Goal: Transaction & Acquisition: Purchase product/service

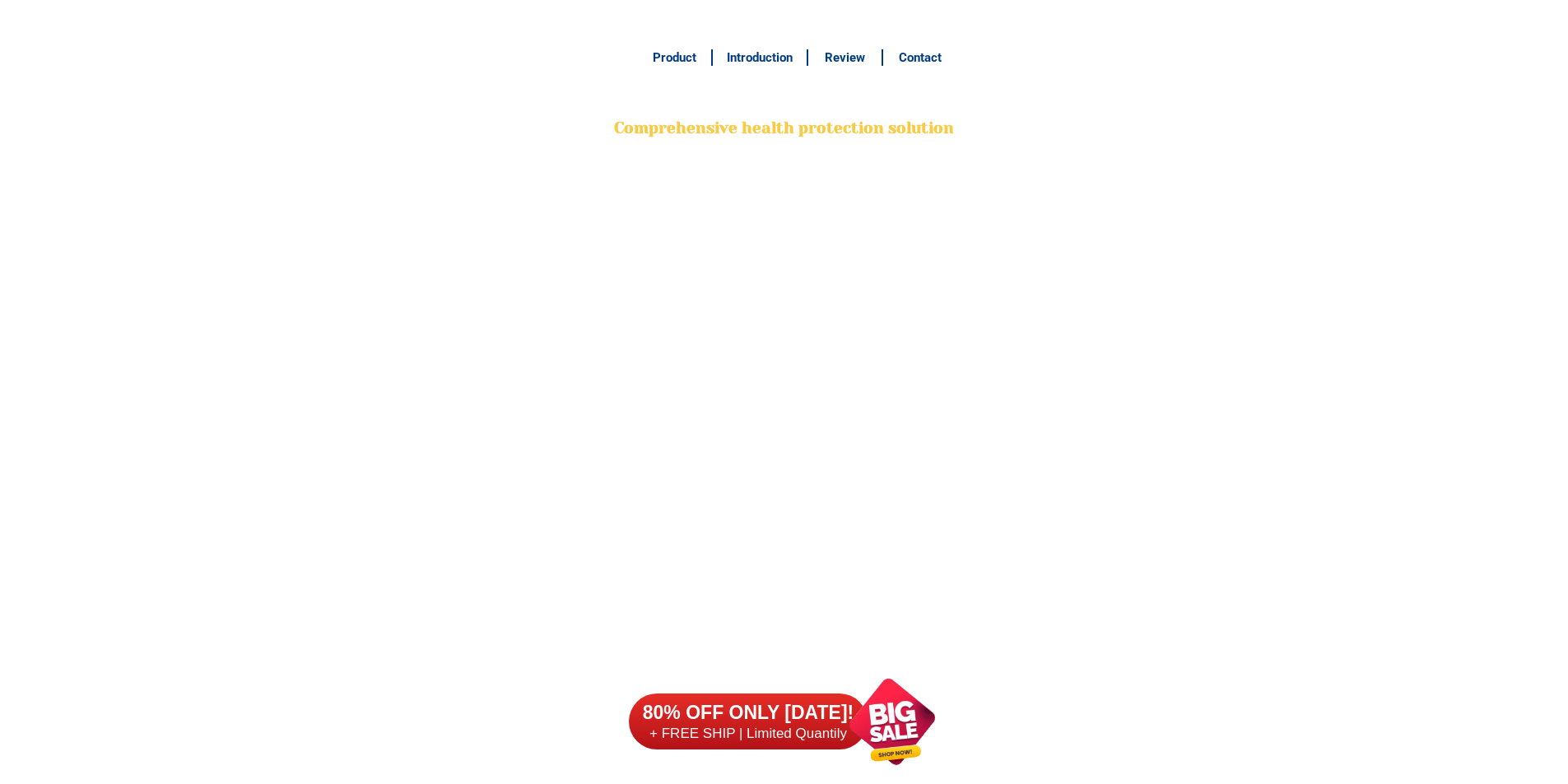
scroll to position [12973, 0]
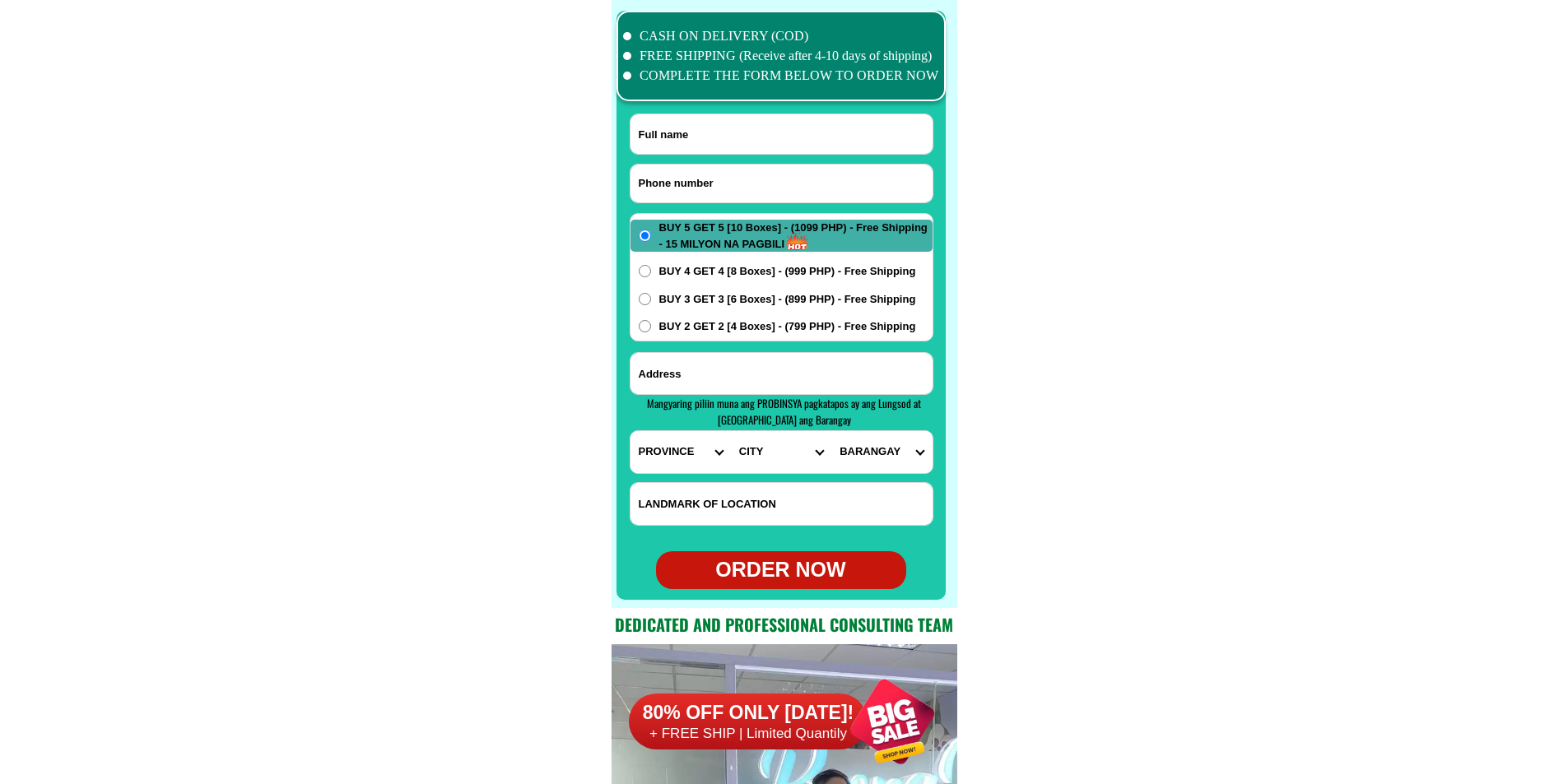
drag, startPoint x: 0, startPoint y: 0, endPoint x: 696, endPoint y: 175, distance: 717.7
click at [699, 175] on input "Input phone_number" at bounding box center [781, 183] width 302 height 38
paste input "09356025962"
type input "09356025962"
drag, startPoint x: 690, startPoint y: 134, endPoint x: 649, endPoint y: 118, distance: 44.0
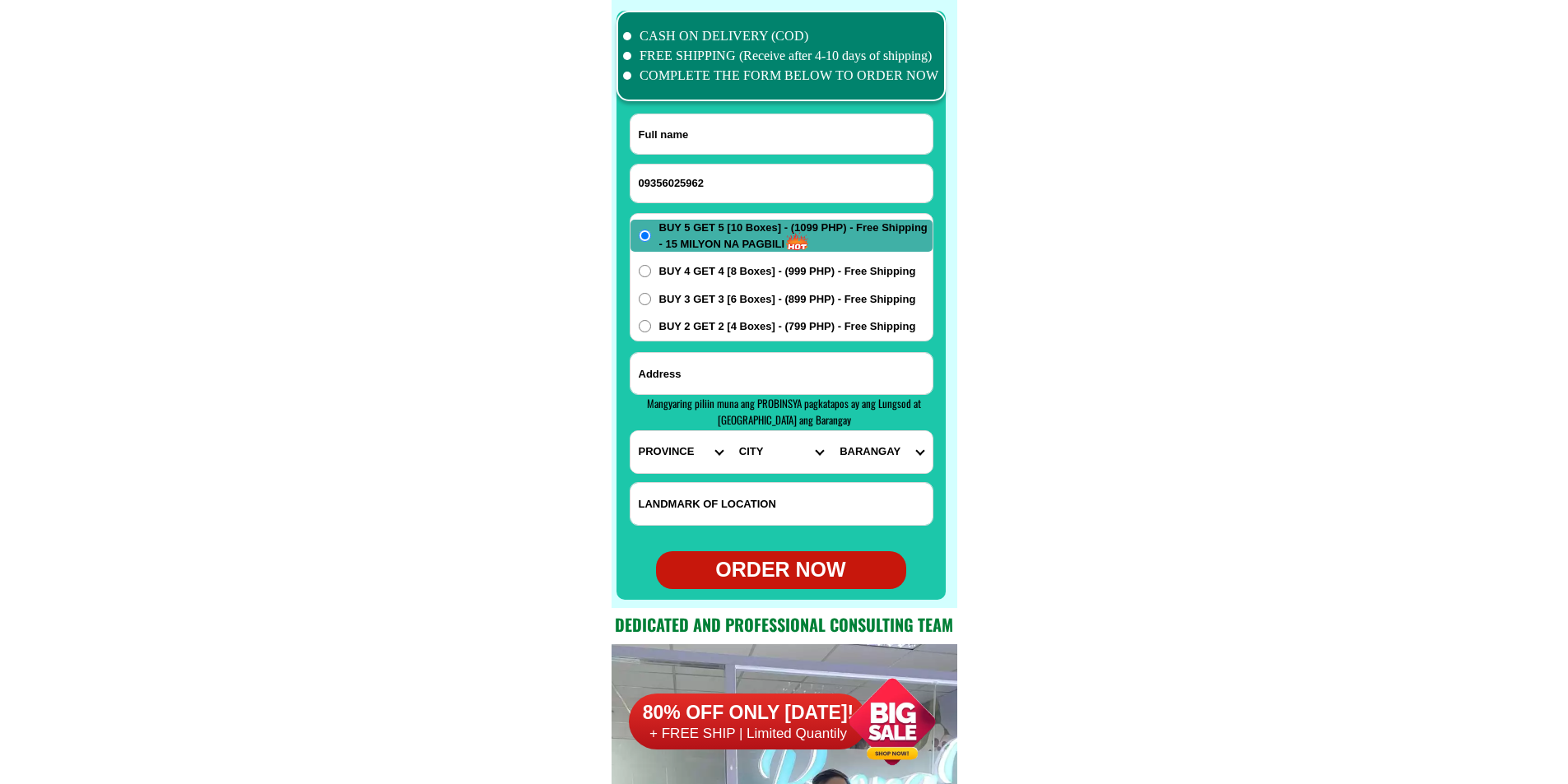
click at [691, 134] on input "Input full_name" at bounding box center [781, 134] width 302 height 39
paste input "[PERSON_NAME]"
type input "[PERSON_NAME]"
click at [703, 373] on input "Input address" at bounding box center [781, 373] width 302 height 41
paste input "zone 2 mis. or. [GEOGRAPHIC_DATA]"
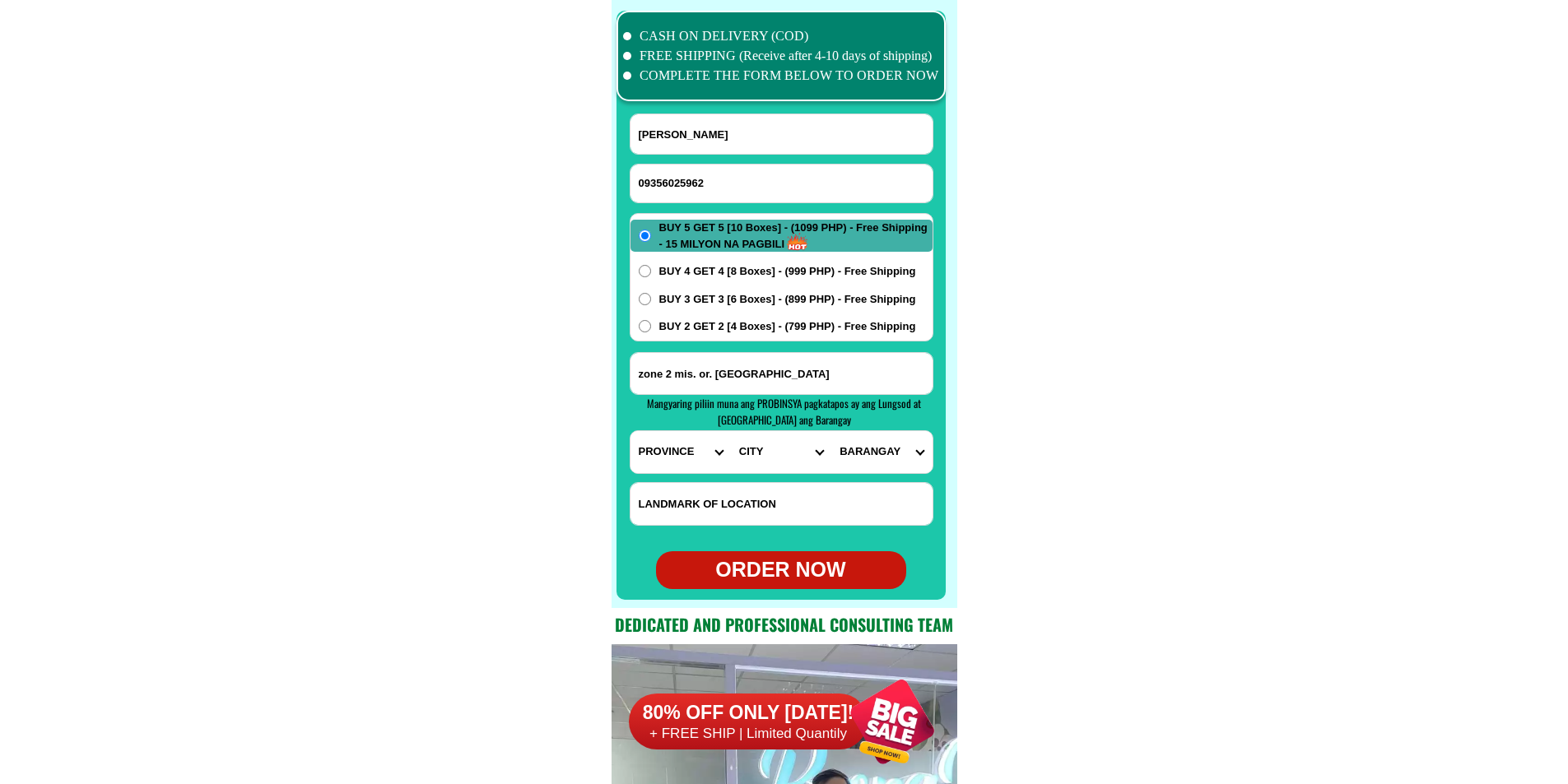
type input "zone 2 mis. or. [GEOGRAPHIC_DATA]"
click at [746, 299] on span "BUY 3 GET 3 [6 Boxes] - (899 PHP) - Free Shipping" at bounding box center [788, 299] width 257 height 16
click at [651, 299] on input "BUY 3 GET 3 [6 Boxes] - (899 PHP) - Free Shipping" at bounding box center [645, 299] width 12 height 12
radio input "true"
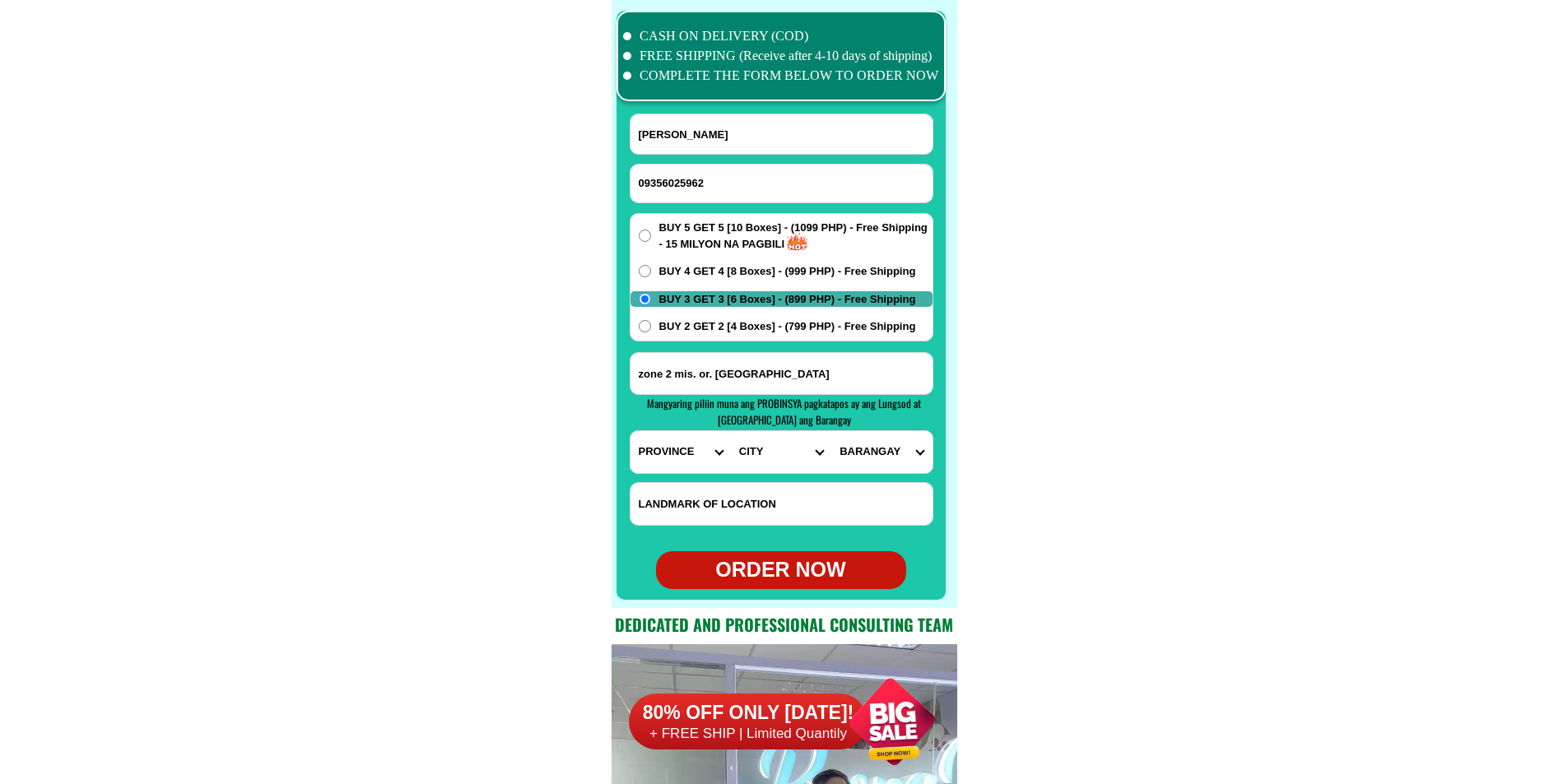
click at [670, 466] on select "PROVINCE [GEOGRAPHIC_DATA] [GEOGRAPHIC_DATA][PERSON_NAME][GEOGRAPHIC_DATA][GEOG…" at bounding box center [680, 452] width 100 height 42
click at [630, 431] on select "PROVINCE [GEOGRAPHIC_DATA] [GEOGRAPHIC_DATA][PERSON_NAME][GEOGRAPHIC_DATA][GEOG…" at bounding box center [680, 452] width 100 height 42
click at [691, 451] on select "PROVINCE [GEOGRAPHIC_DATA] [GEOGRAPHIC_DATA][PERSON_NAME][GEOGRAPHIC_DATA][GEOG…" at bounding box center [680, 452] width 100 height 42
select select "63_386"
click at [630, 431] on select "PROVINCE [GEOGRAPHIC_DATA] [GEOGRAPHIC_DATA][PERSON_NAME][GEOGRAPHIC_DATA][GEOG…" at bounding box center [680, 452] width 100 height 42
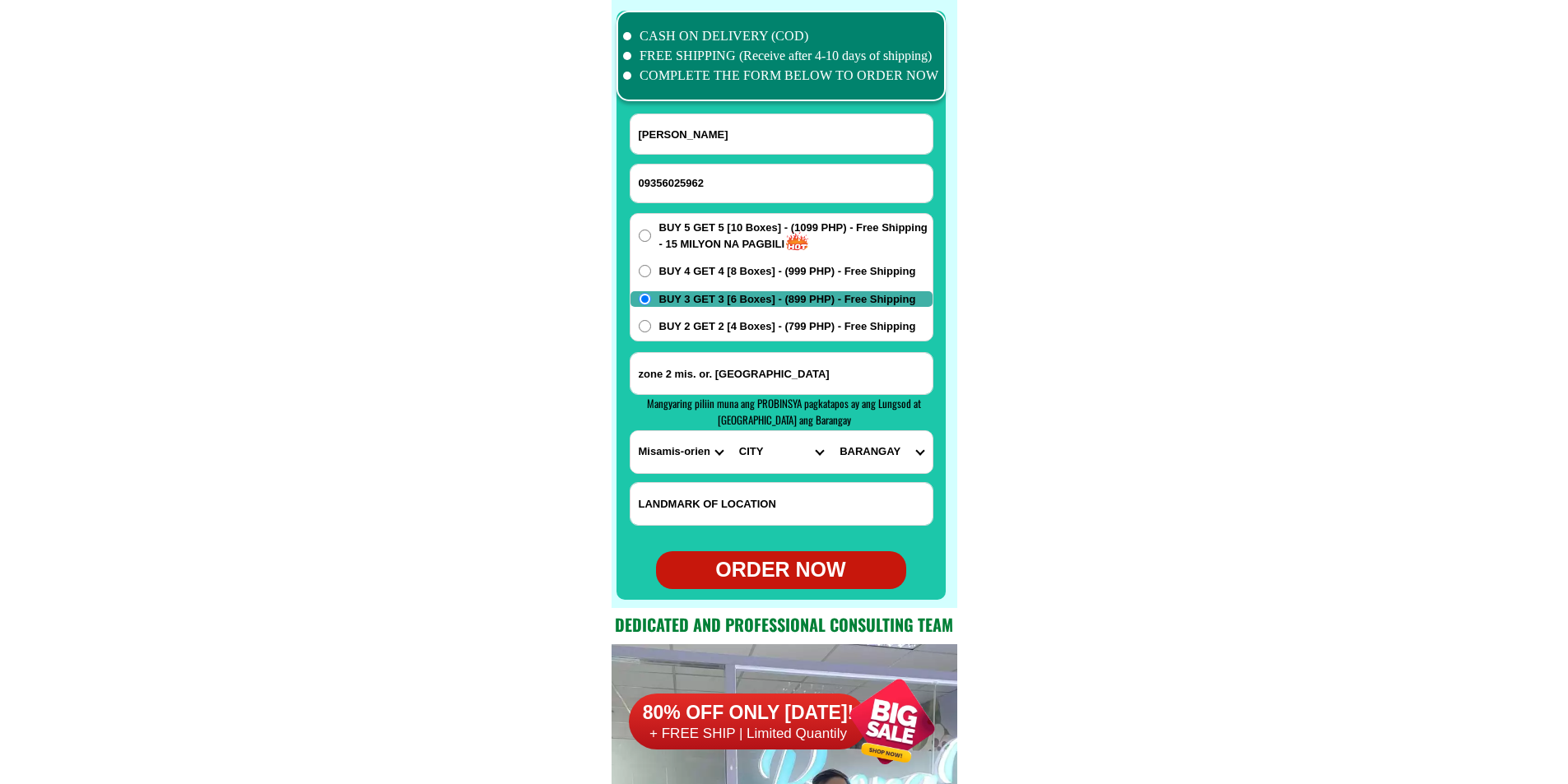
click at [764, 453] on select "CITY Alubijid [PERSON_NAME][GEOGRAPHIC_DATA][GEOGRAPHIC_DATA] [GEOGRAPHIC_DATA]…" at bounding box center [781, 452] width 100 height 42
drag, startPoint x: 780, startPoint y: 367, endPoint x: 516, endPoint y: 365, distance: 264.0
click at [774, 460] on select "CITY Alubijid [PERSON_NAME][GEOGRAPHIC_DATA][GEOGRAPHIC_DATA] [GEOGRAPHIC_DATA]…" at bounding box center [781, 452] width 100 height 42
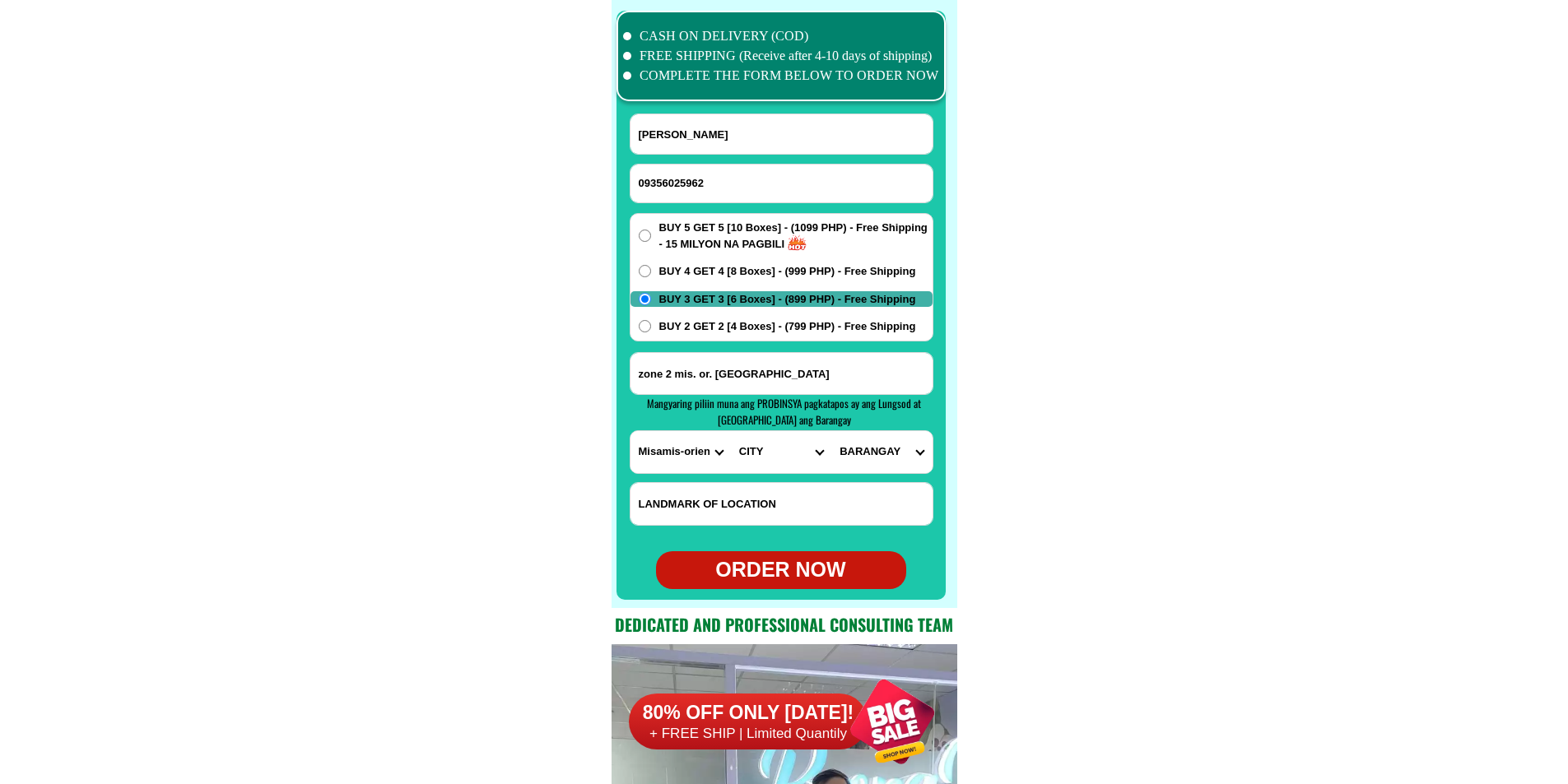
click at [700, 448] on select "PROVINCE [GEOGRAPHIC_DATA] [GEOGRAPHIC_DATA][PERSON_NAME][GEOGRAPHIC_DATA][GEOG…" at bounding box center [680, 452] width 100 height 42
click at [697, 453] on select "PROVINCE [GEOGRAPHIC_DATA] [GEOGRAPHIC_DATA][PERSON_NAME][GEOGRAPHIC_DATA][GEOG…" at bounding box center [680, 452] width 100 height 42
click at [766, 457] on select "CITY Alubijid [PERSON_NAME][GEOGRAPHIC_DATA][GEOGRAPHIC_DATA] [GEOGRAPHIC_DATA]…" at bounding box center [781, 452] width 100 height 42
click at [731, 431] on select "CITY Alubijid [PERSON_NAME][GEOGRAPHIC_DATA][GEOGRAPHIC_DATA] [GEOGRAPHIC_DATA]…" at bounding box center [781, 452] width 100 height 42
click at [885, 448] on select "BARANGAY Ani-e [PERSON_NAME][GEOGRAPHIC_DATA] Gumaod [PERSON_NAME] Madaguing Ma…" at bounding box center [881, 452] width 100 height 42
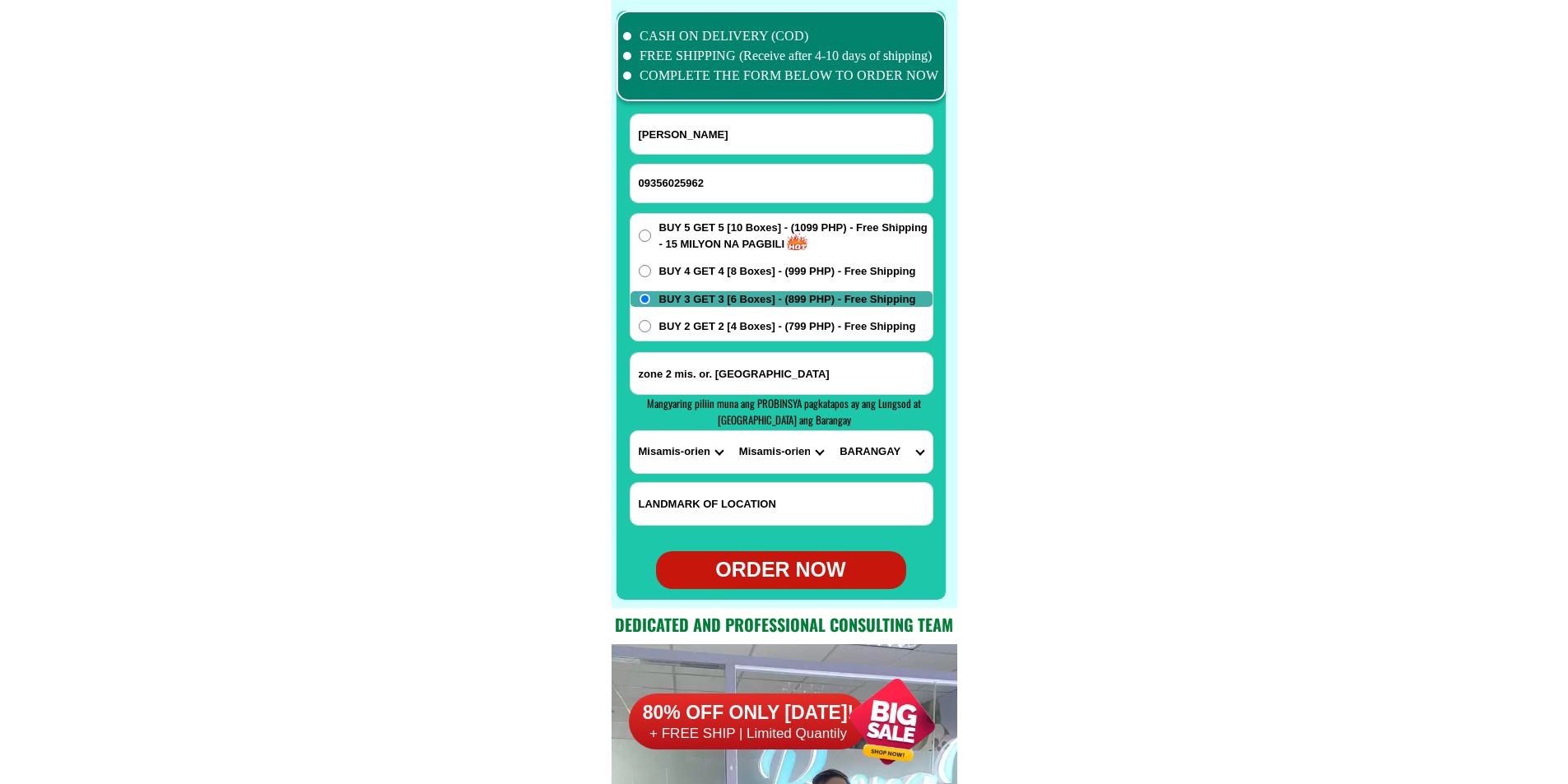
click at [760, 449] on select "CITY Alubijid [PERSON_NAME][GEOGRAPHIC_DATA][GEOGRAPHIC_DATA] [GEOGRAPHIC_DATA]…" at bounding box center [781, 452] width 100 height 42
click at [731, 431] on select "CITY Alubijid [PERSON_NAME][GEOGRAPHIC_DATA][GEOGRAPHIC_DATA] [GEOGRAPHIC_DATA]…" at bounding box center [781, 452] width 100 height 42
click at [881, 454] on select "BARANGAY [PERSON_NAME] Gimaylan Kimalok [GEOGRAPHIC_DATA] [GEOGRAPHIC_DATA] [GE…" at bounding box center [881, 452] width 100 height 42
click at [784, 437] on select "CITY Alubijid [PERSON_NAME][GEOGRAPHIC_DATA][GEOGRAPHIC_DATA] [GEOGRAPHIC_DATA]…" at bounding box center [781, 452] width 100 height 42
click at [731, 431] on select "CITY Alubijid [PERSON_NAME][GEOGRAPHIC_DATA][GEOGRAPHIC_DATA] [GEOGRAPHIC_DATA]…" at bounding box center [781, 452] width 100 height 42
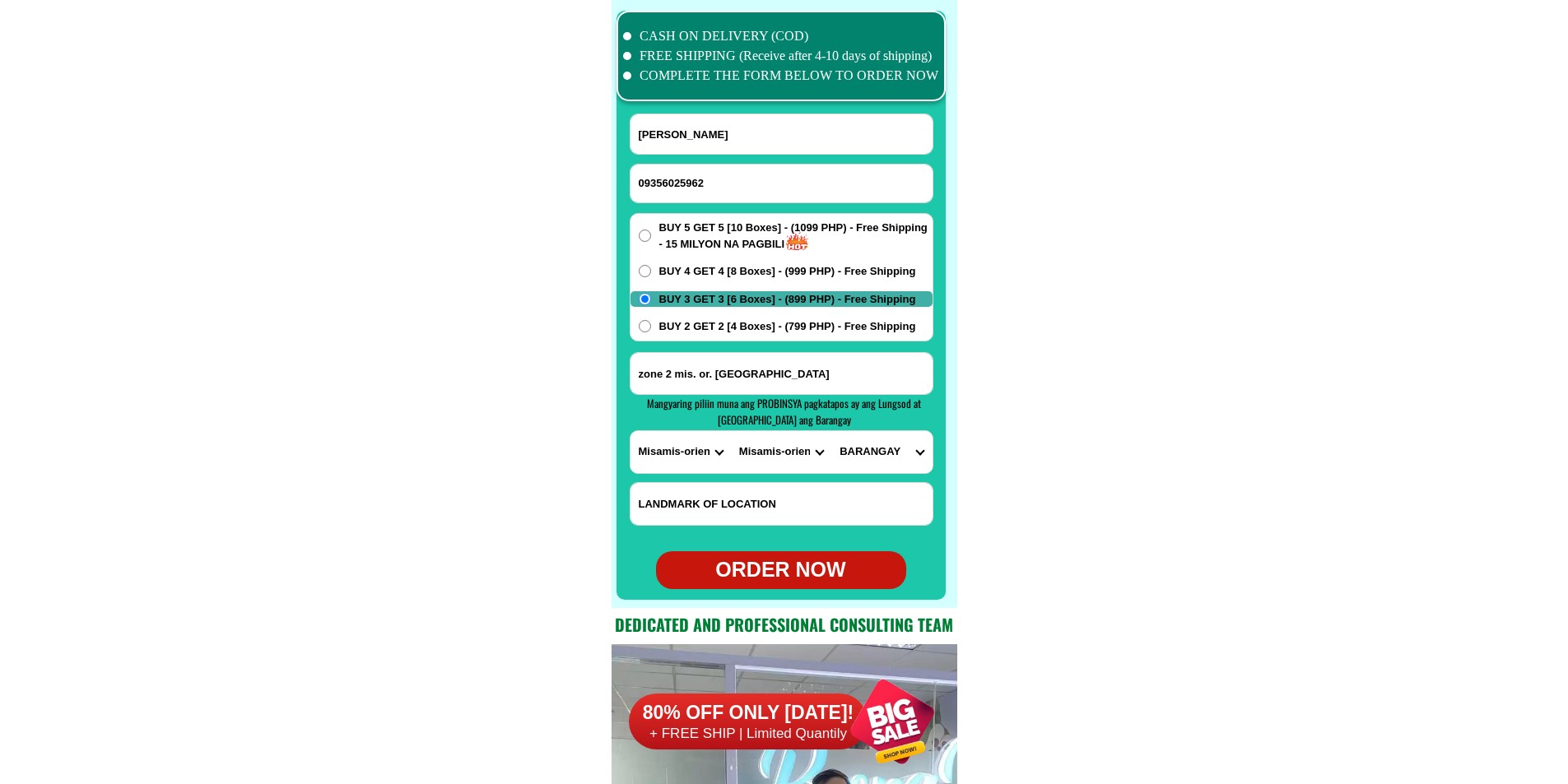
click at [883, 458] on select "BARANGAY Abunda Artadi [PERSON_NAME] [GEOGRAPHIC_DATA][PERSON_NAME] Candiis [PE…" at bounding box center [881, 452] width 100 height 42
click at [795, 452] on select "CITY Alubijid [PERSON_NAME][GEOGRAPHIC_DATA][GEOGRAPHIC_DATA] [GEOGRAPHIC_DATA]…" at bounding box center [781, 452] width 100 height 42
click at [731, 431] on select "CITY Alubijid [PERSON_NAME][GEOGRAPHIC_DATA][GEOGRAPHIC_DATA] [GEOGRAPHIC_DATA]…" at bounding box center [781, 452] width 100 height 42
click at [873, 447] on select "[GEOGRAPHIC_DATA][PERSON_NAME][GEOGRAPHIC_DATA] [GEOGRAPHIC_DATA] [GEOGRAPHIC_D…" at bounding box center [881, 452] width 100 height 42
click at [775, 450] on select "CITY Alubijid [PERSON_NAME][GEOGRAPHIC_DATA][GEOGRAPHIC_DATA] [GEOGRAPHIC_DATA]…" at bounding box center [781, 452] width 100 height 42
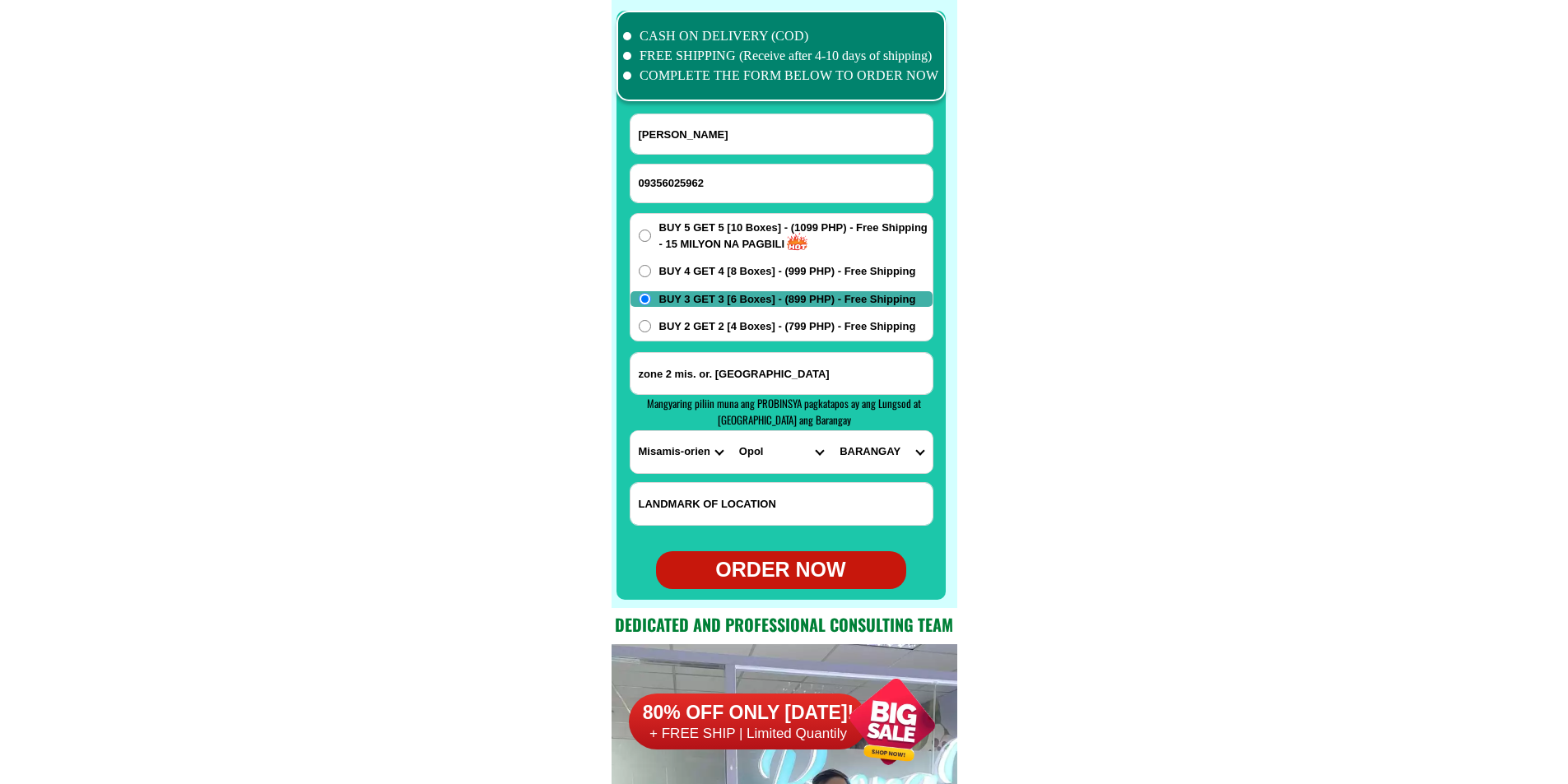
click at [731, 431] on select "CITY Alubijid [PERSON_NAME][GEOGRAPHIC_DATA][GEOGRAPHIC_DATA] [GEOGRAPHIC_DATA]…" at bounding box center [781, 452] width 100 height 42
click at [867, 451] on select "BARANGAY Awang [PERSON_NAME][GEOGRAPHIC_DATA] Igpit Limonda Luyongbonbon [GEOGR…" at bounding box center [881, 452] width 100 height 42
click at [782, 448] on select "CITY Alubijid [PERSON_NAME][GEOGRAPHIC_DATA][GEOGRAPHIC_DATA] [GEOGRAPHIC_DATA]…" at bounding box center [781, 452] width 100 height 42
click at [731, 431] on select "CITY Alubijid [PERSON_NAME][GEOGRAPHIC_DATA][GEOGRAPHIC_DATA] [GEOGRAPHIC_DATA]…" at bounding box center [781, 452] width 100 height 42
click at [862, 463] on select "BARANGAY [PERSON_NAME] Lubilan Mapulog Maputi Mat-i [GEOGRAPHIC_DATA] [GEOGRAPH…" at bounding box center [881, 452] width 100 height 42
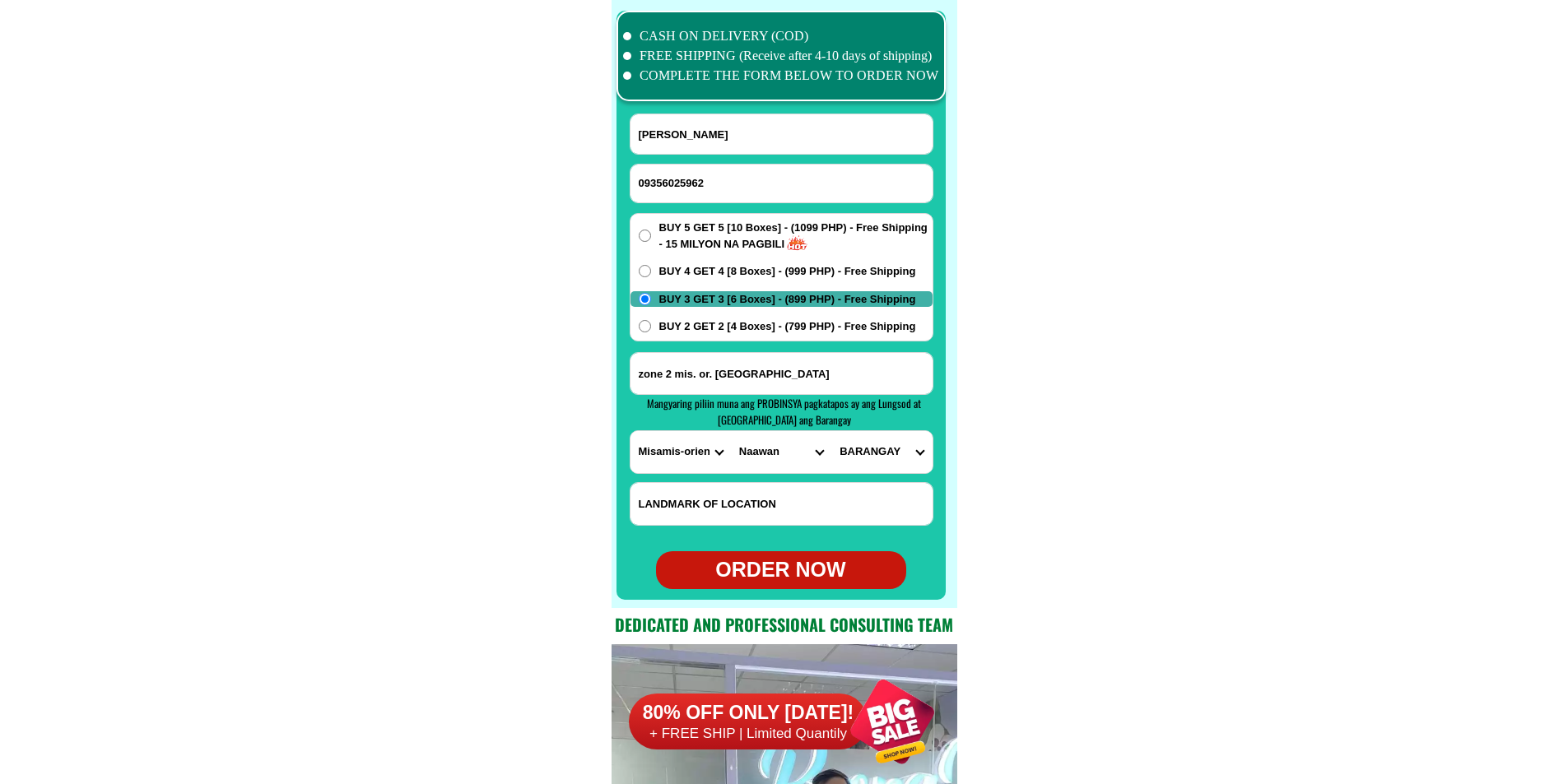
click at [768, 447] on select "CITY Alubijid [PERSON_NAME][GEOGRAPHIC_DATA][GEOGRAPHIC_DATA] [GEOGRAPHIC_DATA]…" at bounding box center [781, 452] width 100 height 42
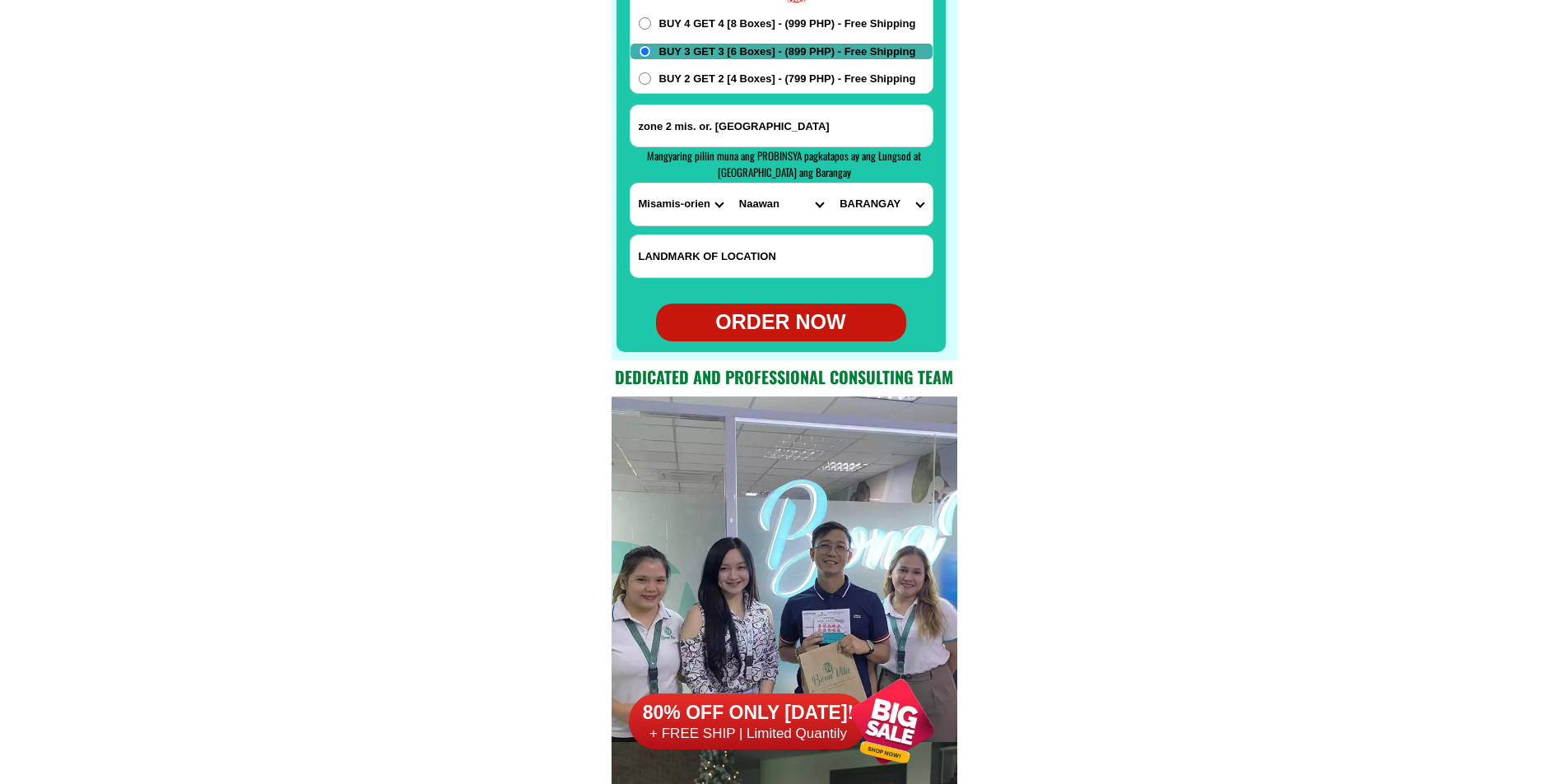
scroll to position [13055, 0]
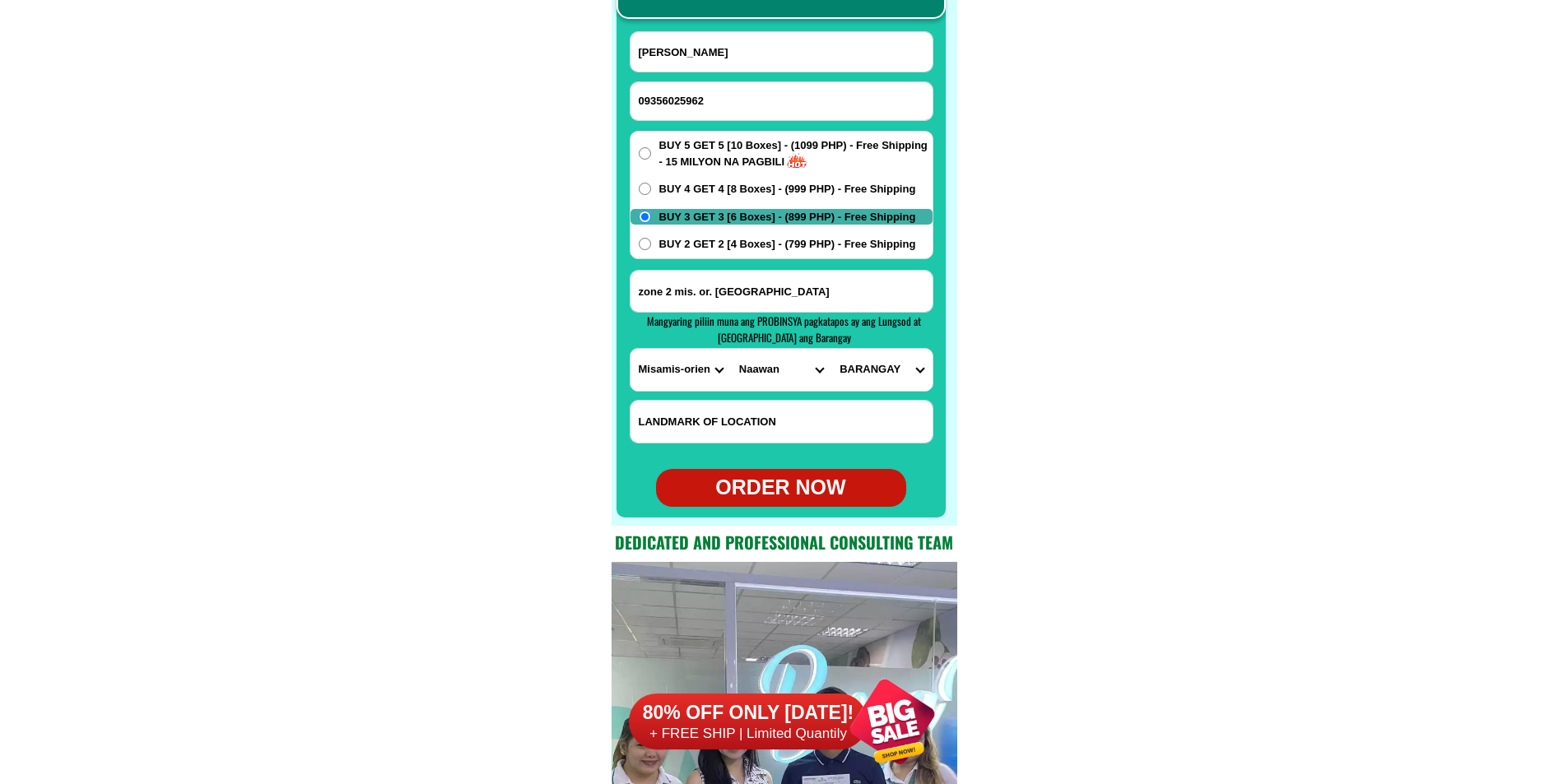
click at [783, 371] on select "CITY Alubijid [PERSON_NAME][GEOGRAPHIC_DATA][GEOGRAPHIC_DATA] [GEOGRAPHIC_DATA]…" at bounding box center [781, 370] width 100 height 42
click at [731, 349] on select "CITY Alubijid [PERSON_NAME][GEOGRAPHIC_DATA][GEOGRAPHIC_DATA] [GEOGRAPHIC_DATA]…" at bounding box center [781, 370] width 100 height 42
click at [878, 376] on select "BARANGAY Alicomohan Ampianga Kaulayanan Kidampas Kiraging Mangga [GEOGRAPHIC_DA…" at bounding box center [881, 370] width 100 height 42
click at [771, 355] on select "CITY Alubijid [PERSON_NAME][GEOGRAPHIC_DATA][GEOGRAPHIC_DATA] [GEOGRAPHIC_DATA]…" at bounding box center [781, 370] width 100 height 42
click at [731, 349] on select "CITY Alubijid [PERSON_NAME][GEOGRAPHIC_DATA][GEOGRAPHIC_DATA] [GEOGRAPHIC_DATA]…" at bounding box center [781, 370] width 100 height 42
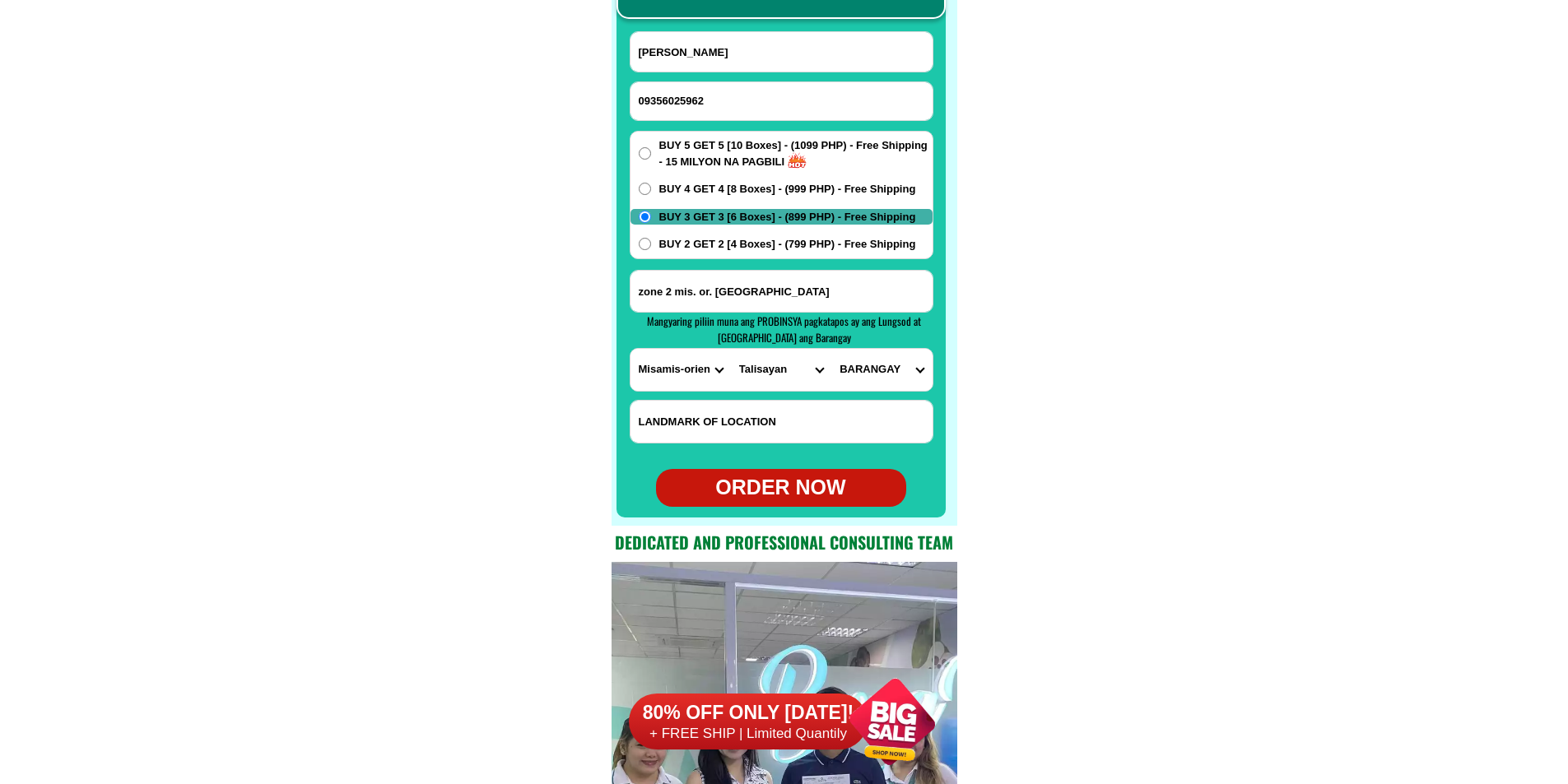
click at [884, 377] on select "BARANGAY Bugdang Calamcam Casibole Macopa Magkarila [GEOGRAPHIC_DATA] [PERSON_N…" at bounding box center [881, 370] width 100 height 42
click at [780, 375] on select "CITY Alubijid [PERSON_NAME][GEOGRAPHIC_DATA][GEOGRAPHIC_DATA] [GEOGRAPHIC_DATA]…" at bounding box center [781, 370] width 100 height 42
click at [731, 349] on select "CITY Alubijid [PERSON_NAME][GEOGRAPHIC_DATA][GEOGRAPHIC_DATA] [GEOGRAPHIC_DATA]…" at bounding box center [781, 370] width 100 height 42
click at [862, 375] on select "BARANGAY Balacanas [PERSON_NAME] Katipunan [GEOGRAPHIC_DATA] [GEOGRAPHIC_DATA] …" at bounding box center [881, 370] width 100 height 42
click at [779, 365] on select "CITY Alubijid [PERSON_NAME][GEOGRAPHIC_DATA][GEOGRAPHIC_DATA] [GEOGRAPHIC_DATA]…" at bounding box center [781, 370] width 100 height 42
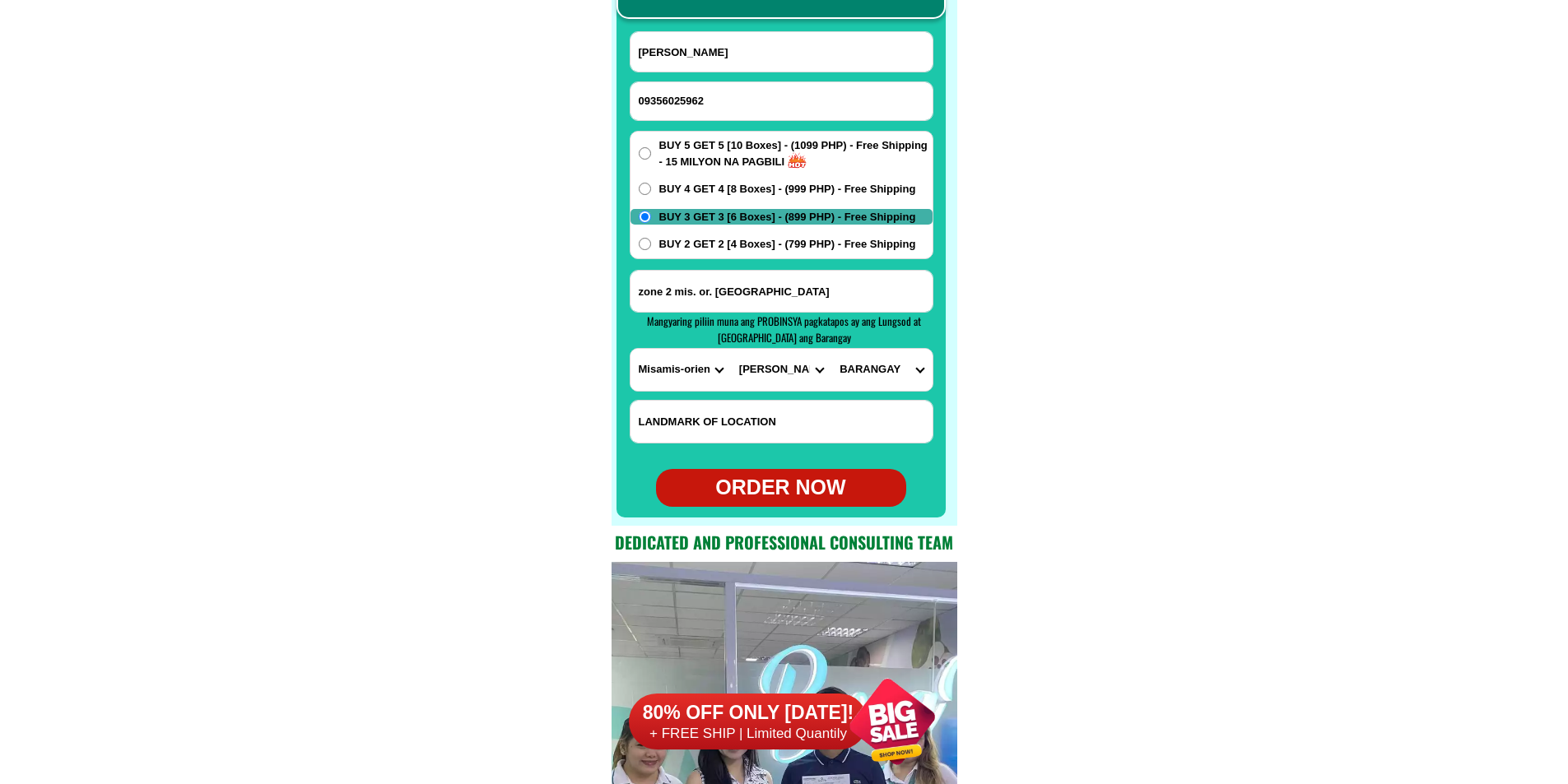
select select "63_386807"
click at [731, 349] on select "CITY Alubijid [PERSON_NAME][GEOGRAPHIC_DATA][GEOGRAPHIC_DATA] [GEOGRAPHIC_DATA]…" at bounding box center [781, 370] width 100 height 42
click at [864, 366] on select "BARANGAY Agusan [GEOGRAPHIC_DATA] [GEOGRAPHIC_DATA] Balulang Barangay 1 (pob.) …" at bounding box center [881, 370] width 100 height 42
select select "63_3868071684"
click at [832, 349] on select "BARANGAY Agusan [GEOGRAPHIC_DATA] [GEOGRAPHIC_DATA] Balulang Barangay 1 (pob.) …" at bounding box center [881, 370] width 100 height 42
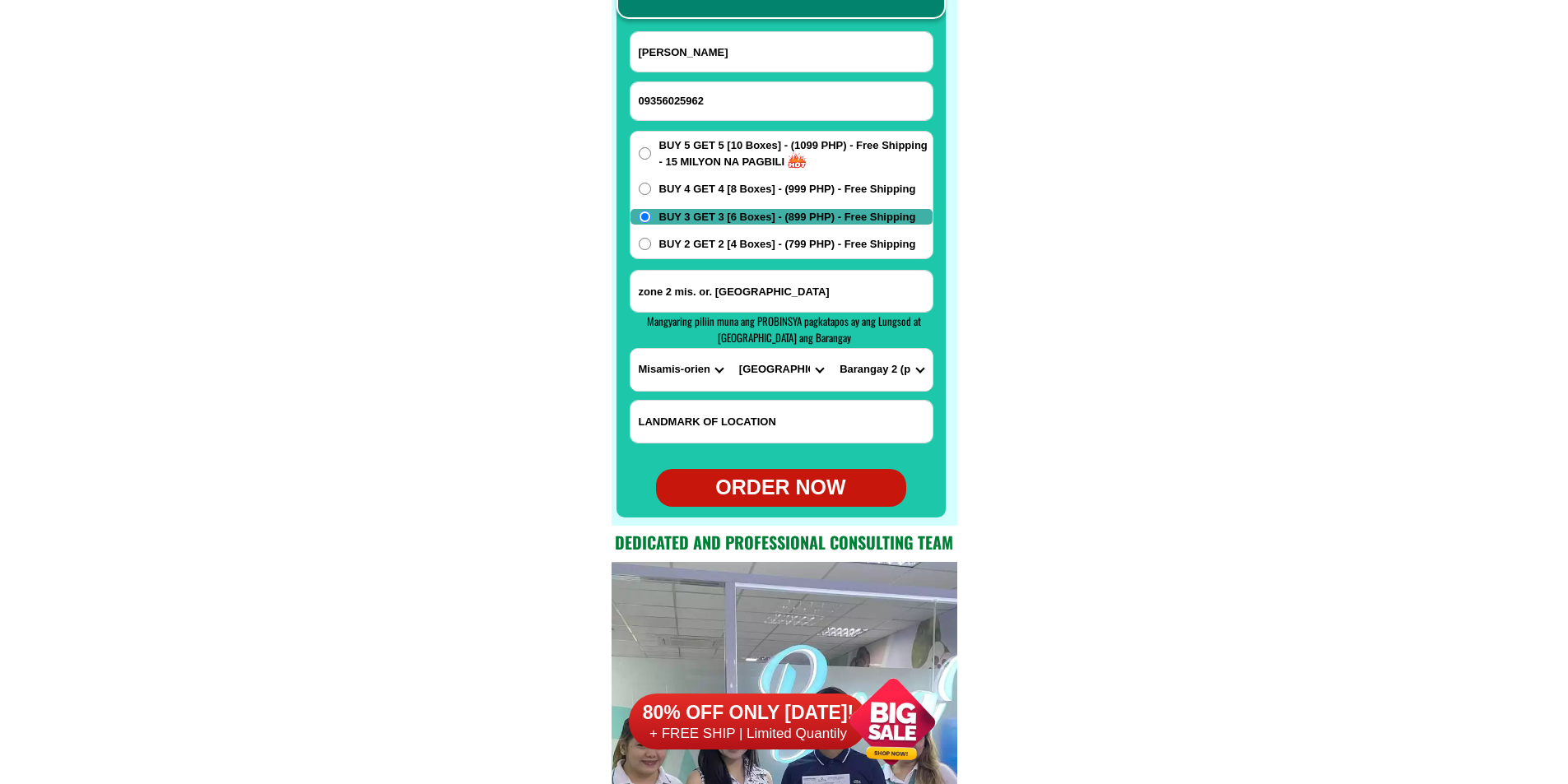
drag, startPoint x: 790, startPoint y: 494, endPoint x: 963, endPoint y: 430, distance: 184.5
click at [789, 381] on select "CITY Alubijid [PERSON_NAME][GEOGRAPHIC_DATA][GEOGRAPHIC_DATA] [GEOGRAPHIC_DATA]…" at bounding box center [781, 370] width 100 height 42
click at [789, 488] on div "ORDER NOW" at bounding box center [781, 488] width 250 height 32
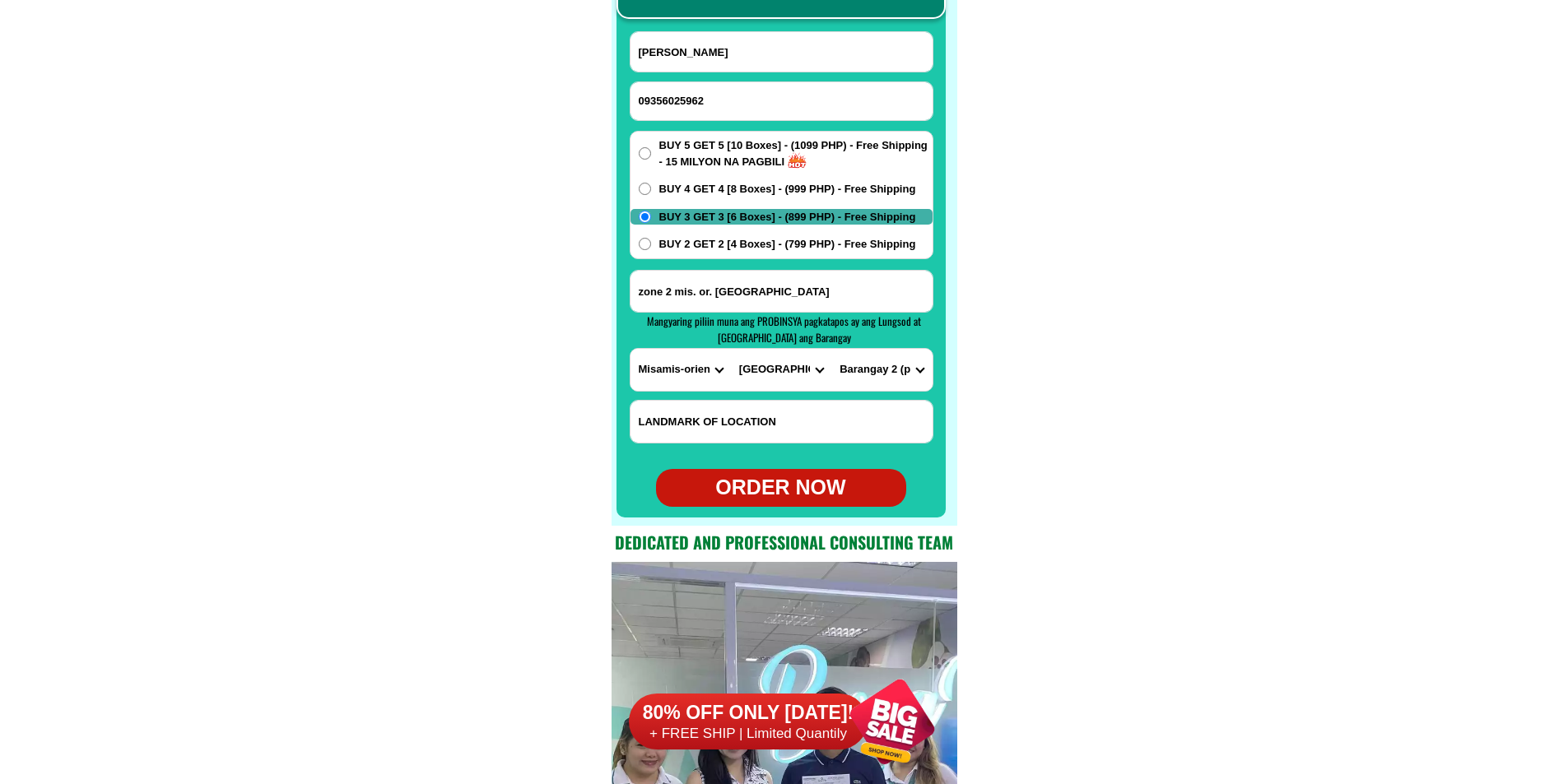
type input "09356025962"
radio input "true"
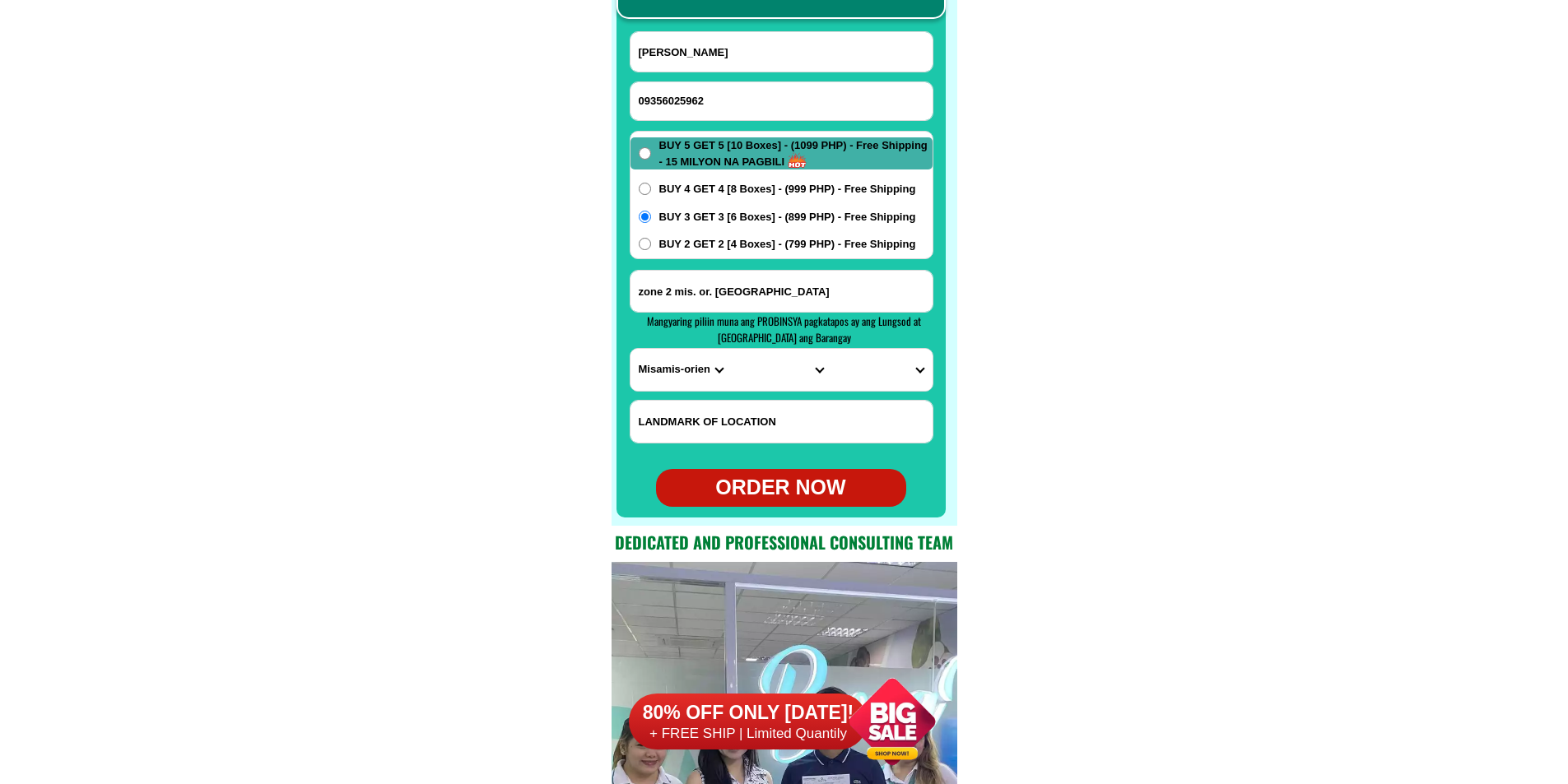
radio input "true"
click at [702, 92] on input "Input phone_number" at bounding box center [781, 101] width 302 height 38
paste input "09275891467"
type input "09275891467"
paste input "[PERSON_NAME]"
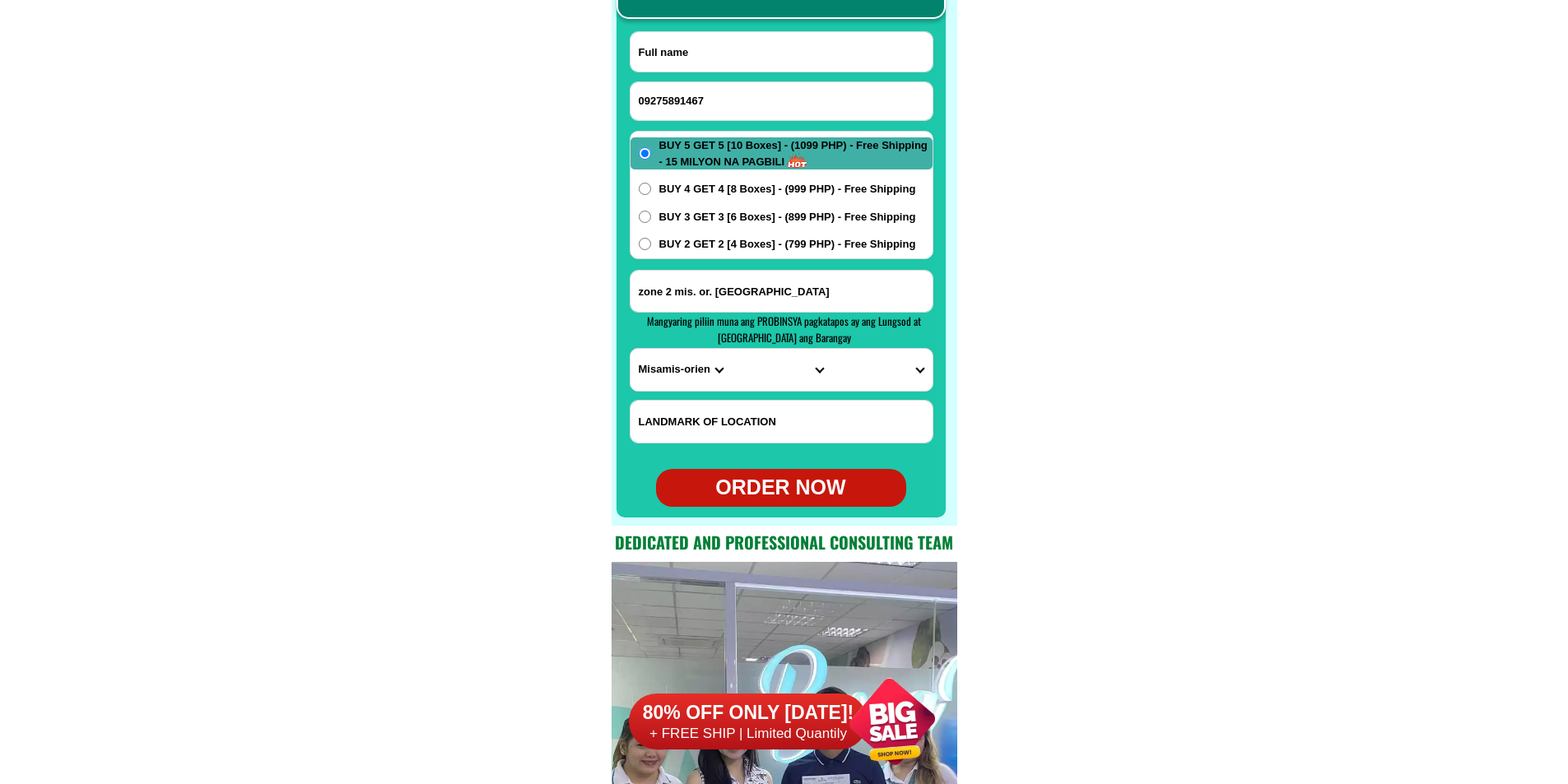
click at [734, 49] on input "Input full_name" at bounding box center [781, 51] width 302 height 39
type input "[PERSON_NAME]"
paste input "purok 1 Tupsan [PERSON_NAME][GEOGRAPHIC_DATA]...near [GEOGRAPHIC_DATA] [DOMAIN_…"
click at [754, 296] on input "purok 1 Tupsan [PERSON_NAME][GEOGRAPHIC_DATA]...near [GEOGRAPHIC_DATA] [DOMAIN_…" at bounding box center [781, 291] width 302 height 41
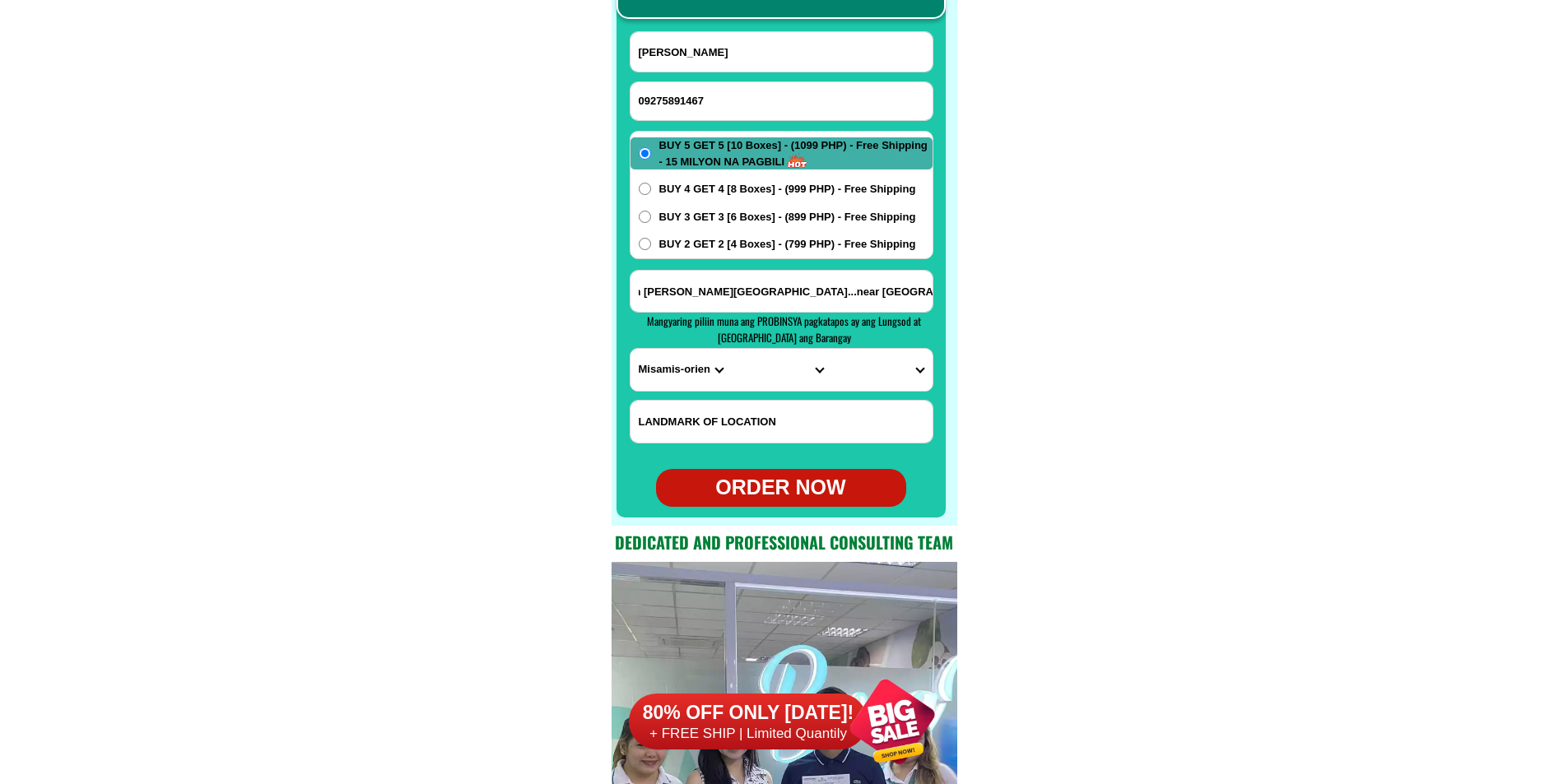
type input "purok 1 Tupsan [PERSON_NAME][GEOGRAPHIC_DATA]...near [GEOGRAPHIC_DATA] [DOMAIN_…"
click at [642, 369] on select "PROVINCE [GEOGRAPHIC_DATA] [GEOGRAPHIC_DATA][PERSON_NAME][GEOGRAPHIC_DATA][GEOG…" at bounding box center [680, 370] width 100 height 42
select select "63_48"
click at [630, 349] on select "PROVINCE [GEOGRAPHIC_DATA] [GEOGRAPHIC_DATA][PERSON_NAME][GEOGRAPHIC_DATA][GEOG…" at bounding box center [680, 370] width 100 height 42
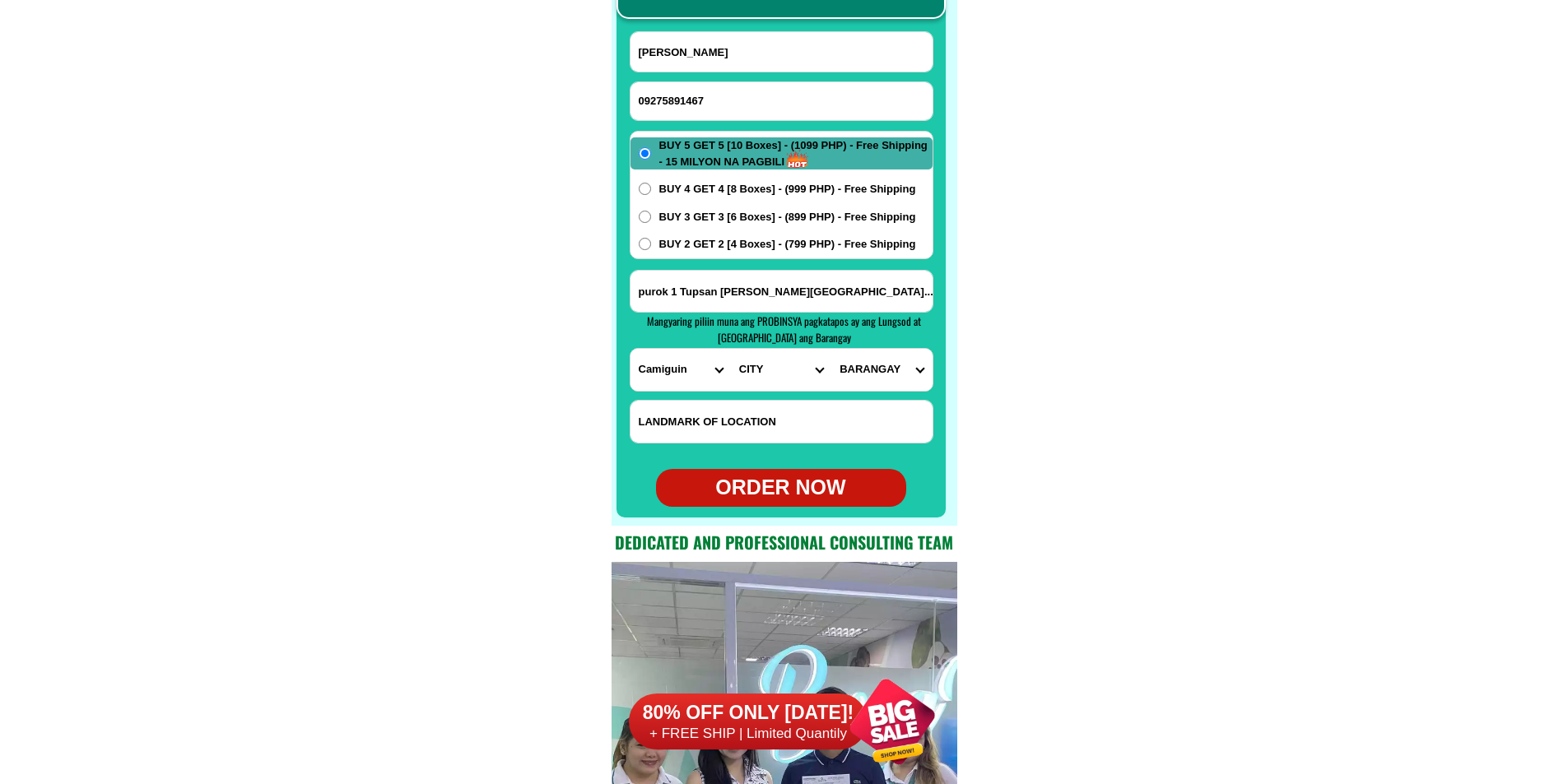
click at [760, 372] on select "CITY [PERSON_NAME] Mahinog [PERSON_NAME]" at bounding box center [781, 370] width 100 height 42
select select "63_489904"
click at [731, 349] on select "CITY [PERSON_NAME] Mahinog [PERSON_NAME]" at bounding box center [781, 370] width 100 height 42
click at [853, 372] on select "BARANGAY Agoho [PERSON_NAME][GEOGRAPHIC_DATA] Baylao Benhaan Bug-ong [PERSON_NA…" at bounding box center [881, 370] width 100 height 42
select select "63_4899047995"
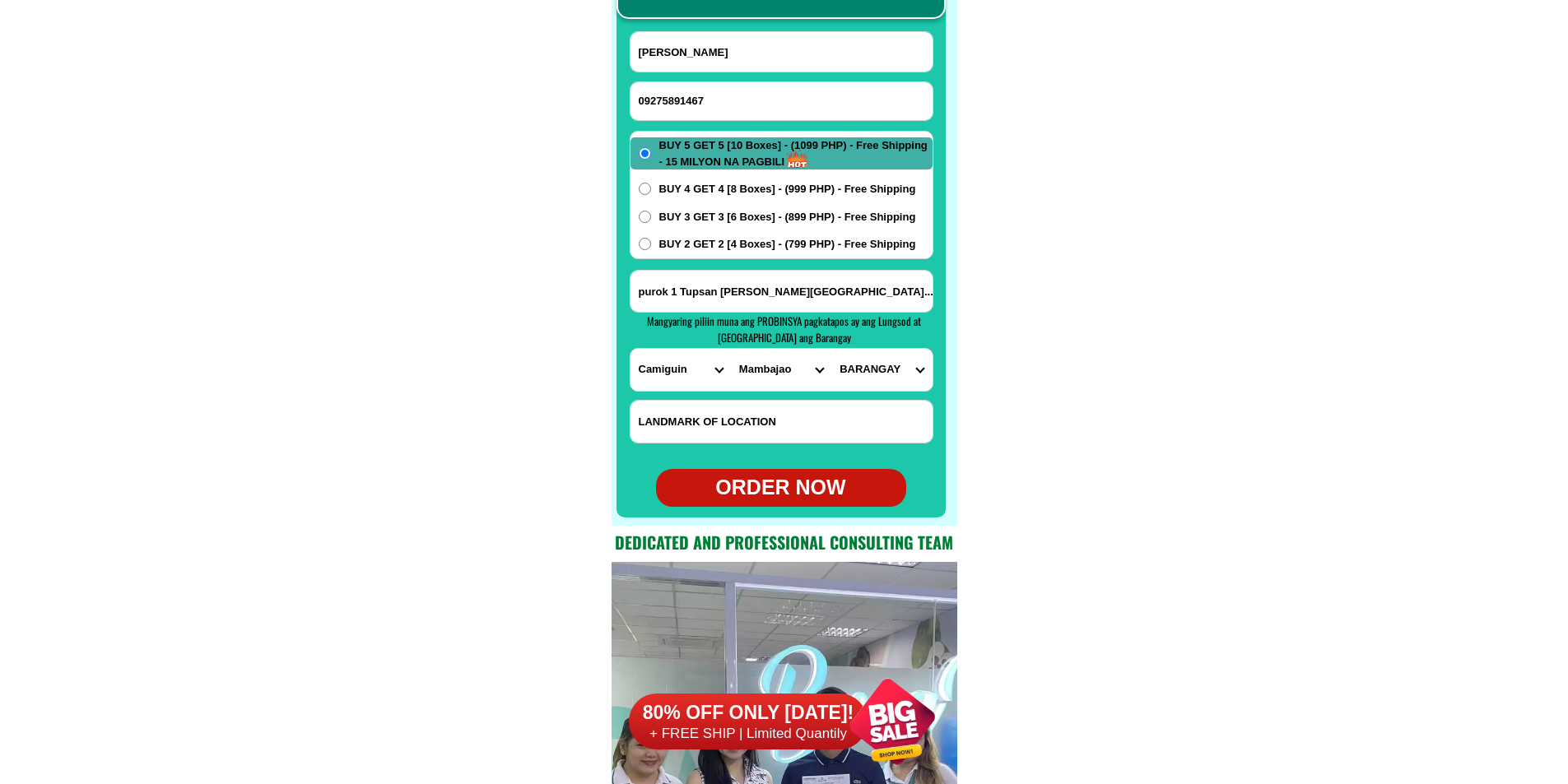
click at [832, 349] on select "BARANGAY Agoho [PERSON_NAME][GEOGRAPHIC_DATA] Baylao Benhaan Bug-ong [PERSON_NA…" at bounding box center [881, 370] width 100 height 42
click at [780, 502] on div "ORDER NOW" at bounding box center [781, 488] width 250 height 32
radio input "true"
paste input "0915 1983712"
click at [668, 94] on input "0915 1983712" at bounding box center [781, 101] width 302 height 38
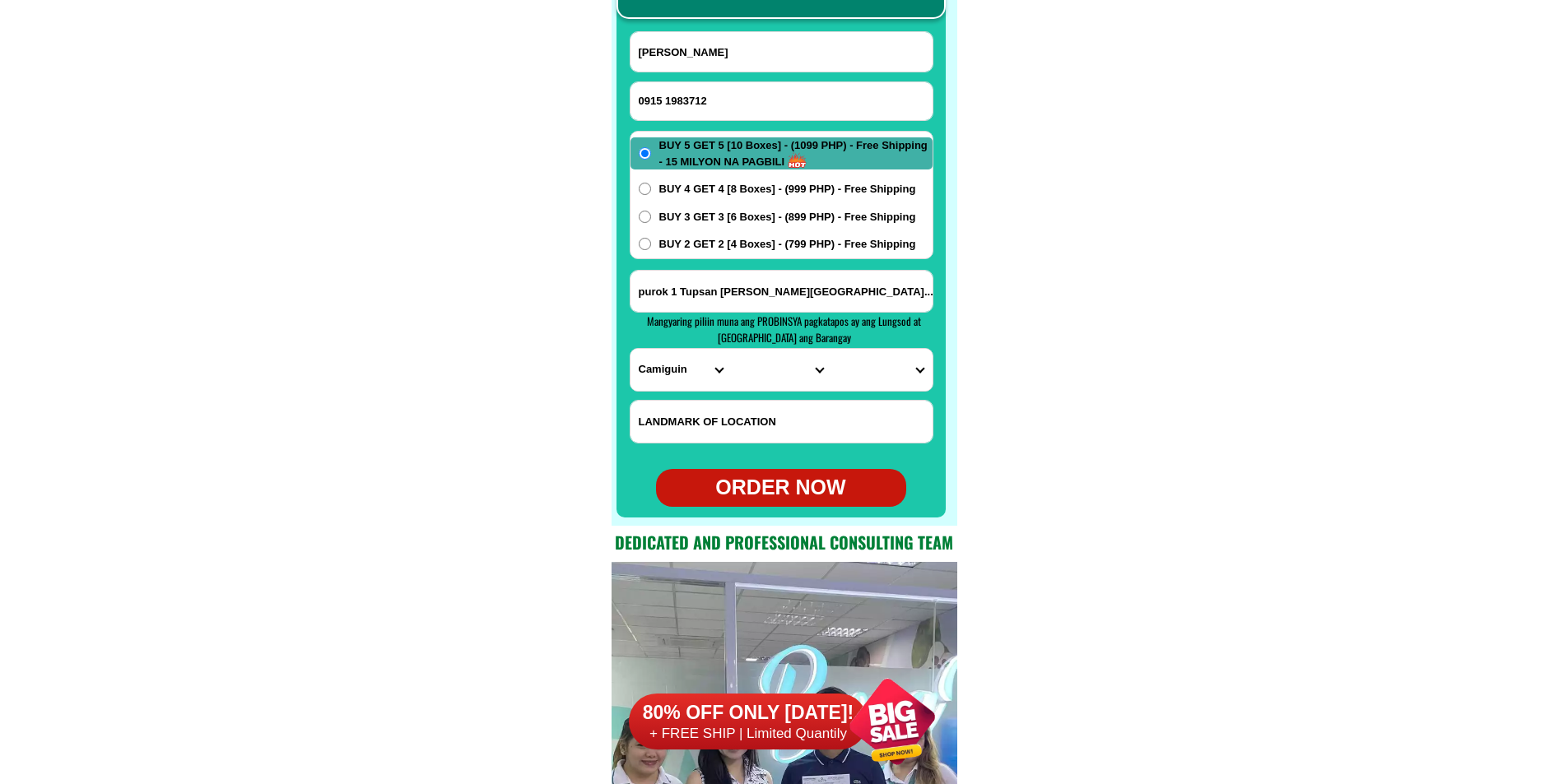
click at [665, 99] on input "0915 1983712" at bounding box center [781, 101] width 302 height 38
type input "09151983712"
click at [708, 36] on input "[PERSON_NAME]" at bounding box center [781, 51] width 302 height 39
paste input "[PERSON_NAME]"
type input "[PERSON_NAME]"
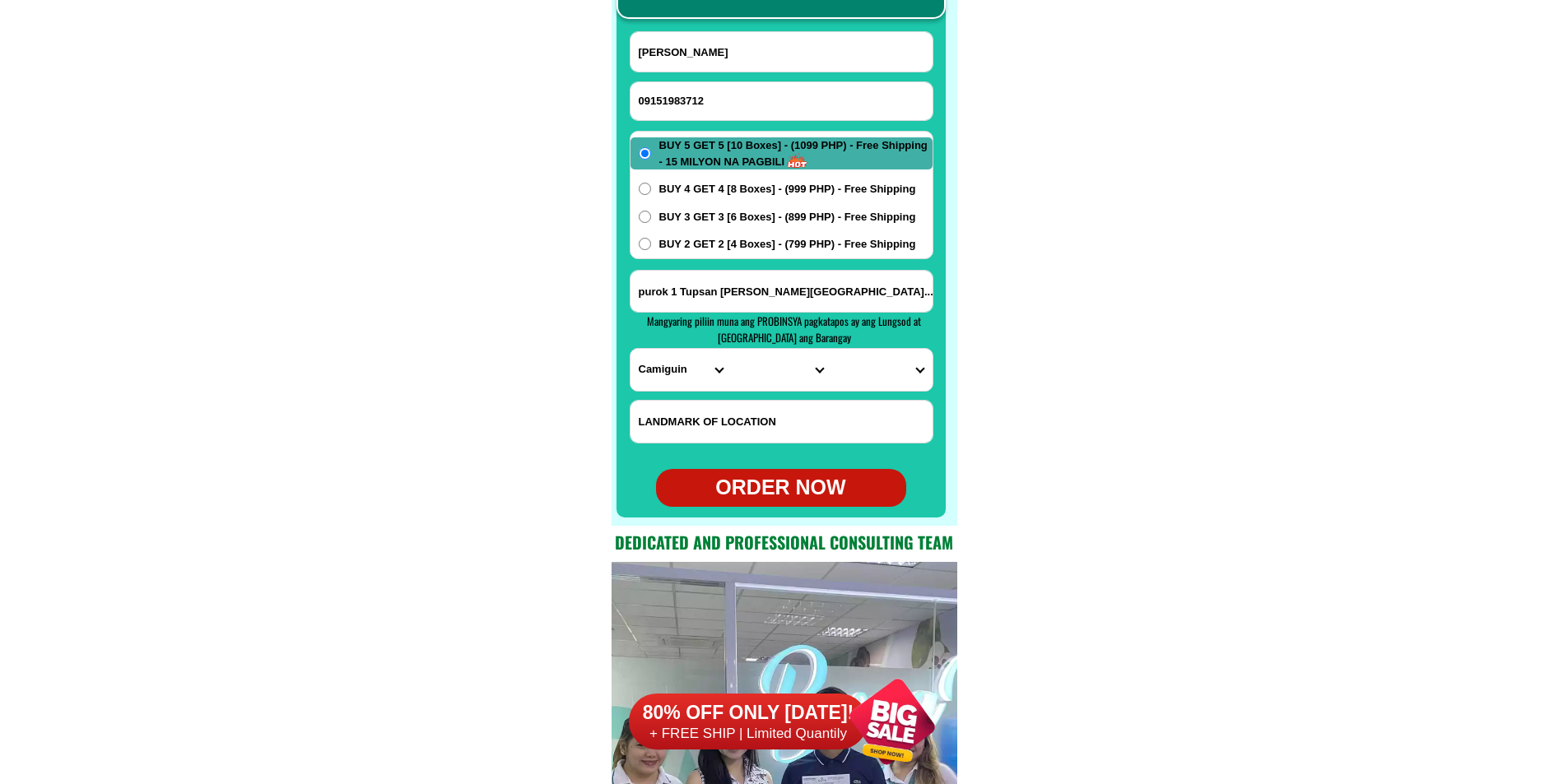
click at [719, 295] on input "purok 1 Tupsan [PERSON_NAME][GEOGRAPHIC_DATA]...near [GEOGRAPHIC_DATA] [DOMAIN_…" at bounding box center [781, 291] width 302 height 41
paste input "[STREET_ADDRESS] sta mesa sampaloc"
type input "[STREET_ADDRESS] sta mesa sampaloc"
click at [663, 393] on form "[PERSON_NAME] 09151983712 ORDER NOW 517 e [GEOGRAPHIC_DATA] [GEOGRAPHIC_DATA] […" at bounding box center [781, 270] width 304 height 476
click at [661, 372] on select "PROVINCE [GEOGRAPHIC_DATA] [GEOGRAPHIC_DATA][PERSON_NAME][GEOGRAPHIC_DATA][GEOG…" at bounding box center [680, 370] width 100 height 42
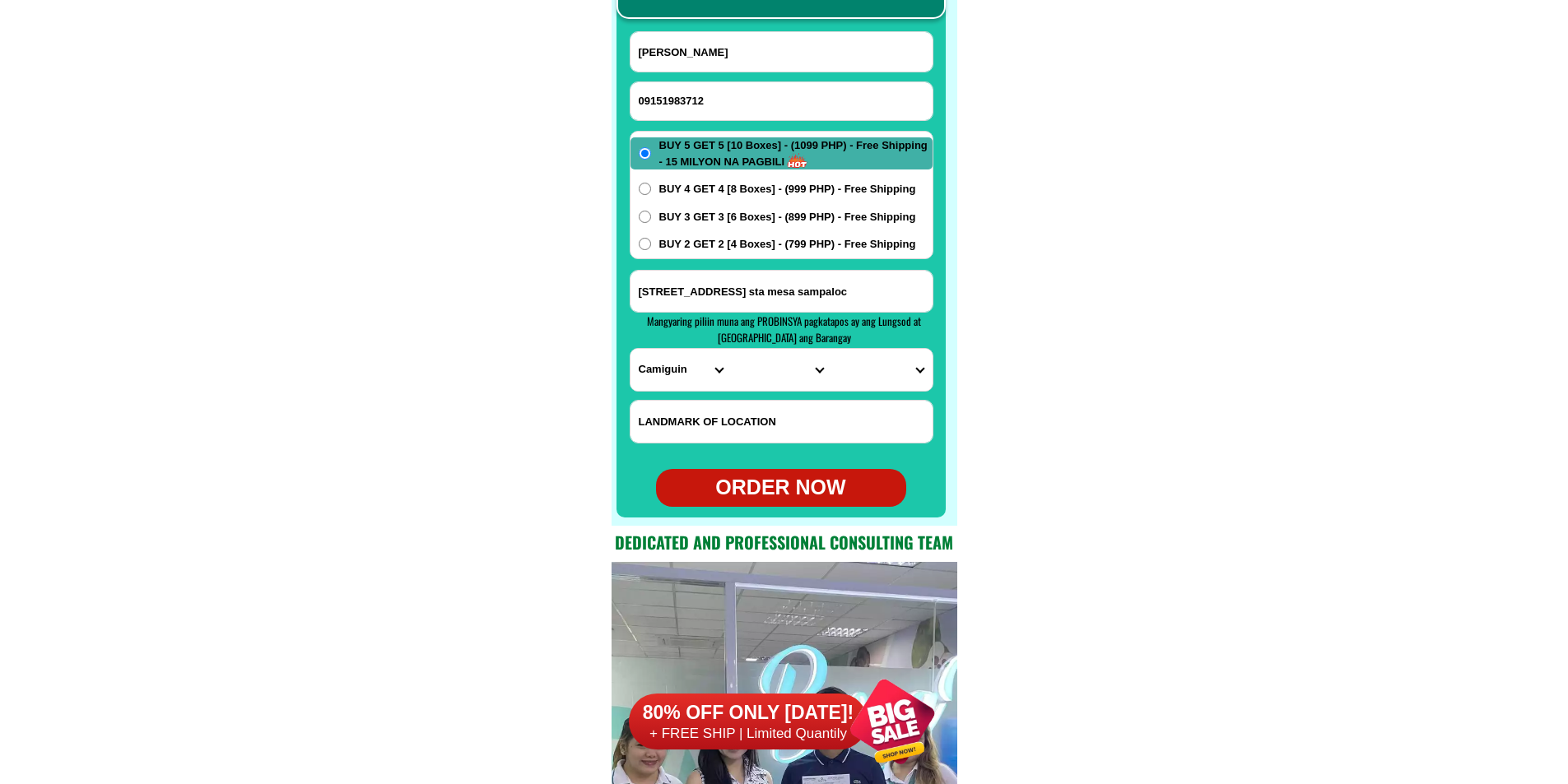
select select "63_219"
click at [630, 349] on select "PROVINCE [GEOGRAPHIC_DATA] [GEOGRAPHIC_DATA][PERSON_NAME][GEOGRAPHIC_DATA][GEOG…" at bounding box center [680, 370] width 100 height 42
click at [759, 372] on select "CITY [GEOGRAPHIC_DATA] [GEOGRAPHIC_DATA] [GEOGRAPHIC_DATA] [GEOGRAPHIC_DATA]-ci…" at bounding box center [781, 370] width 100 height 42
select select "63_2194856"
click at [731, 349] on select "CITY [GEOGRAPHIC_DATA] [GEOGRAPHIC_DATA] [GEOGRAPHIC_DATA] [GEOGRAPHIC_DATA]-ci…" at bounding box center [781, 370] width 100 height 42
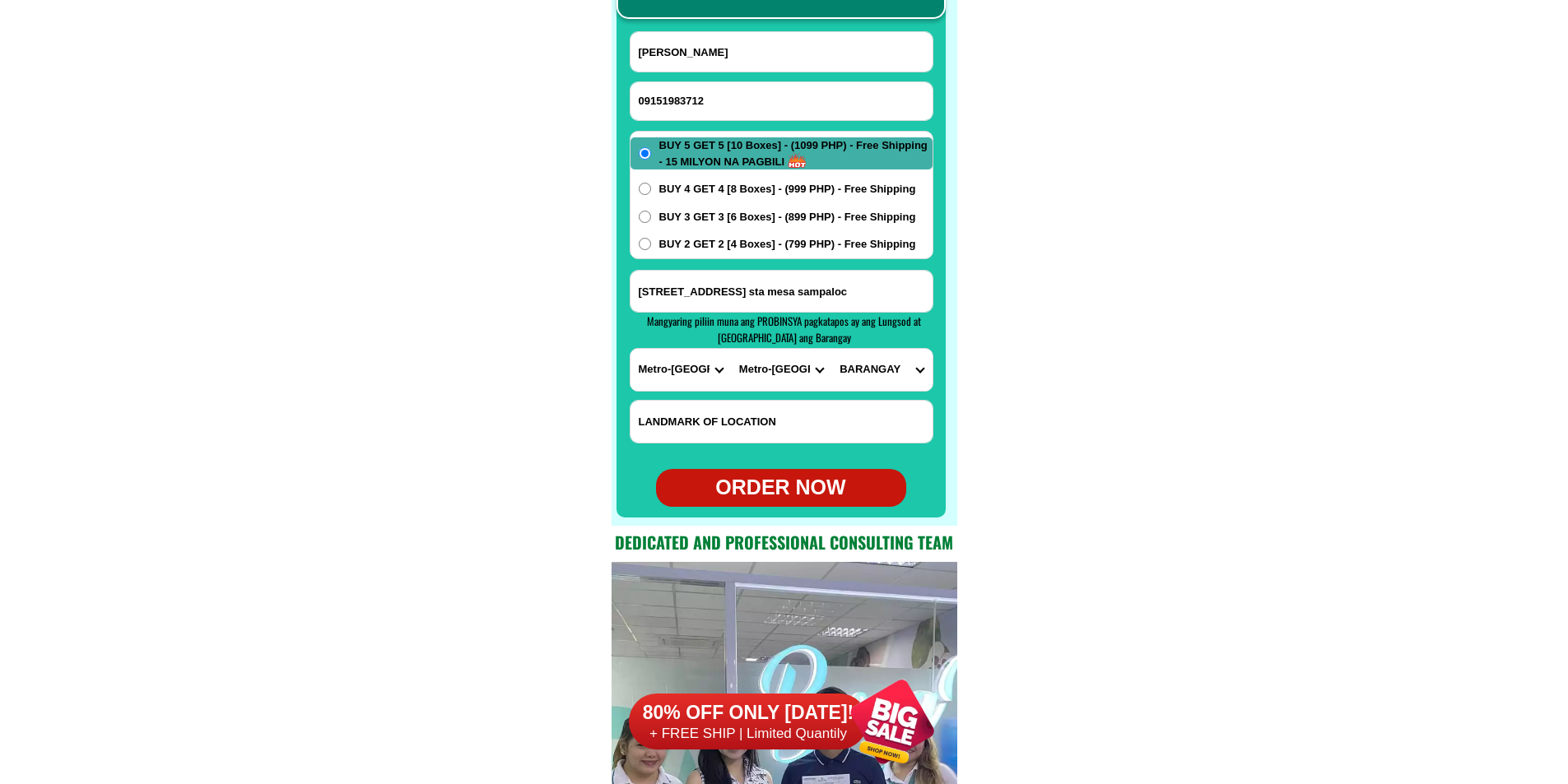
click at [880, 387] on select "[GEOGRAPHIC_DATA]" at bounding box center [881, 370] width 100 height 42
click at [880, 386] on select "[GEOGRAPHIC_DATA]" at bounding box center [881, 370] width 100 height 42
click at [882, 374] on select "[GEOGRAPHIC_DATA]" at bounding box center [881, 370] width 100 height 42
select select "63_21948565147"
click at [832, 349] on select "[GEOGRAPHIC_DATA]" at bounding box center [881, 370] width 100 height 42
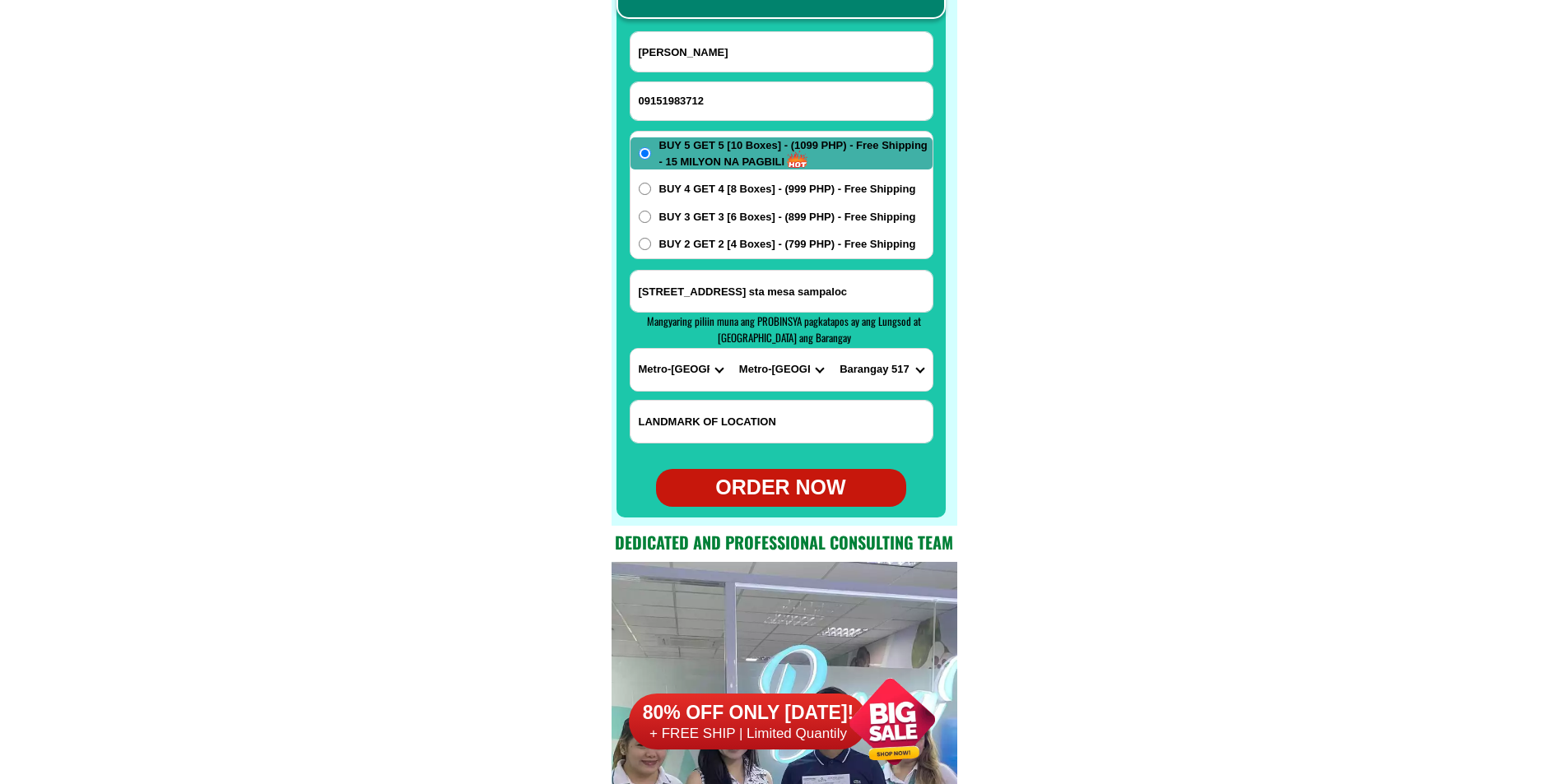
click at [782, 494] on div "ORDER NOW" at bounding box center [781, 488] width 250 height 32
radio input "true"
drag, startPoint x: 675, startPoint y: 101, endPoint x: 504, endPoint y: 55, distance: 177.1
click at [675, 101] on input "Input phone_number" at bounding box center [781, 101] width 302 height 38
paste input "09695781306"
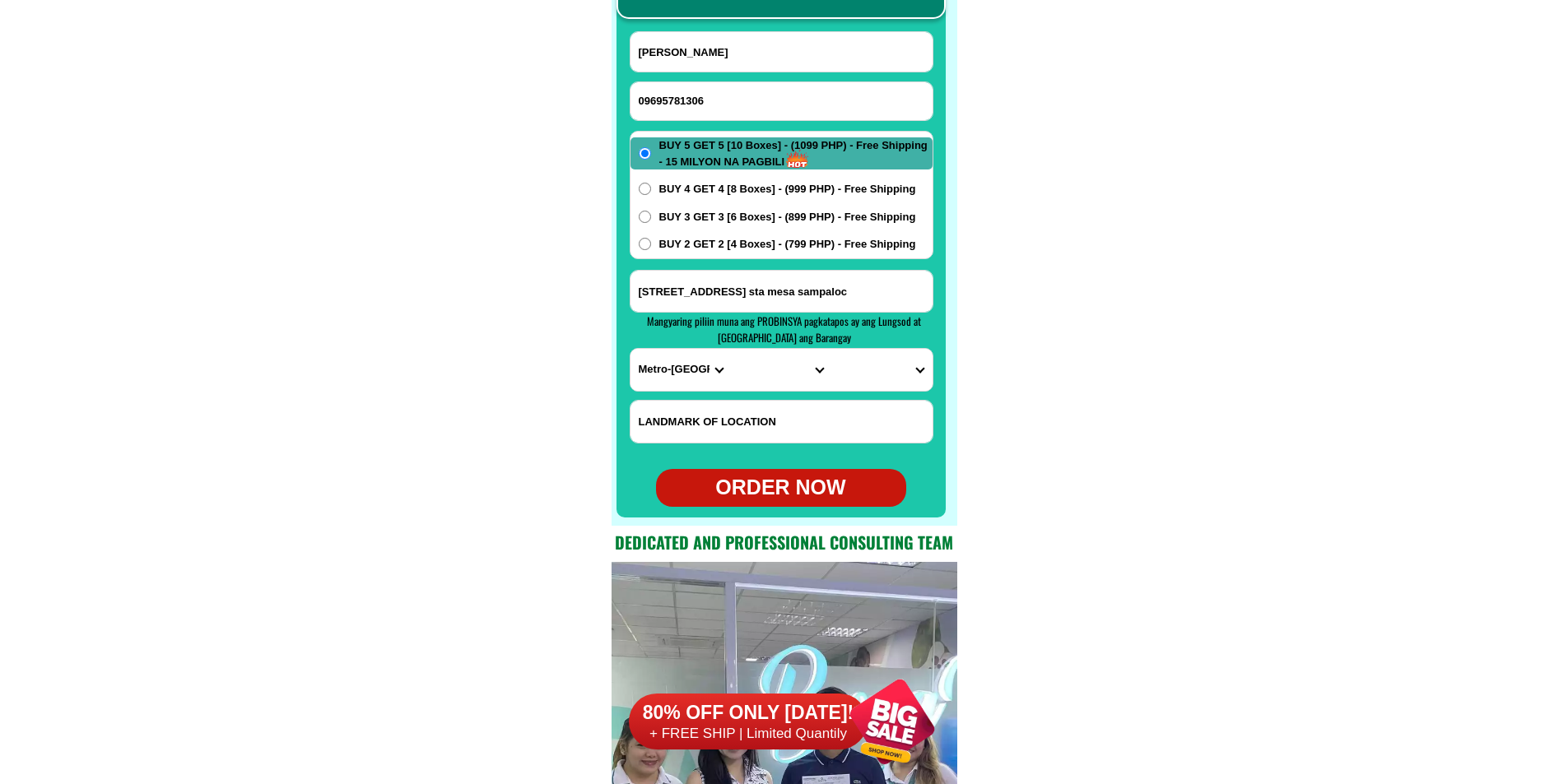
type input "09695781306"
paste input "[PERSON_NAME]"
click at [764, 51] on input "[PERSON_NAME]" at bounding box center [781, 51] width 302 height 39
type input "[PERSON_NAME]"
paste input "Barangay la.hacienda Dagohoy purok I [PERSON_NAME]"
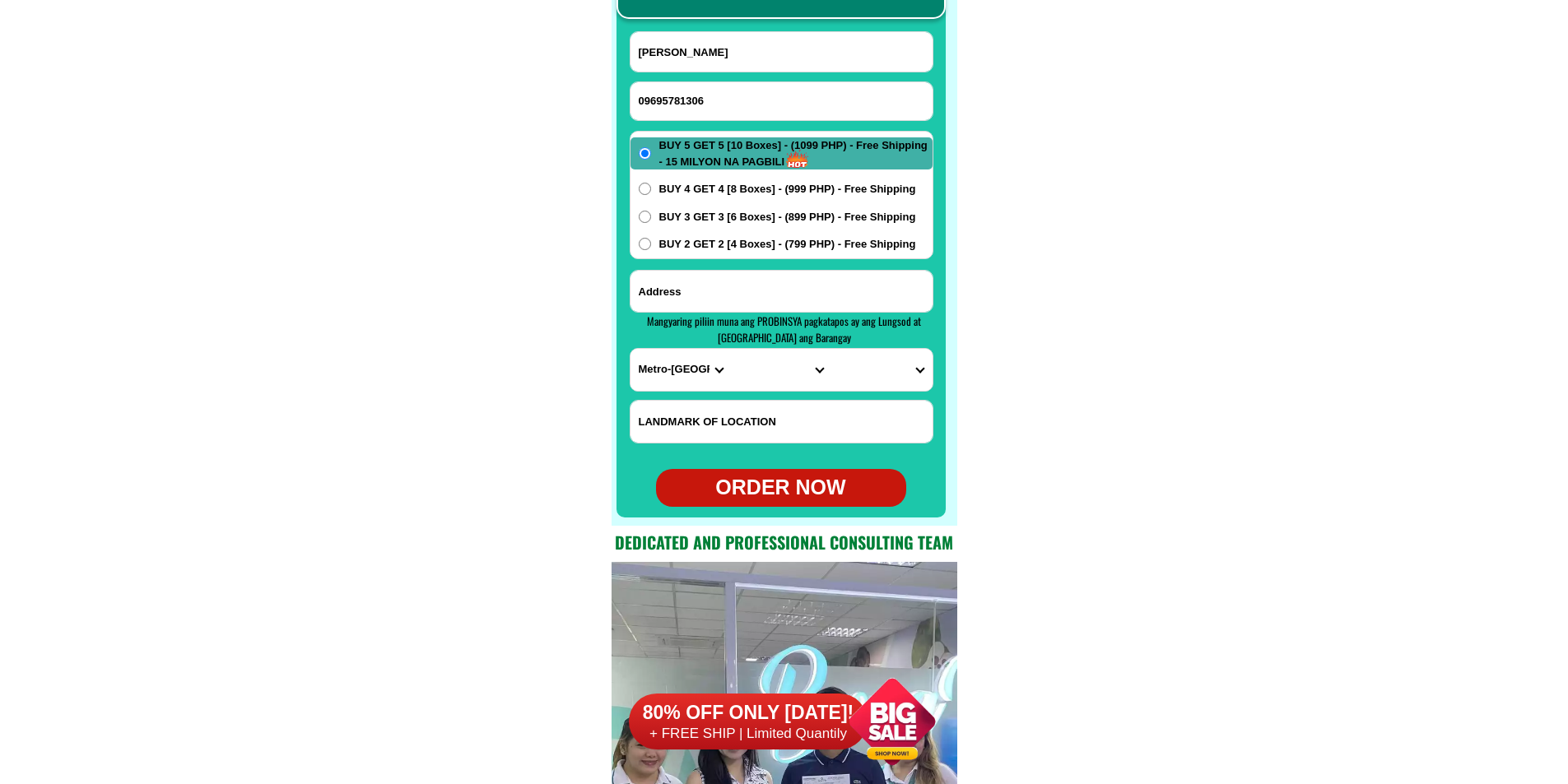
click at [716, 295] on input "Input address" at bounding box center [781, 291] width 302 height 41
type input "Barangay la.hacienda Dagohoy purok I [PERSON_NAME]"
click at [653, 389] on select "PROVINCE [GEOGRAPHIC_DATA] [GEOGRAPHIC_DATA][PERSON_NAME][GEOGRAPHIC_DATA][GEOG…" at bounding box center [680, 370] width 100 height 42
select select "63_137"
click at [630, 349] on select "PROVINCE [GEOGRAPHIC_DATA] [GEOGRAPHIC_DATA][PERSON_NAME][GEOGRAPHIC_DATA][GEOG…" at bounding box center [680, 370] width 100 height 42
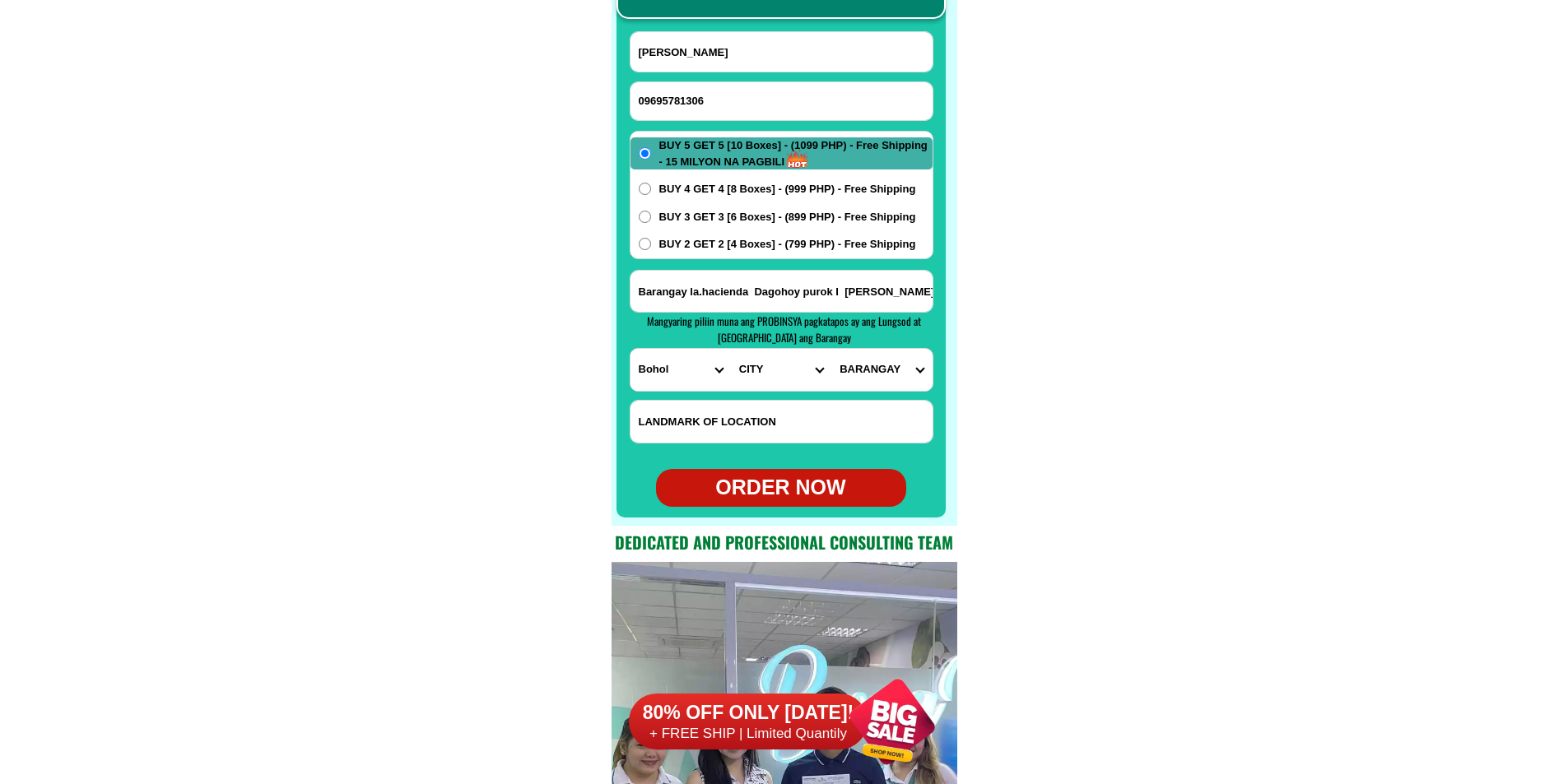
click at [780, 378] on select "CITY Alburquerque Antequera Baclayon Balilihan Bien-unido Bilar Bohol-[PERSON_N…" at bounding box center [781, 370] width 100 height 42
select select "63_1371308"
click at [731, 349] on select "CITY Alburquerque Antequera Baclayon Balilihan Bien-unido Bilar Bohol-[PERSON_N…" at bounding box center [781, 370] width 100 height 42
click at [890, 378] on select "BARANGAY [GEOGRAPHIC_DATA] [GEOGRAPHIC_DATA] [GEOGRAPHIC_DATA] [GEOGRAPHIC_DATA…" at bounding box center [881, 370] width 100 height 42
select select "63_13713089681"
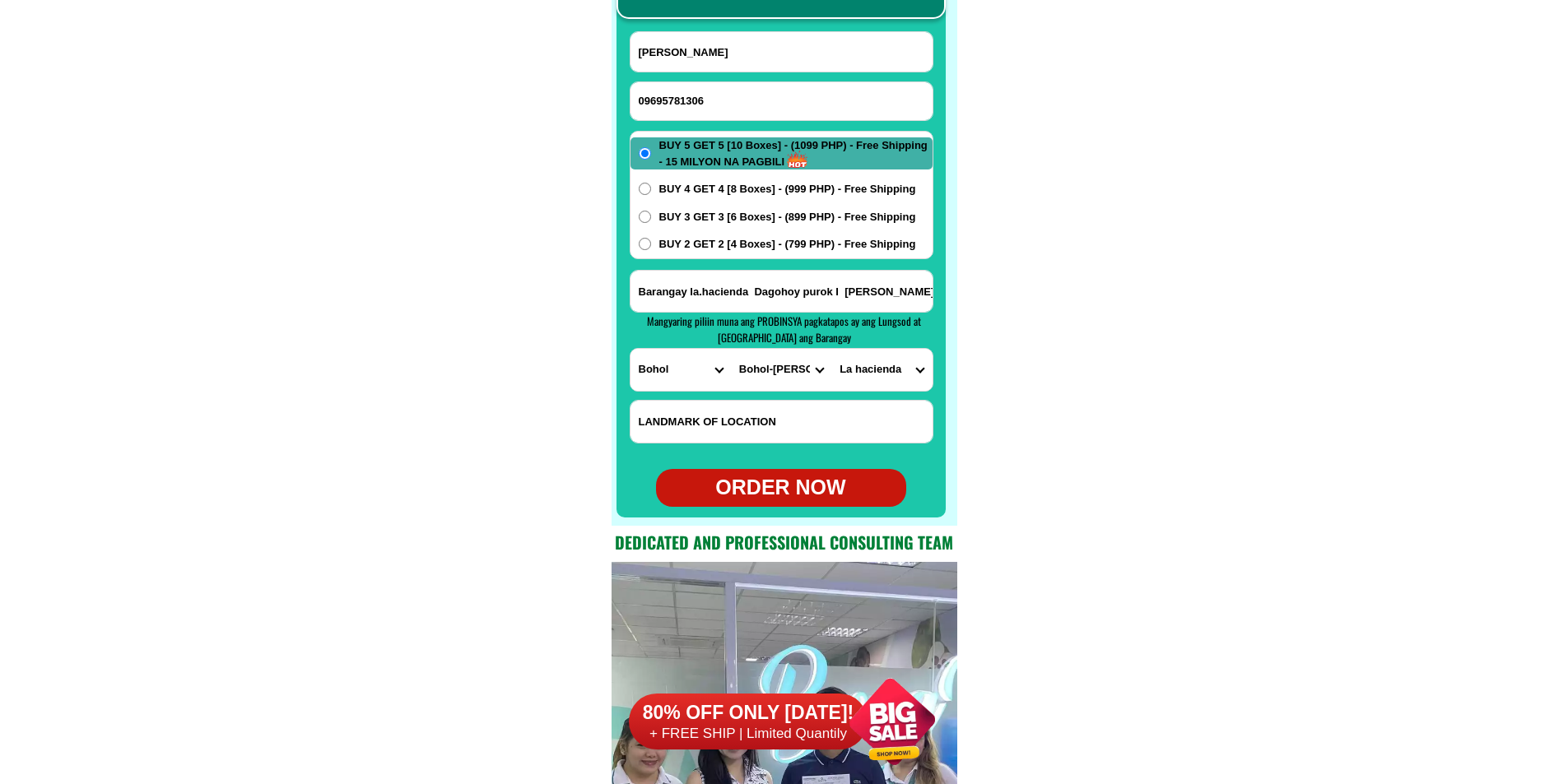
click at [832, 349] on select "BARANGAY [GEOGRAPHIC_DATA] [GEOGRAPHIC_DATA] [GEOGRAPHIC_DATA] [GEOGRAPHIC_DATA…" at bounding box center [881, 370] width 100 height 42
click at [839, 508] on div at bounding box center [781, 223] width 330 height 589
click at [815, 484] on div "ORDER NOW" at bounding box center [781, 488] width 250 height 32
type input "[PERSON_NAME]"
radio input "true"
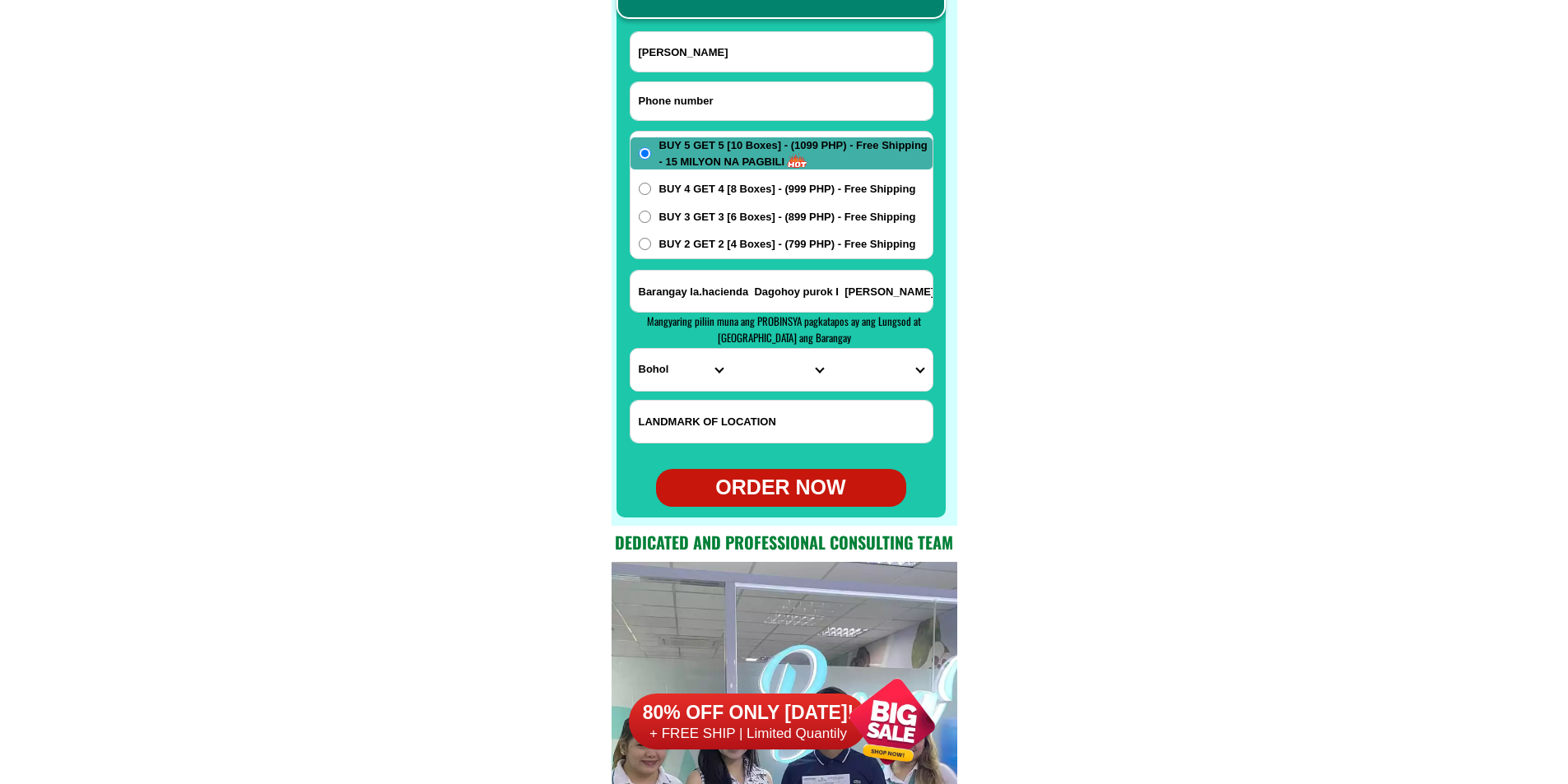
click at [701, 98] on input "Input phone_number" at bounding box center [781, 101] width 302 height 38
paste input "09088665293"
type input "09088665293"
click at [728, 66] on input "[PERSON_NAME]" at bounding box center [781, 51] width 302 height 39
paste input "[PERSON_NAME] [PERSON_NAME]"
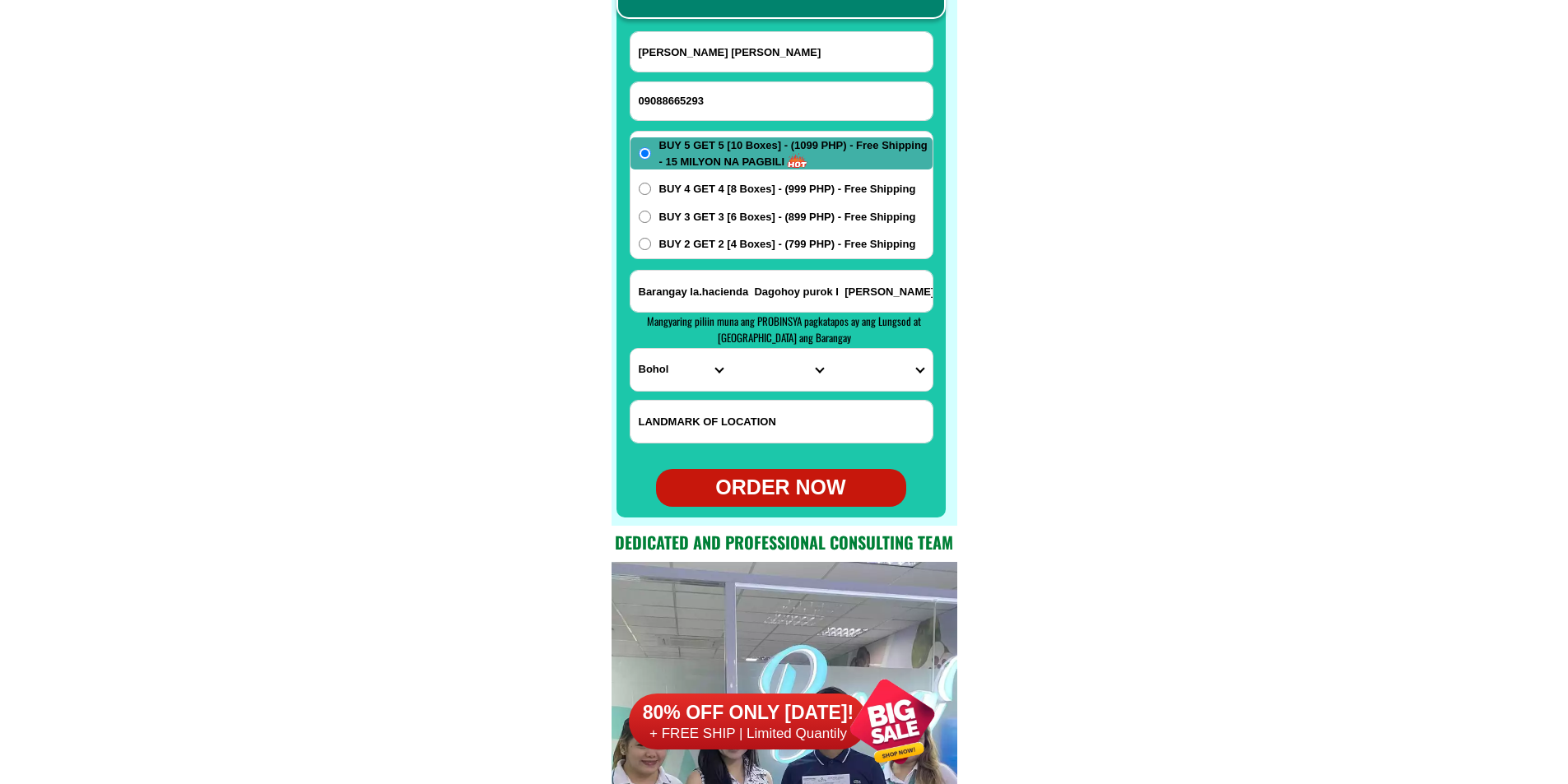
type input "[PERSON_NAME] [PERSON_NAME]"
click at [724, 288] on input "Input address" at bounding box center [781, 291] width 302 height 41
paste input "[STREET_ADDRESS][PERSON_NAME]"
type input "[STREET_ADDRESS][PERSON_NAME]"
click at [680, 370] on select "PROVINCE [GEOGRAPHIC_DATA] [GEOGRAPHIC_DATA][PERSON_NAME][GEOGRAPHIC_DATA][GEOG…" at bounding box center [680, 370] width 100 height 42
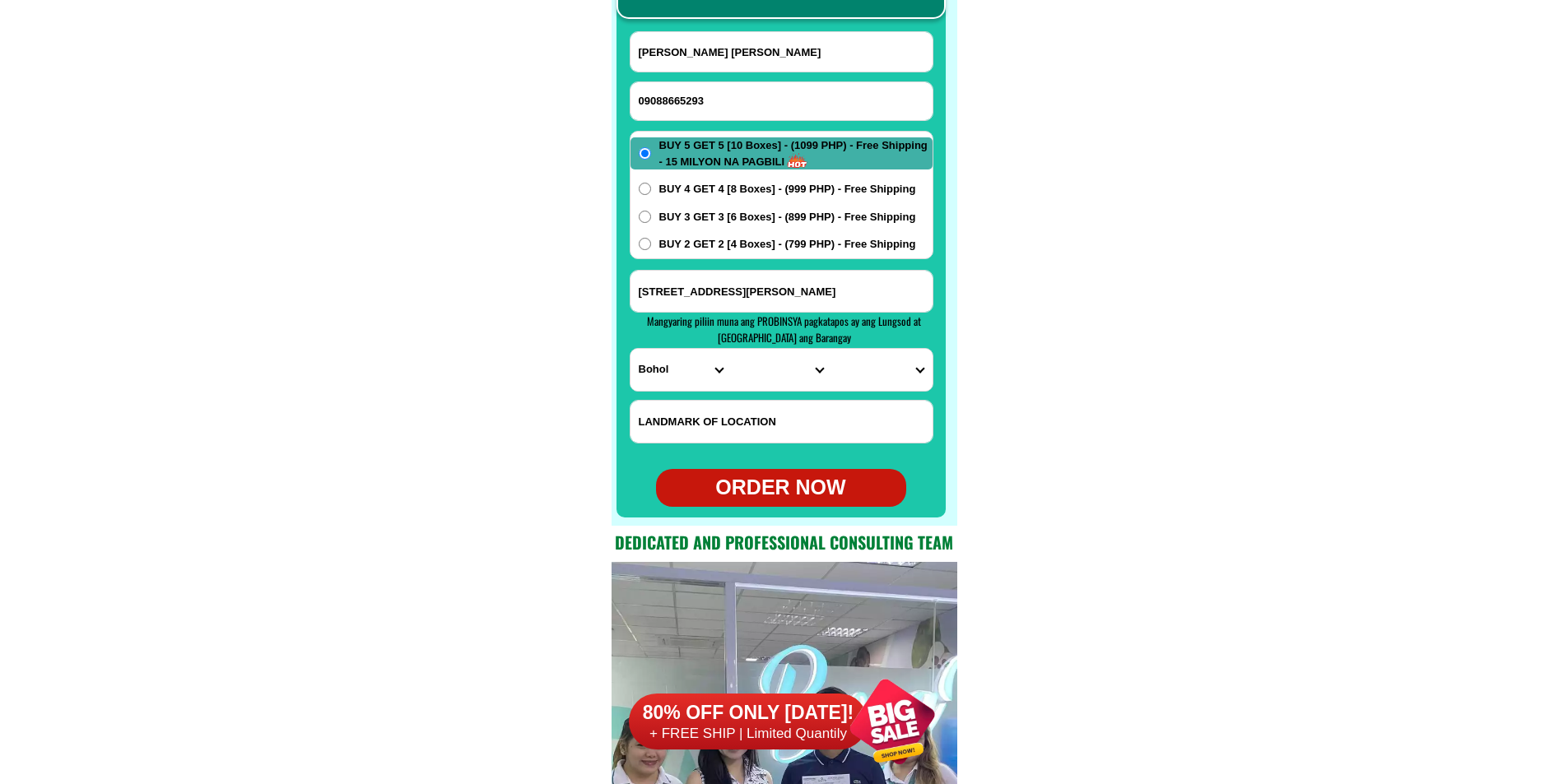
select select "63_247"
click at [630, 349] on select "PROVINCE [GEOGRAPHIC_DATA] [GEOGRAPHIC_DATA][PERSON_NAME][GEOGRAPHIC_DATA][GEOG…" at bounding box center [680, 370] width 100 height 42
click at [776, 386] on select "CITY [GEOGRAPHIC_DATA] [PERSON_NAME]-city [GEOGRAPHIC_DATA] [GEOGRAPHIC_DATA] […" at bounding box center [781, 370] width 100 height 42
select select "63_2479674"
click at [731, 349] on select "CITY [GEOGRAPHIC_DATA] [PERSON_NAME]-city [GEOGRAPHIC_DATA] [GEOGRAPHIC_DATA] […" at bounding box center [781, 370] width 100 height 42
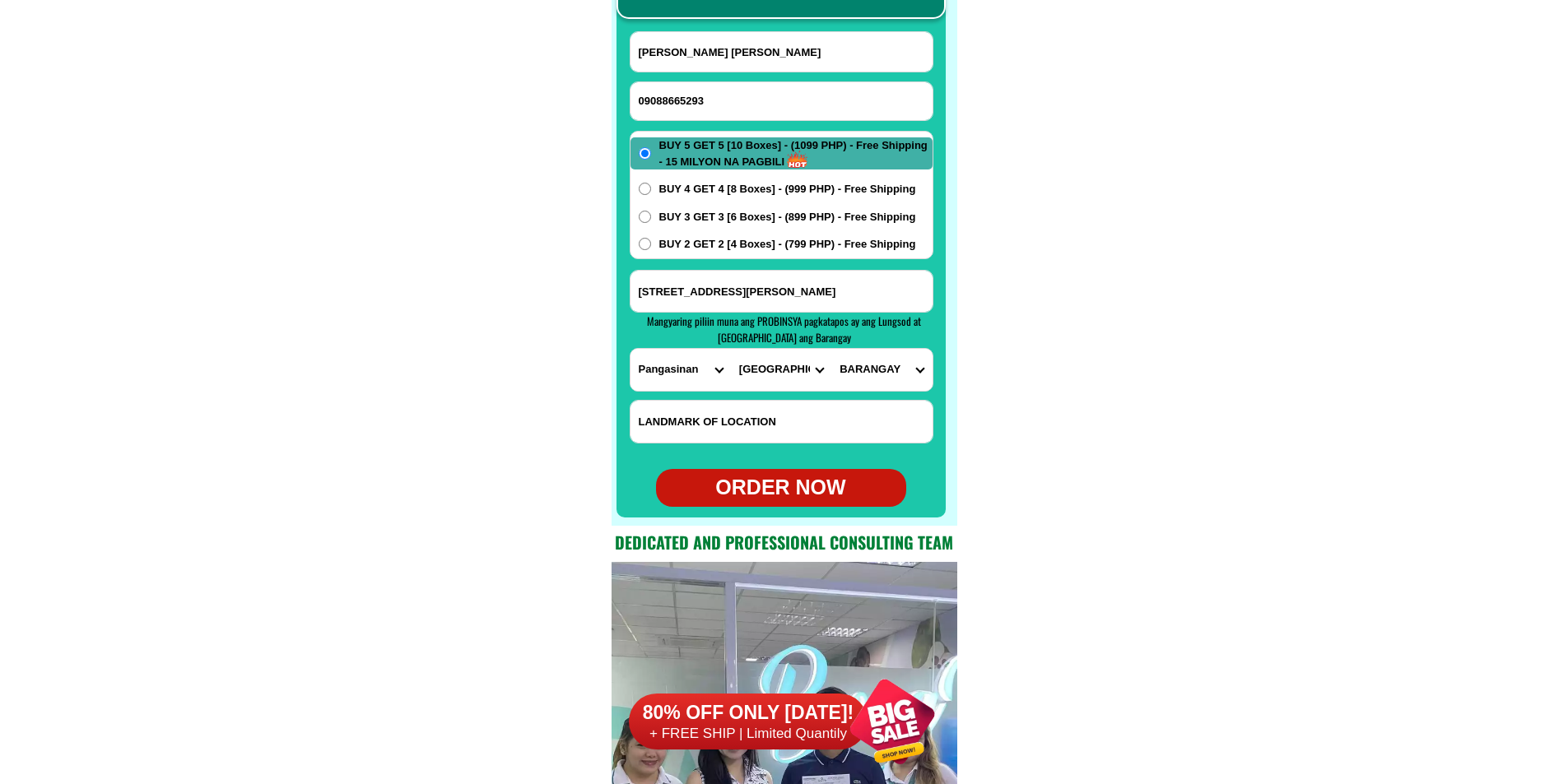
click at [864, 379] on select "[GEOGRAPHIC_DATA] [GEOGRAPHIC_DATA] sur Barangay i (t. bugallon) [GEOGRAPHIC_DA…" at bounding box center [881, 370] width 100 height 42
select select "63_24796743157"
click at [832, 349] on select "[GEOGRAPHIC_DATA] [GEOGRAPHIC_DATA] sur Barangay i (t. bugallon) [GEOGRAPHIC_DA…" at bounding box center [881, 370] width 100 height 42
click at [813, 494] on div "ORDER NOW" at bounding box center [781, 488] width 250 height 32
radio input "true"
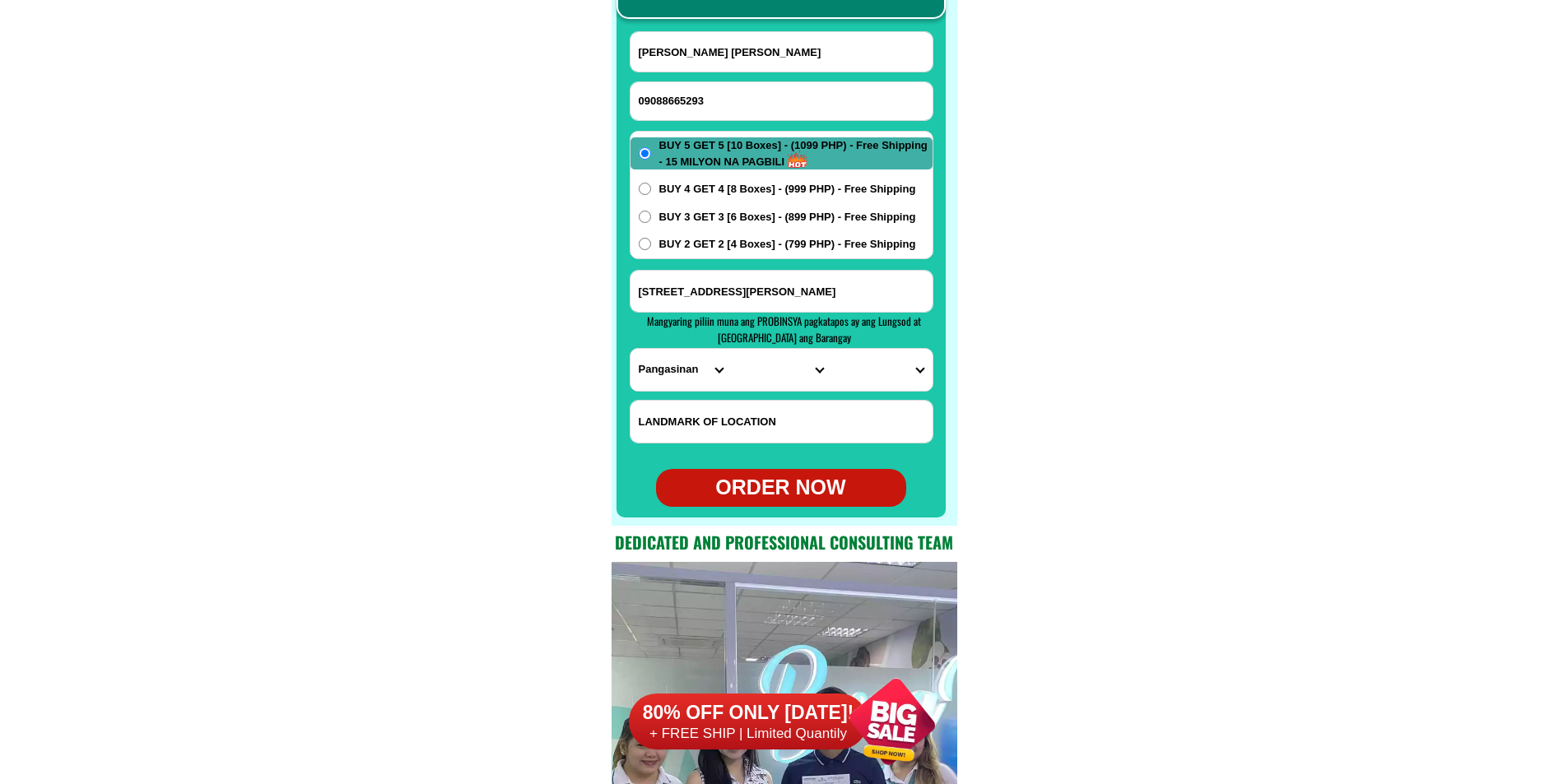
click at [767, 116] on input "09088665293" at bounding box center [781, 101] width 302 height 38
paste input "09943454250"
type input "09943454250"
drag, startPoint x: 742, startPoint y: 61, endPoint x: 611, endPoint y: 18, distance: 137.9
click at [741, 61] on input "Input full_name" at bounding box center [781, 51] width 302 height 39
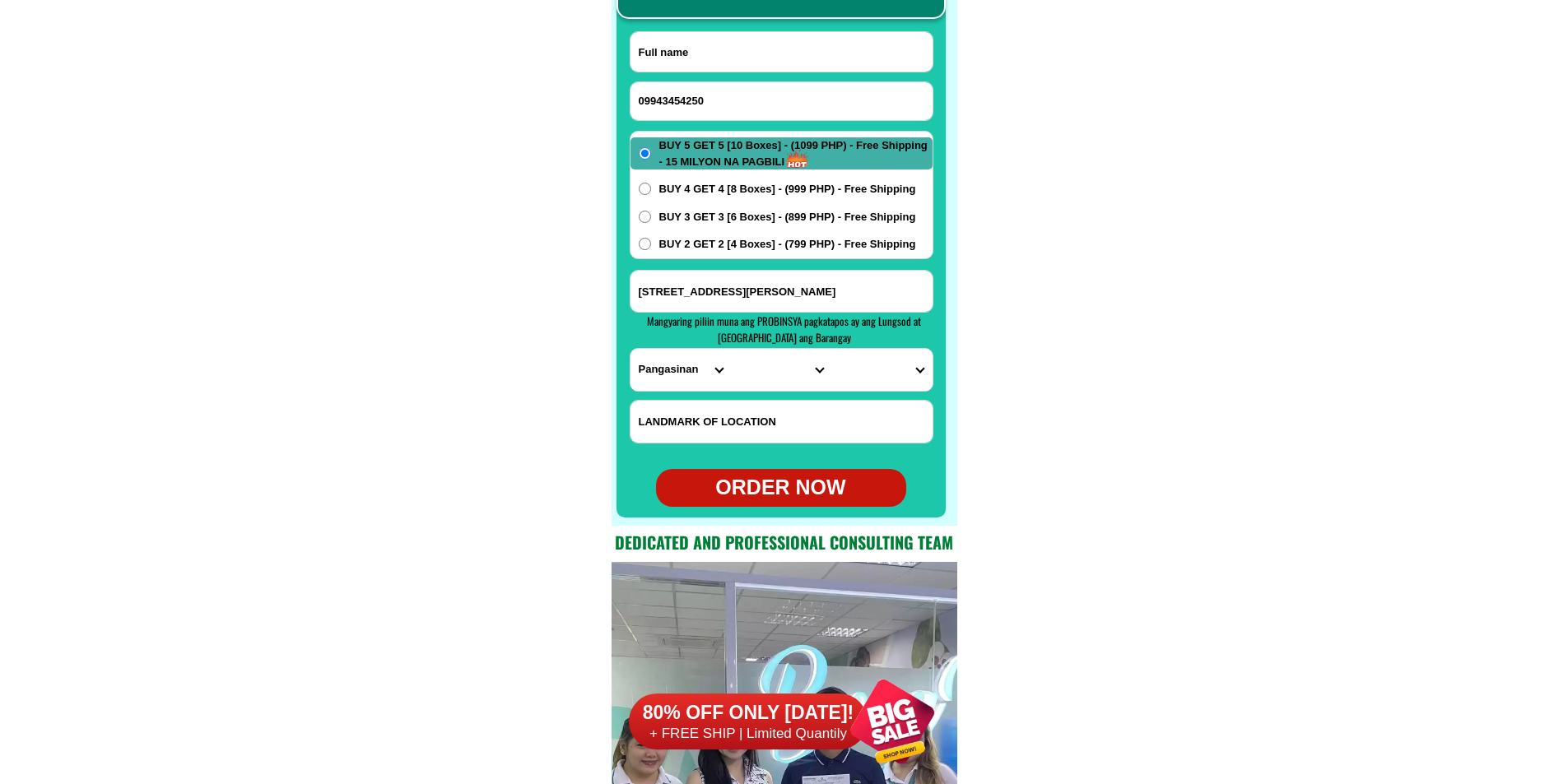
paste input "[PERSON_NAME]"
type input "[PERSON_NAME]"
drag, startPoint x: 758, startPoint y: 299, endPoint x: 750, endPoint y: 309, distance: 12.8
click at [758, 299] on input "Input address" at bounding box center [781, 291] width 302 height 41
paste input "Artatcho [PERSON_NAME][GEOGRAPHIC_DATA] c/of [PERSON_NAME]."
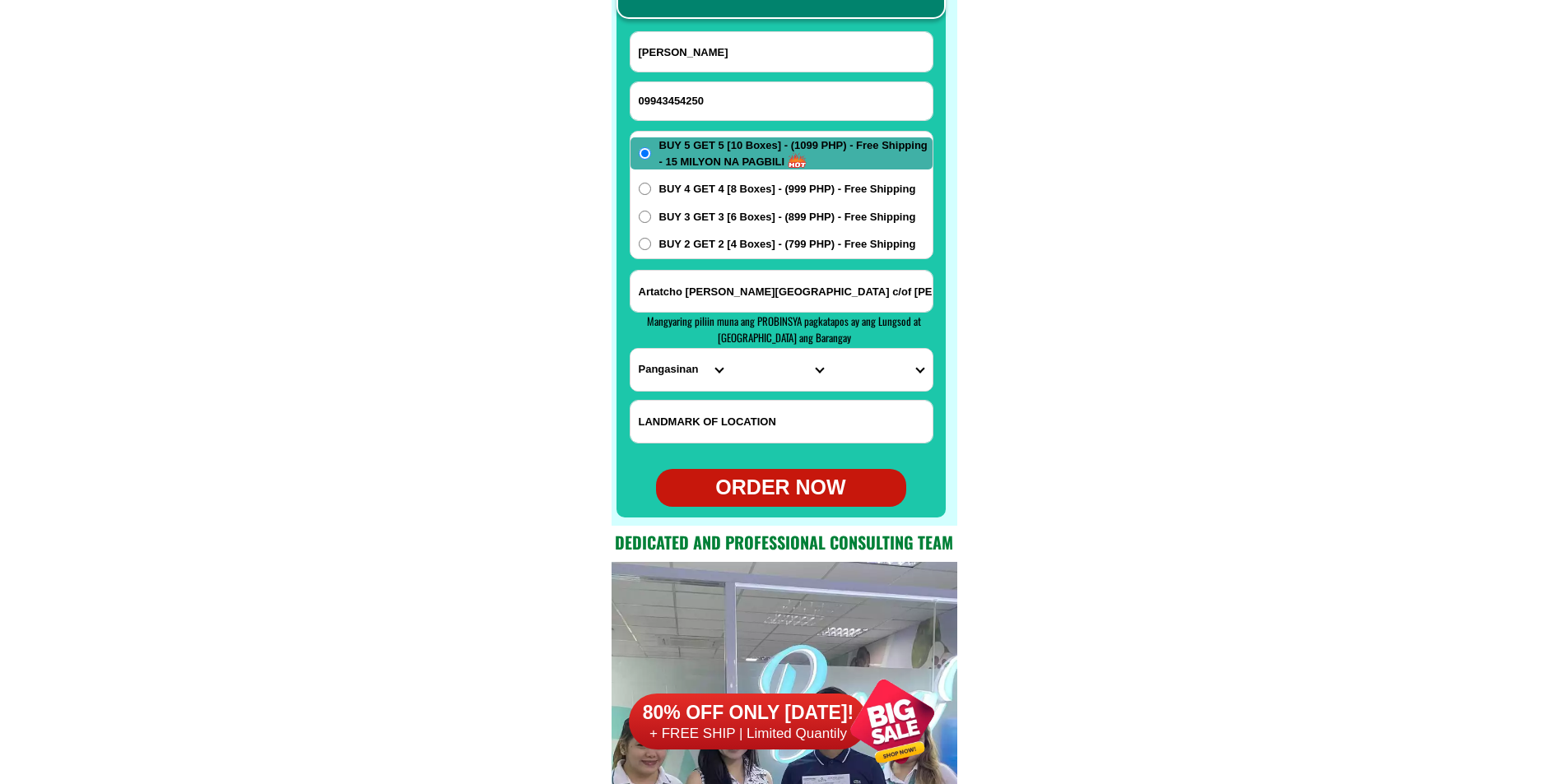
scroll to position [0, 72]
type input "Artatcho [PERSON_NAME][GEOGRAPHIC_DATA] c/of [PERSON_NAME]."
click at [682, 375] on select "PROVINCE [GEOGRAPHIC_DATA] [GEOGRAPHIC_DATA][PERSON_NAME][GEOGRAPHIC_DATA][GEOG…" at bounding box center [680, 370] width 100 height 42
select select "63_247"
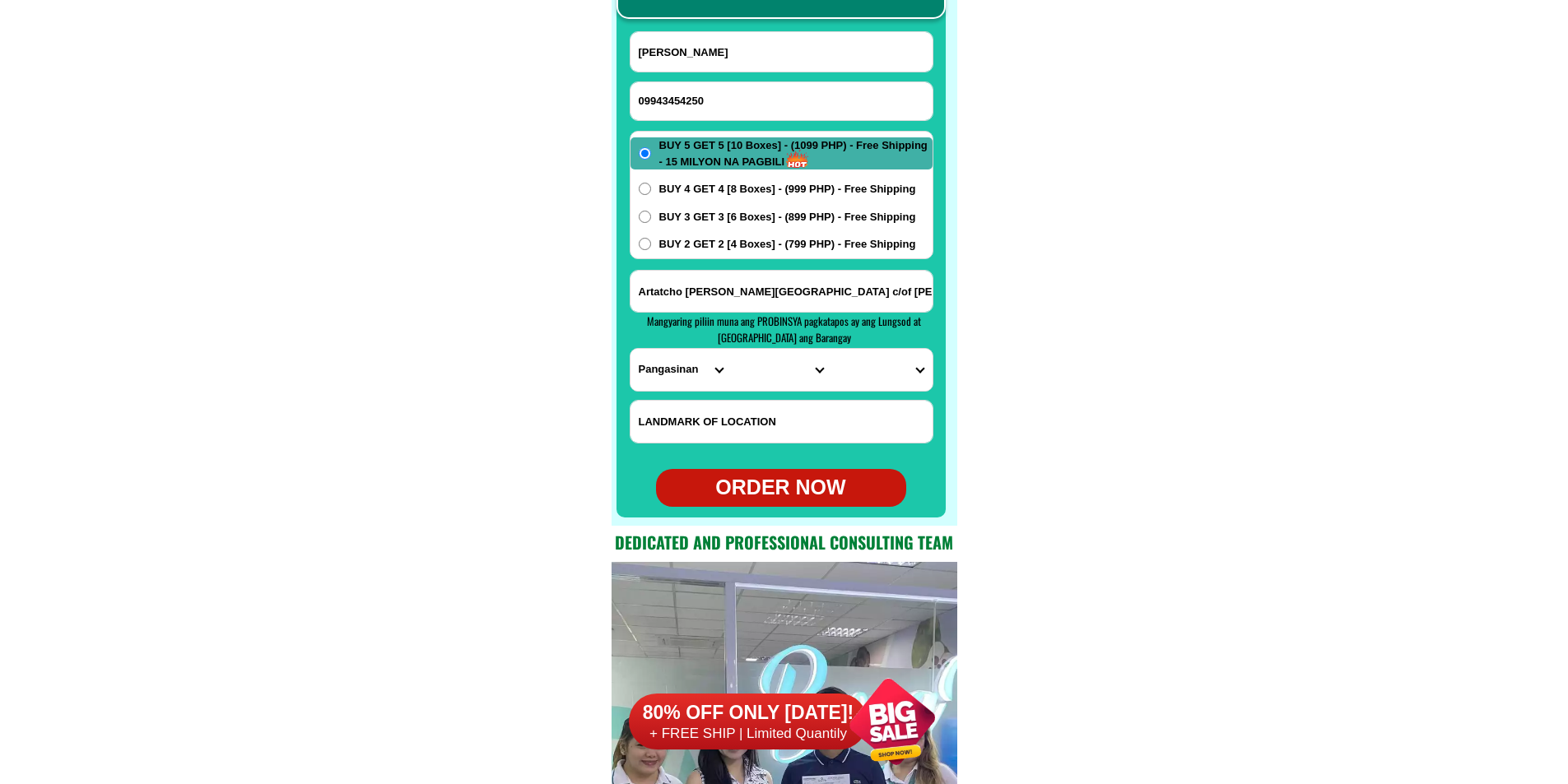
click at [630, 349] on select "PROVINCE [GEOGRAPHIC_DATA] [GEOGRAPHIC_DATA][PERSON_NAME][GEOGRAPHIC_DATA][GEOG…" at bounding box center [680, 370] width 100 height 42
click at [757, 382] on select "CITY [GEOGRAPHIC_DATA] [PERSON_NAME]-city [GEOGRAPHIC_DATA] [GEOGRAPHIC_DATA] […" at bounding box center [781, 370] width 100 height 42
select select "63_2474257"
click at [731, 349] on select "CITY [GEOGRAPHIC_DATA] [PERSON_NAME]-city [GEOGRAPHIC_DATA] [GEOGRAPHIC_DATA] […" at bounding box center [781, 370] width 100 height 42
click at [873, 365] on select "BARANGAY [GEOGRAPHIC_DATA][PERSON_NAME] Balangobong Balococ [GEOGRAPHIC_DATA] […" at bounding box center [881, 370] width 100 height 42
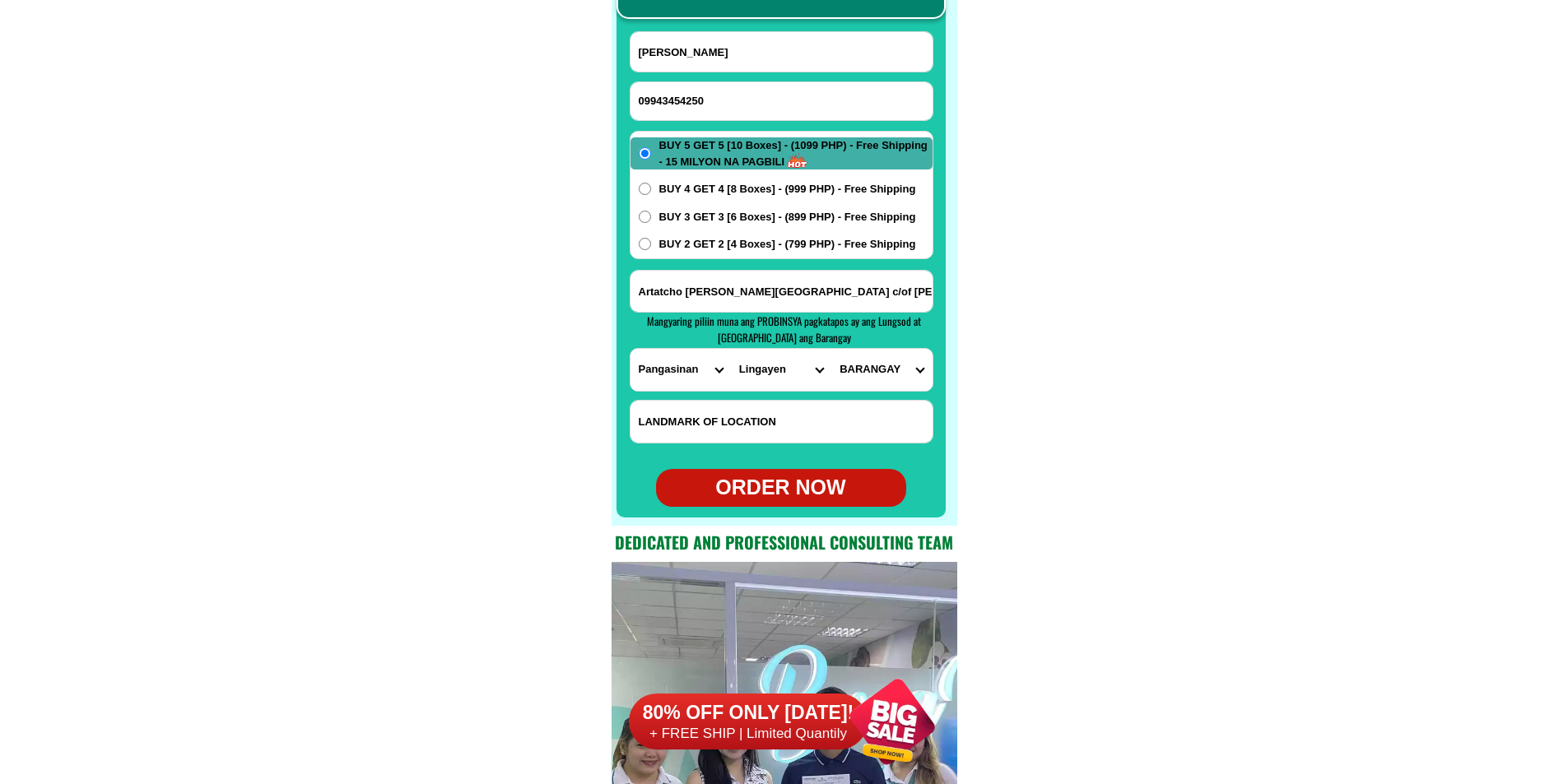
click at [865, 374] on select "BARANGAY [GEOGRAPHIC_DATA][PERSON_NAME] Balangobong Balococ [GEOGRAPHIC_DATA] […" at bounding box center [881, 370] width 100 height 42
select select "63_24742579208"
click at [832, 349] on select "BARANGAY [GEOGRAPHIC_DATA][PERSON_NAME] Balangobong Balococ [GEOGRAPHIC_DATA] […" at bounding box center [881, 370] width 100 height 42
click at [772, 243] on span "BUY 2 GET 2 [4 Boxes] - (799 PHP) - Free Shipping" at bounding box center [788, 244] width 257 height 16
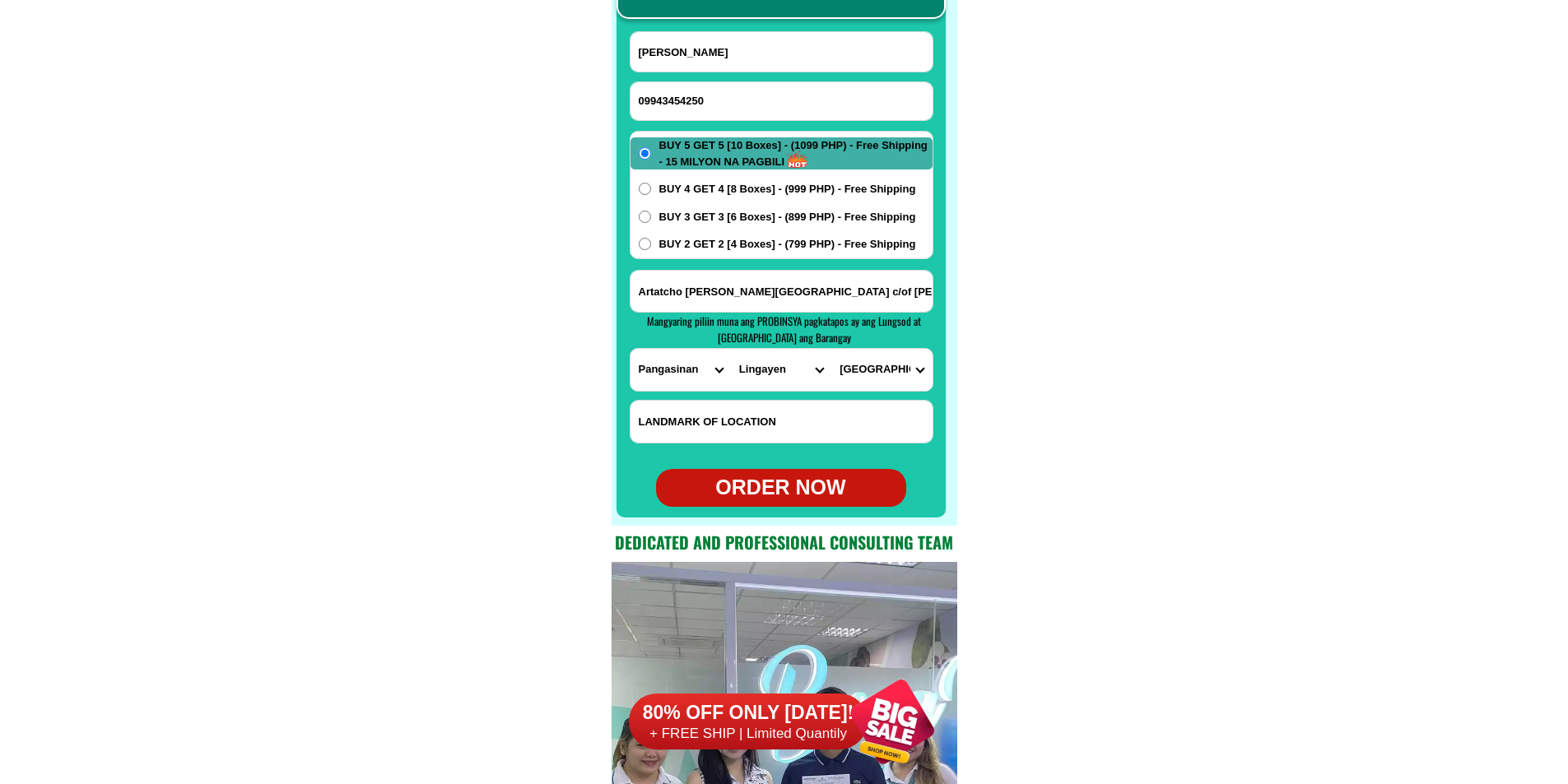
click at [651, 243] on input "BUY 2 GET 2 [4 Boxes] - (799 PHP) - Free Shipping" at bounding box center [645, 244] width 12 height 12
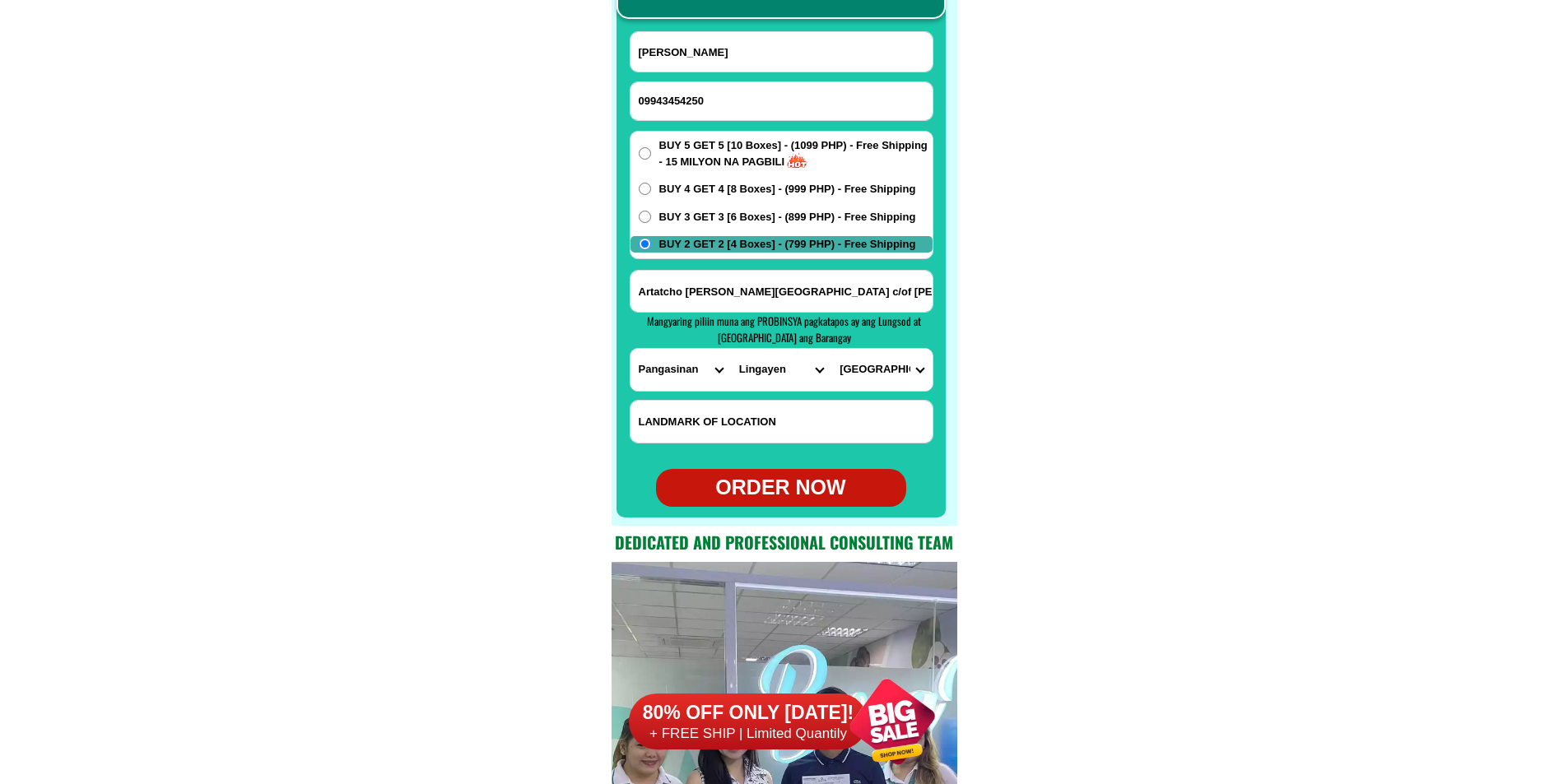
click at [795, 486] on div "ORDER NOW" at bounding box center [781, 488] width 250 height 32
radio input "true"
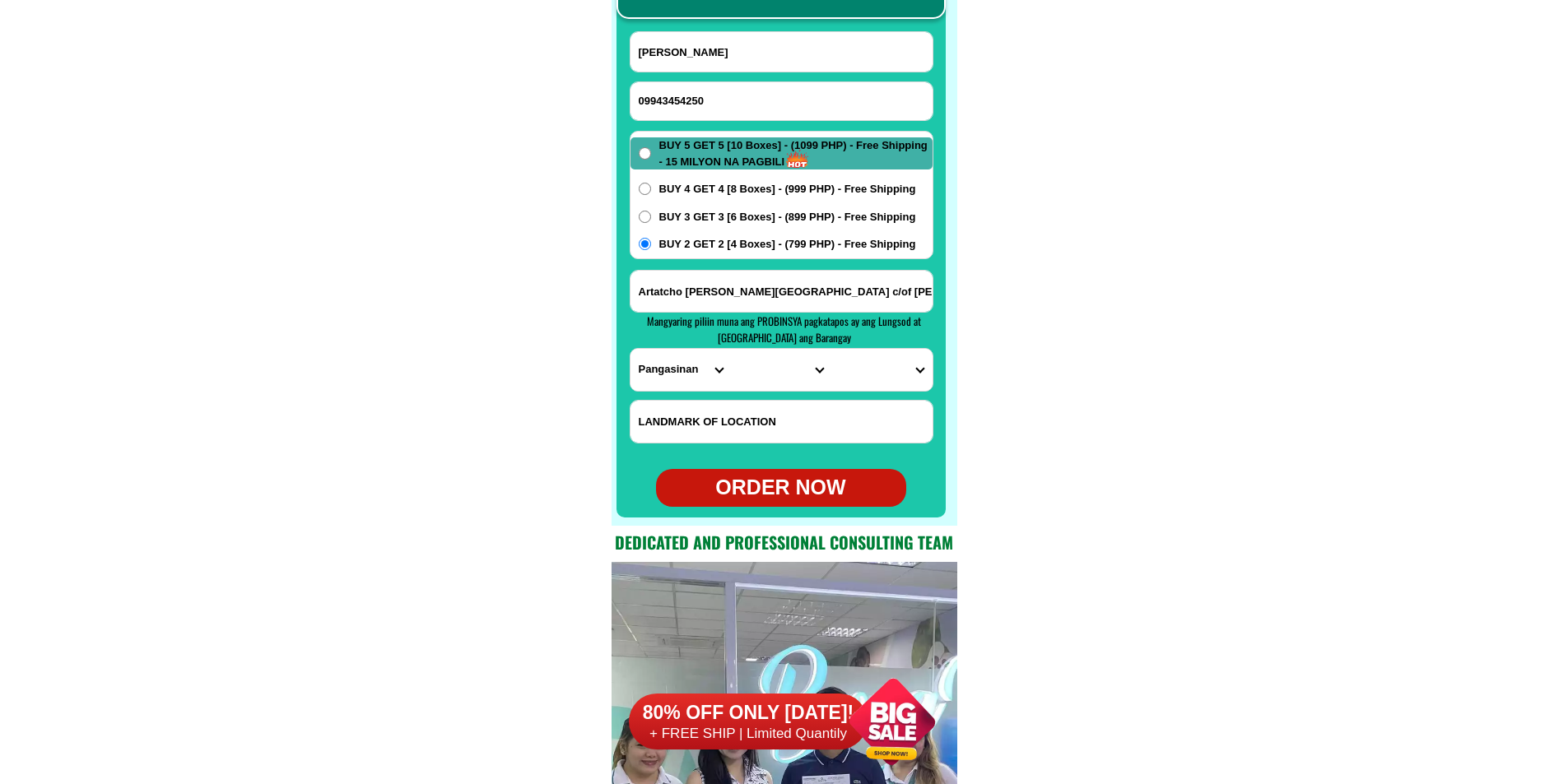
radio input "true"
click at [798, 78] on form "[PERSON_NAME] 09943454250 ORDER NOW Artatcho [PERSON_NAME][GEOGRAPHIC_DATA] c/o…" at bounding box center [781, 270] width 304 height 476
drag, startPoint x: 723, startPoint y: 96, endPoint x: 673, endPoint y: 85, distance: 51.2
click at [723, 96] on input "09943454250" at bounding box center [781, 101] width 302 height 38
paste input "09519526106"
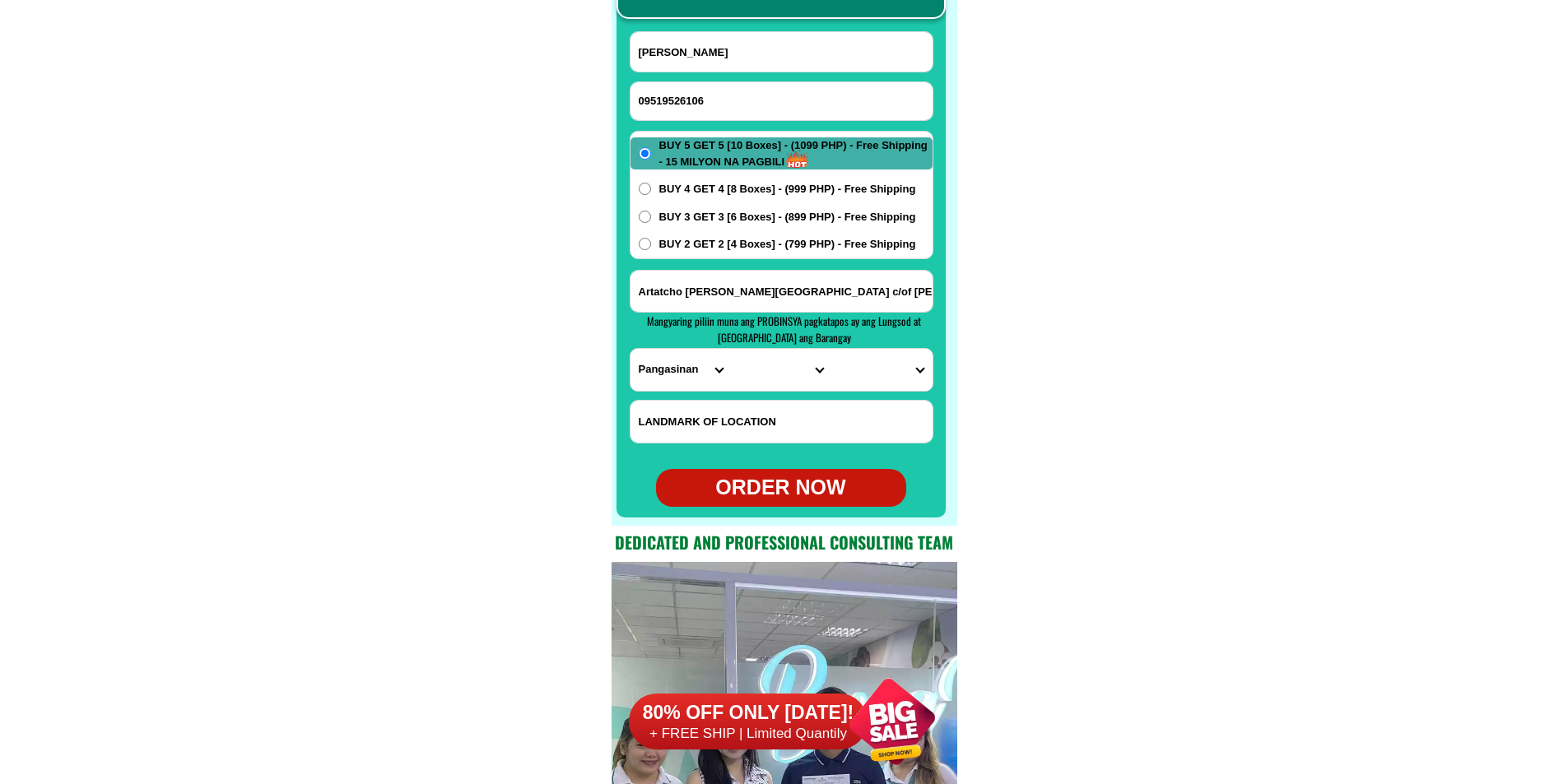
type input "09519526106"
click at [707, 49] on input "Input full_name" at bounding box center [781, 51] width 302 height 39
paste input "[PERSON_NAME]"
type input "[PERSON_NAME]"
click at [730, 289] on input "Artatcho [PERSON_NAME][GEOGRAPHIC_DATA] c/of [PERSON_NAME]." at bounding box center [781, 291] width 302 height 41
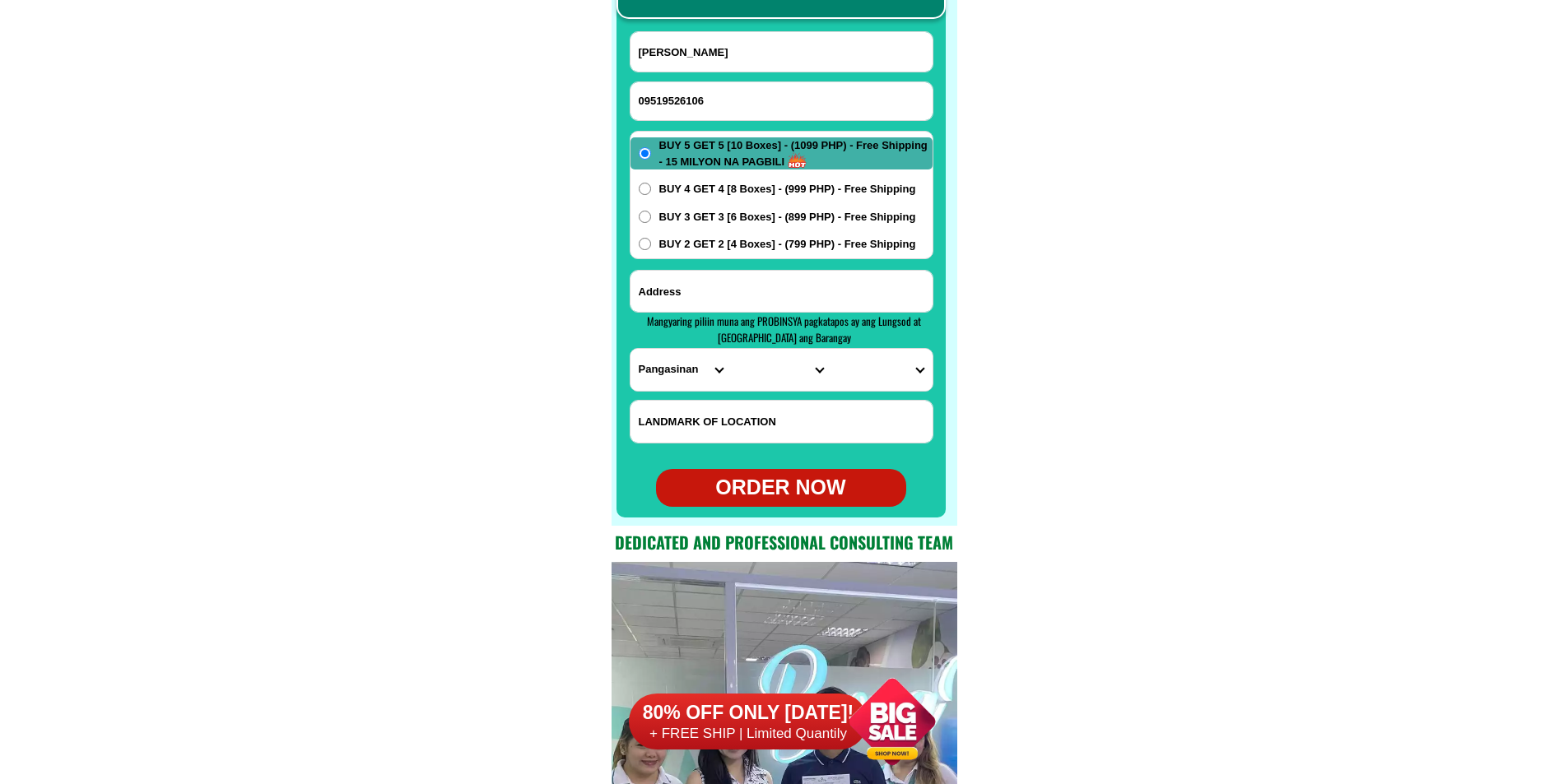
paste input "Purok1 [GEOGRAPHIC_DATA][PERSON_NAME] sa [GEOGRAPHIC_DATA]"
type input "Purok1 [GEOGRAPHIC_DATA][PERSON_NAME] sa [GEOGRAPHIC_DATA]"
click at [655, 376] on select "PROVINCE [GEOGRAPHIC_DATA] [GEOGRAPHIC_DATA][PERSON_NAME][GEOGRAPHIC_DATA][GEOG…" at bounding box center [680, 370] width 100 height 42
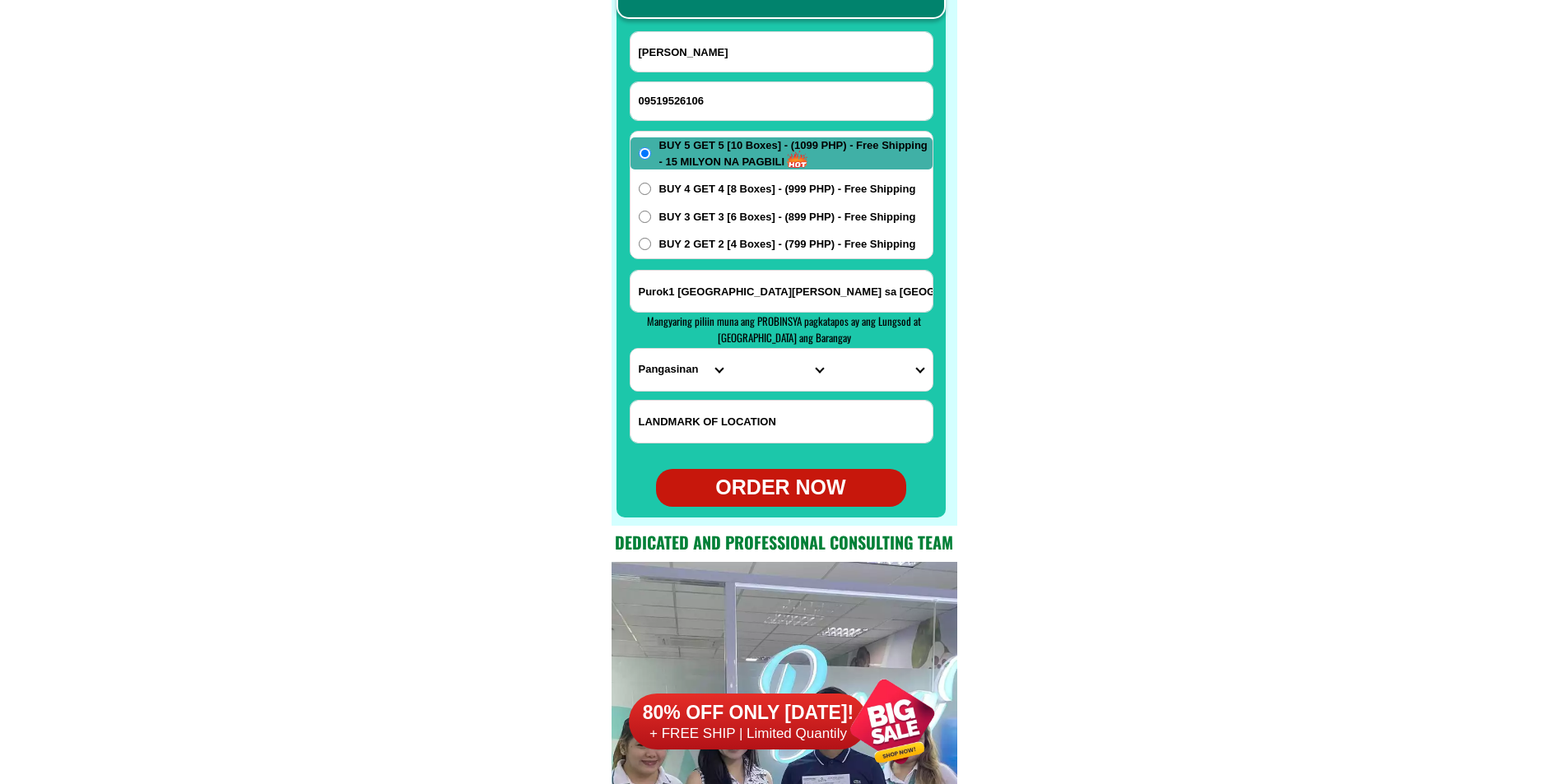
select select "63_615"
click at [630, 349] on select "PROVINCE [GEOGRAPHIC_DATA] [GEOGRAPHIC_DATA][PERSON_NAME][GEOGRAPHIC_DATA][GEOG…" at bounding box center [680, 370] width 100 height 42
click at [764, 364] on select "CITY [GEOGRAPHIC_DATA]-norte-[GEOGRAPHIC_DATA] [GEOGRAPHIC_DATA]-[GEOGRAPHIC_DA…" at bounding box center [781, 370] width 100 height 42
select select "63_6157698"
click at [731, 349] on select "CITY [GEOGRAPHIC_DATA]-norte-[GEOGRAPHIC_DATA] [GEOGRAPHIC_DATA]-[GEOGRAPHIC_DA…" at bounding box center [781, 370] width 100 height 42
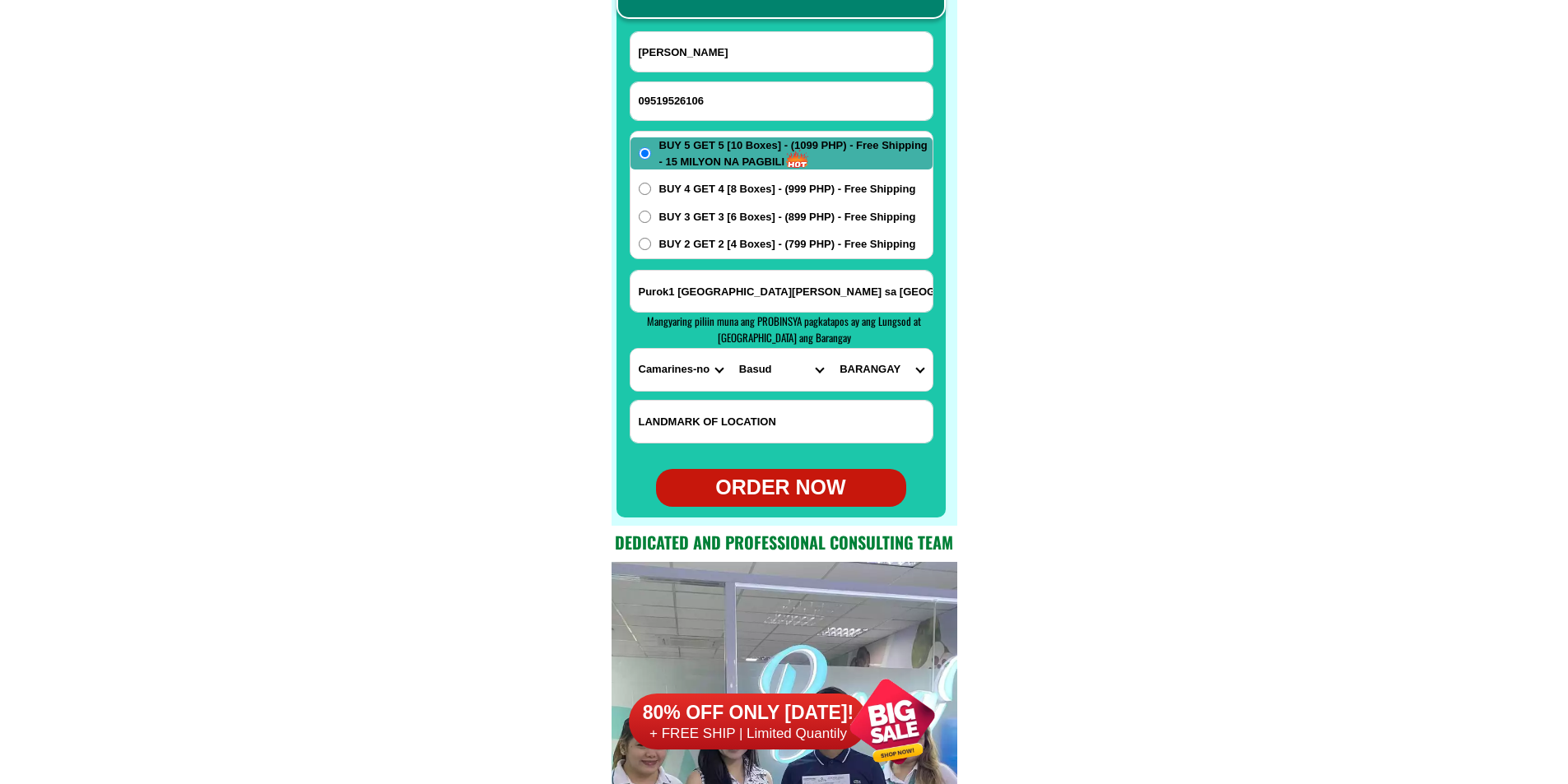
click at [862, 374] on select "BARANGAY Angas Bactas Binatagan Caayunan [PERSON_NAME] [PERSON_NAME] Langa [PER…" at bounding box center [881, 370] width 100 height 42
select select "63_61576981637"
click at [832, 349] on select "BARANGAY Angas Bactas Binatagan Caayunan [PERSON_NAME] [PERSON_NAME] Langa [PER…" at bounding box center [881, 370] width 100 height 42
click at [794, 499] on div "ORDER NOW" at bounding box center [781, 488] width 250 height 32
radio input "true"
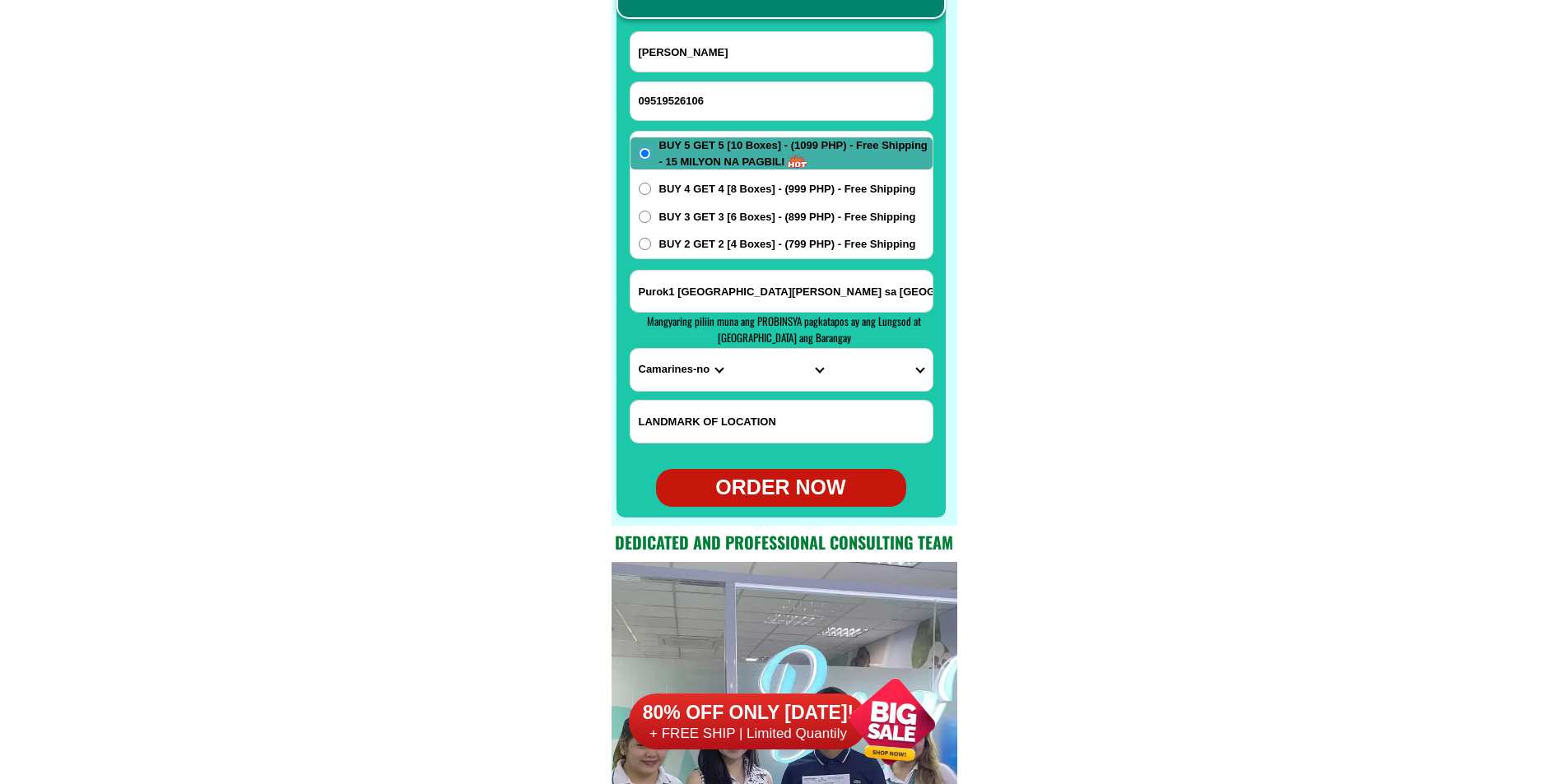
drag, startPoint x: 713, startPoint y: 90, endPoint x: 698, endPoint y: 91, distance: 15.0
click at [713, 90] on input "09519526106" at bounding box center [781, 101] width 302 height 38
paste input "09051981865"
type input "09051981865"
click at [694, 69] on div "[PERSON_NAME]" at bounding box center [781, 52] width 304 height 41
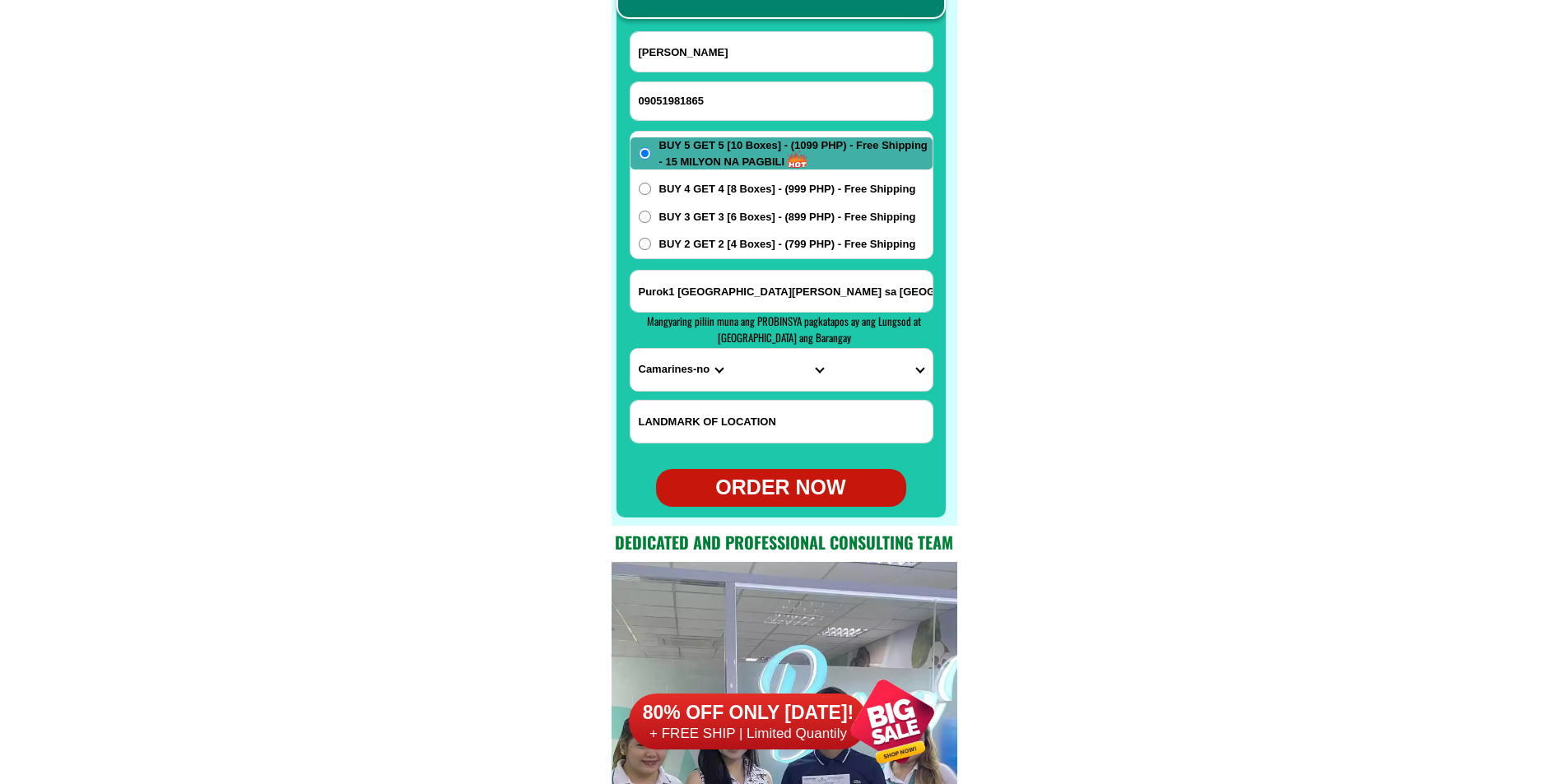
click at [713, 55] on input "[PERSON_NAME]" at bounding box center [781, 51] width 302 height 39
paste input "[PERSON_NAME]"
type input "[PERSON_NAME]"
paste input "PUROK 1, KIMOLONG, KITAOTAO, BUKIDNON CP"
click at [714, 291] on input "Input address" at bounding box center [781, 291] width 302 height 41
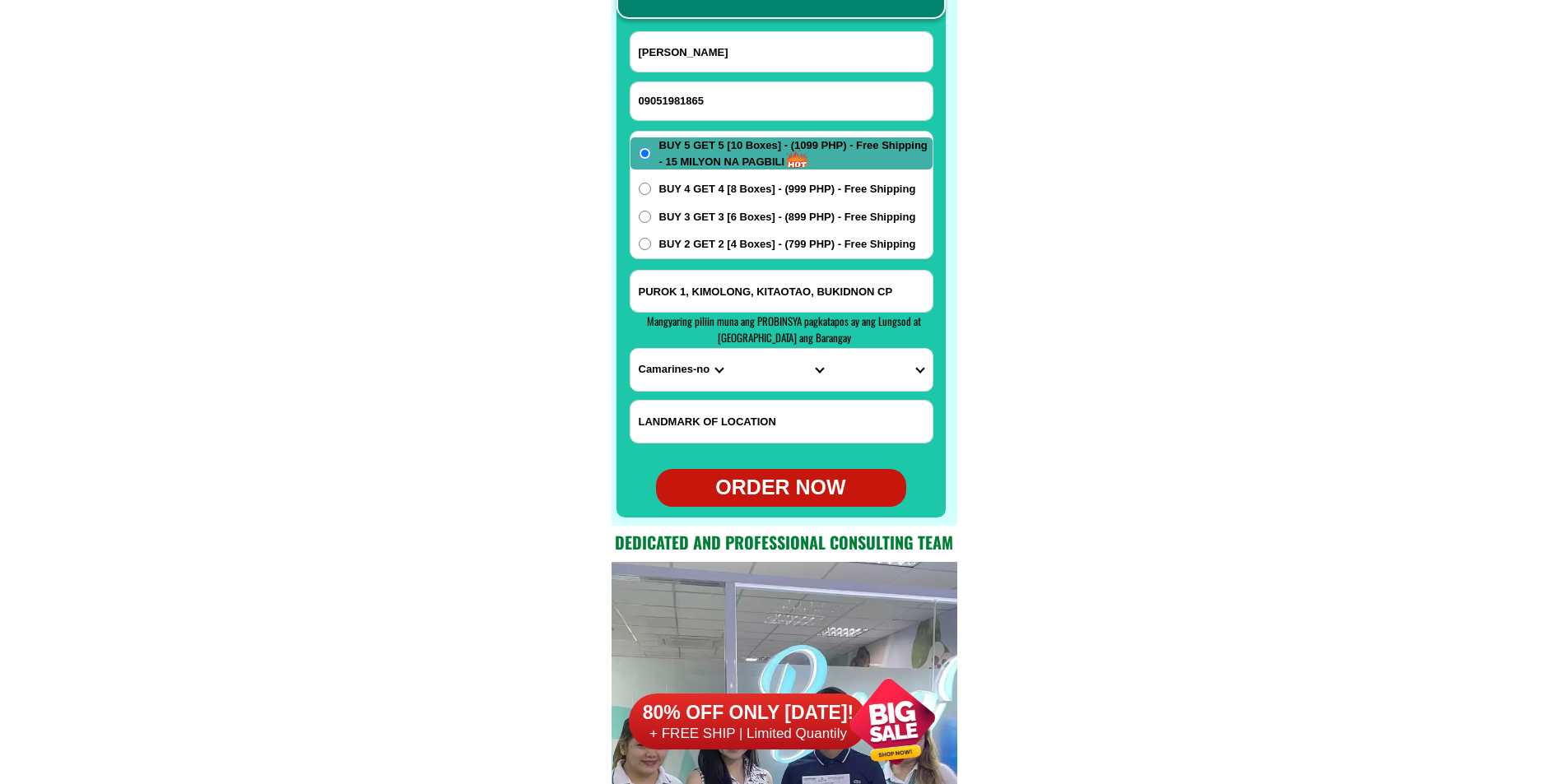
type input "PUROK 1, KIMOLONG, KITAOTAO, BUKIDNON CP"
click at [669, 371] on select "PROVINCE [GEOGRAPHIC_DATA] [GEOGRAPHIC_DATA][PERSON_NAME][GEOGRAPHIC_DATA][GEOG…" at bounding box center [680, 370] width 100 height 42
select select "63_623"
click at [630, 349] on select "PROVINCE [GEOGRAPHIC_DATA] [GEOGRAPHIC_DATA][PERSON_NAME][GEOGRAPHIC_DATA][GEOG…" at bounding box center [680, 370] width 100 height 42
click at [763, 378] on select "CITY [GEOGRAPHIC_DATA]-[GEOGRAPHIC_DATA][PERSON_NAME][GEOGRAPHIC_DATA]-[GEOGRAP…" at bounding box center [781, 370] width 100 height 42
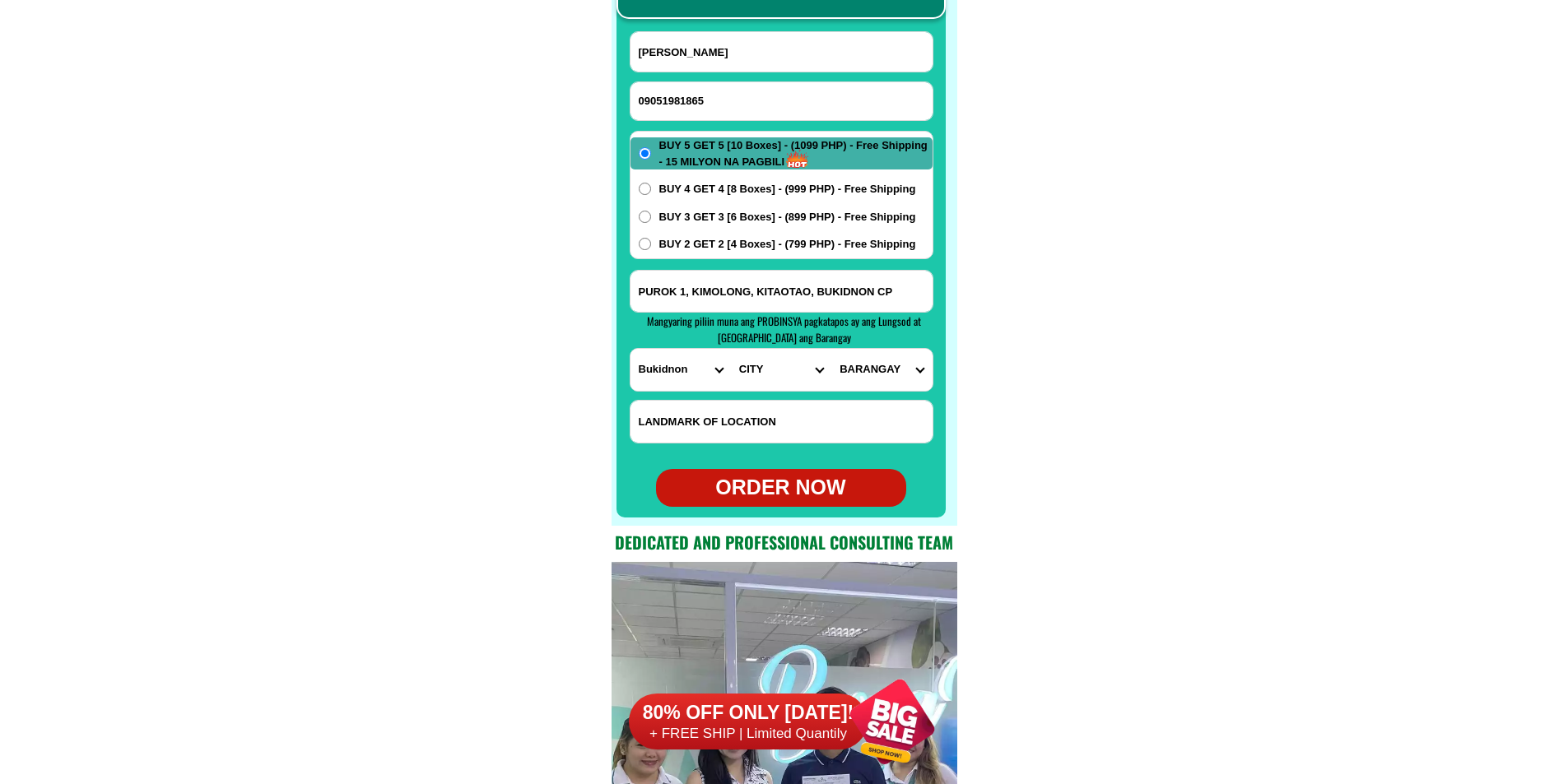
select select "63_6236336"
click at [731, 349] on select "CITY [GEOGRAPHIC_DATA]-[GEOGRAPHIC_DATA][PERSON_NAME][GEOGRAPHIC_DATA]-[GEOGRAP…" at bounding box center [781, 370] width 100 height 42
click at [857, 367] on select "BARANGAY [PERSON_NAME] Balukbukan Bershiba Binoongan Bobong Bolocaon Cabalantia…" at bounding box center [881, 370] width 100 height 42
select select "63_62363361371"
click at [832, 349] on select "BARANGAY [PERSON_NAME] Balukbukan Bershiba Binoongan Bobong Bolocaon Cabalantia…" at bounding box center [881, 370] width 100 height 42
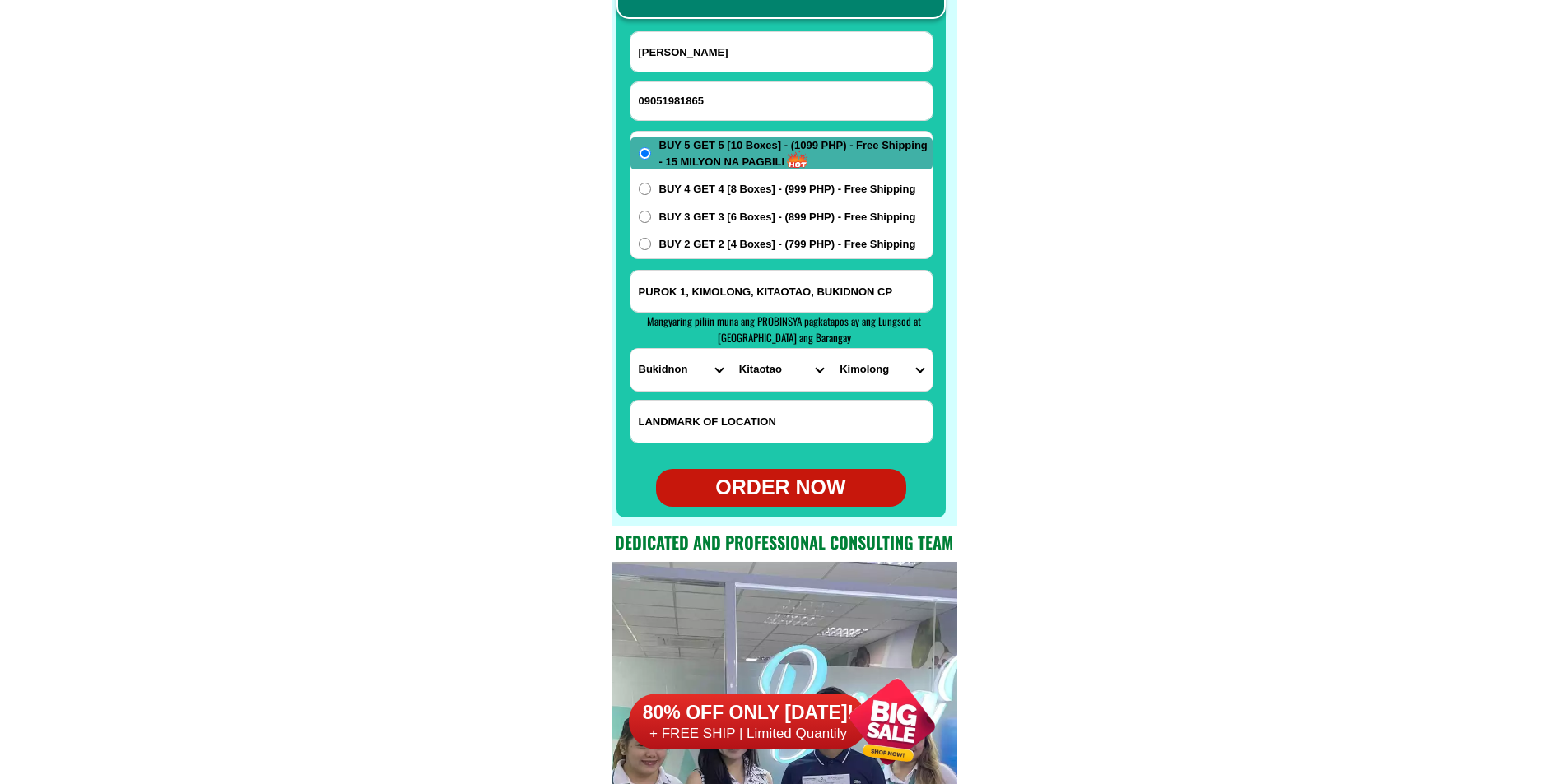
click at [796, 488] on div "ORDER NOW" at bounding box center [781, 488] width 250 height 32
radio input "true"
click at [755, 108] on input "Input phone_number" at bounding box center [781, 101] width 302 height 38
paste input "099-529-547-24"
click at [703, 104] on input "099-529-547-24" at bounding box center [781, 101] width 302 height 38
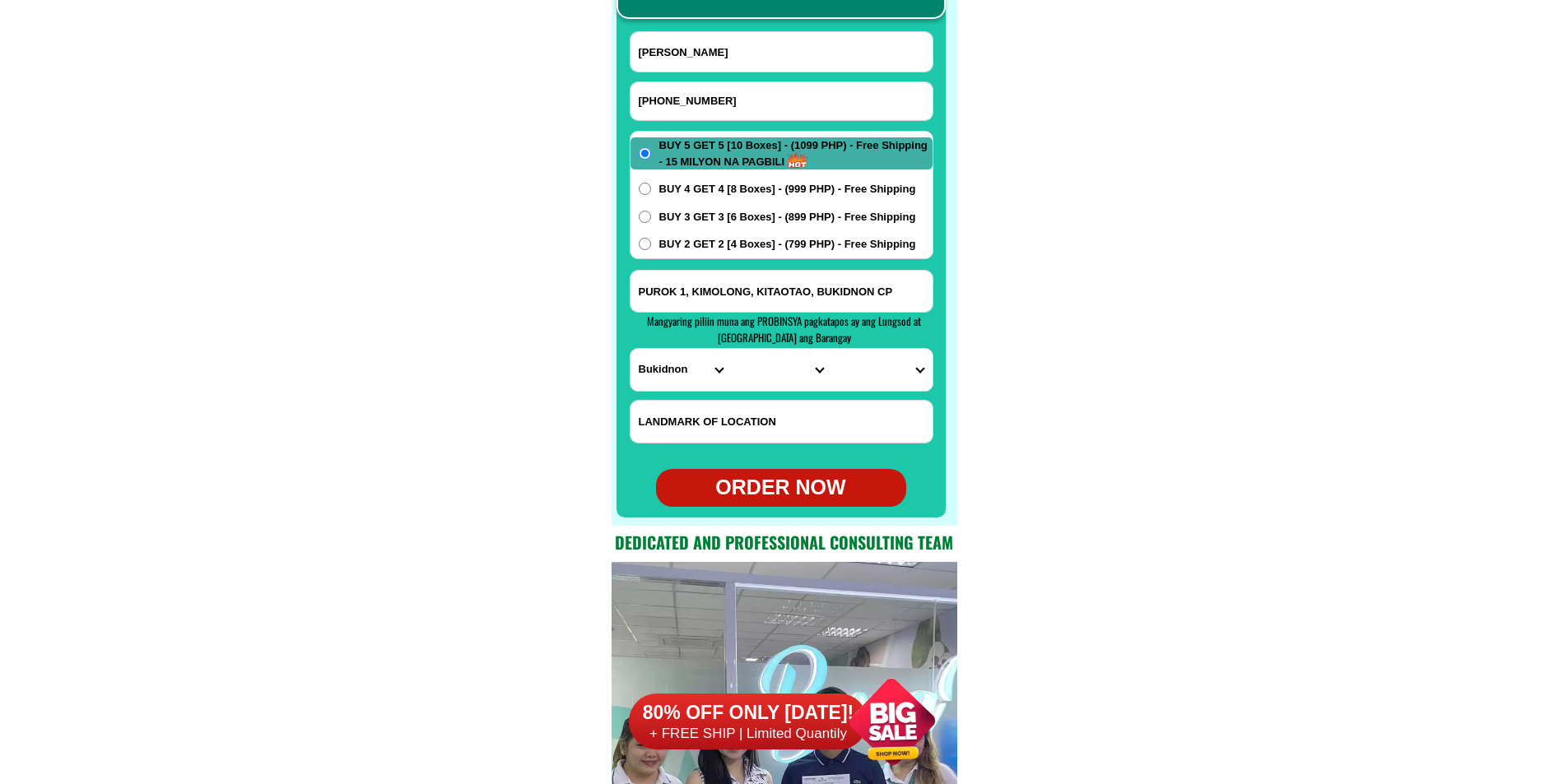
click at [682, 99] on input "[PHONE_NUMBER]" at bounding box center [781, 101] width 302 height 38
click at [662, 96] on input "099-52954724" at bounding box center [781, 101] width 302 height 38
type input "09952954724"
click at [705, 56] on input "[PERSON_NAME]" at bounding box center [781, 51] width 302 height 39
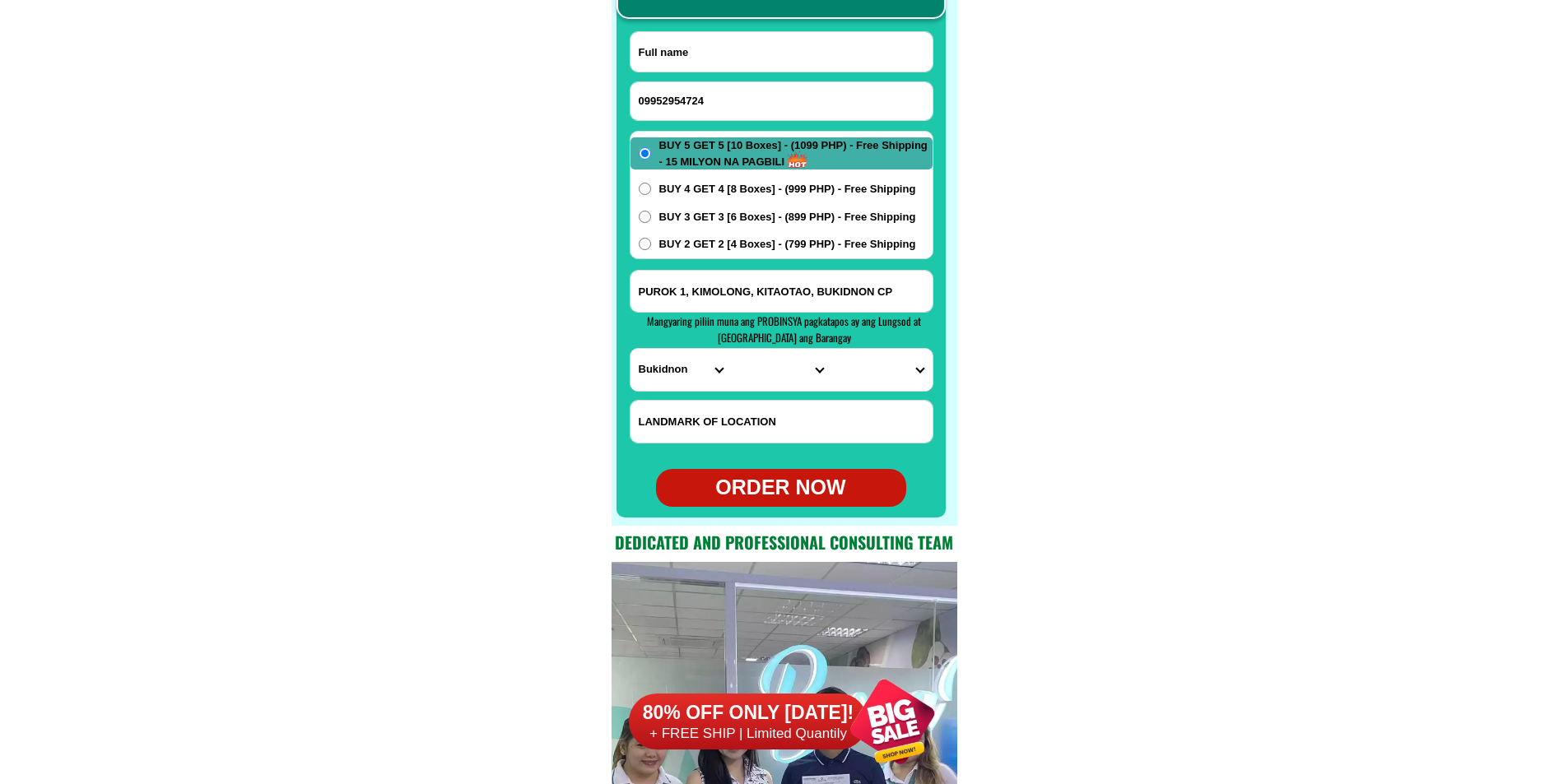
paste input "[PERSON_NAME]"
type input "[PERSON_NAME]"
click at [682, 288] on input "Input address" at bounding box center [781, 291] width 302 height 41
paste input "[STREET_ADDRESS][PERSON_NAME][PERSON_NAME]"
type input "[STREET_ADDRESS][PERSON_NAME][PERSON_NAME]"
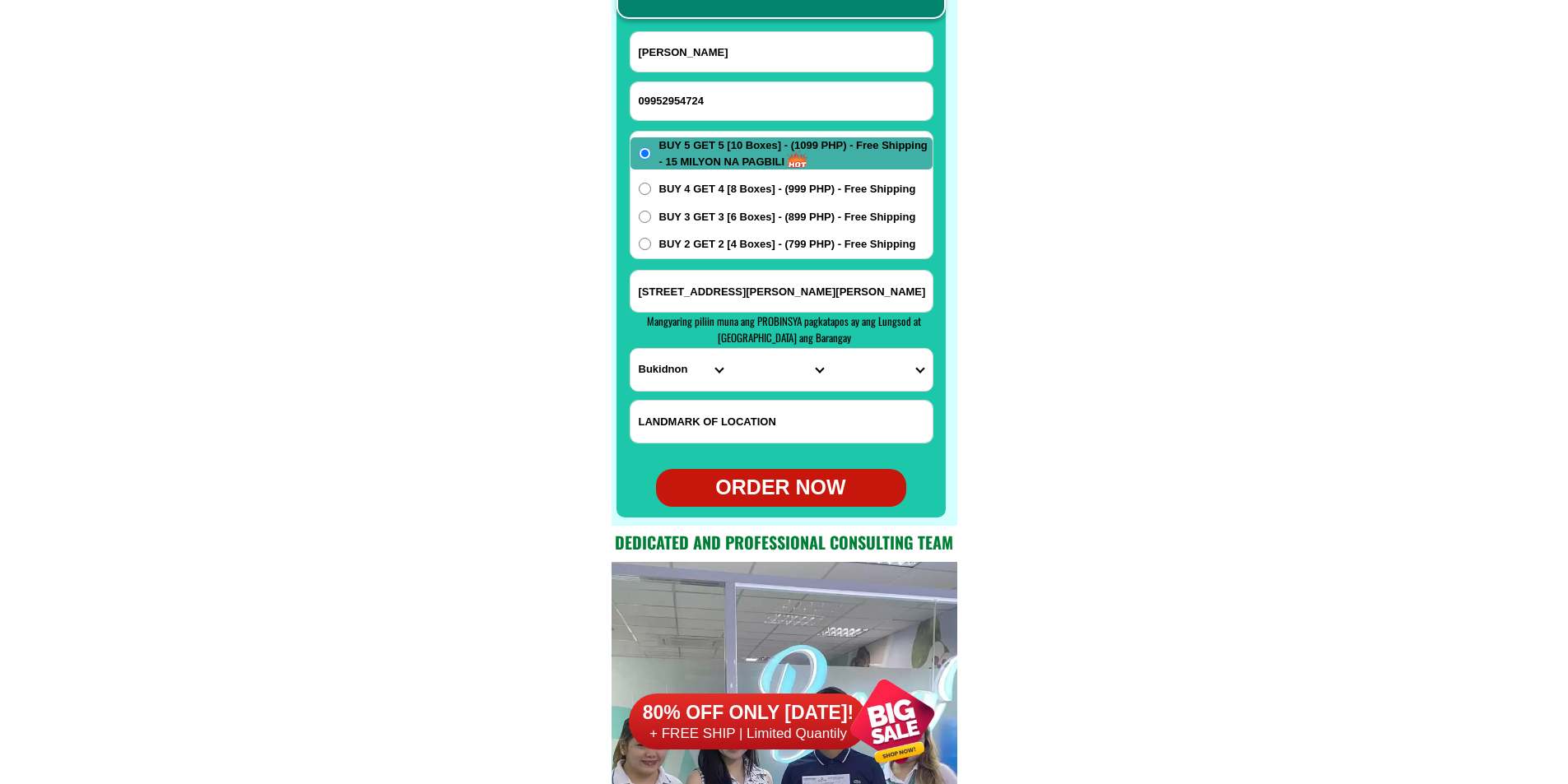
click at [659, 386] on select "PROVINCE [GEOGRAPHIC_DATA] [GEOGRAPHIC_DATA][PERSON_NAME][GEOGRAPHIC_DATA][GEOG…" at bounding box center [680, 370] width 100 height 42
select select "63_8"
click at [630, 349] on select "PROVINCE [GEOGRAPHIC_DATA] [GEOGRAPHIC_DATA][PERSON_NAME][GEOGRAPHIC_DATA][GEOG…" at bounding box center [680, 370] width 100 height 42
click at [765, 364] on select "CITY Alcoy [GEOGRAPHIC_DATA][PERSON_NAME][GEOGRAPHIC_DATA][GEOGRAPHIC_DATA] [GE…" at bounding box center [781, 370] width 100 height 42
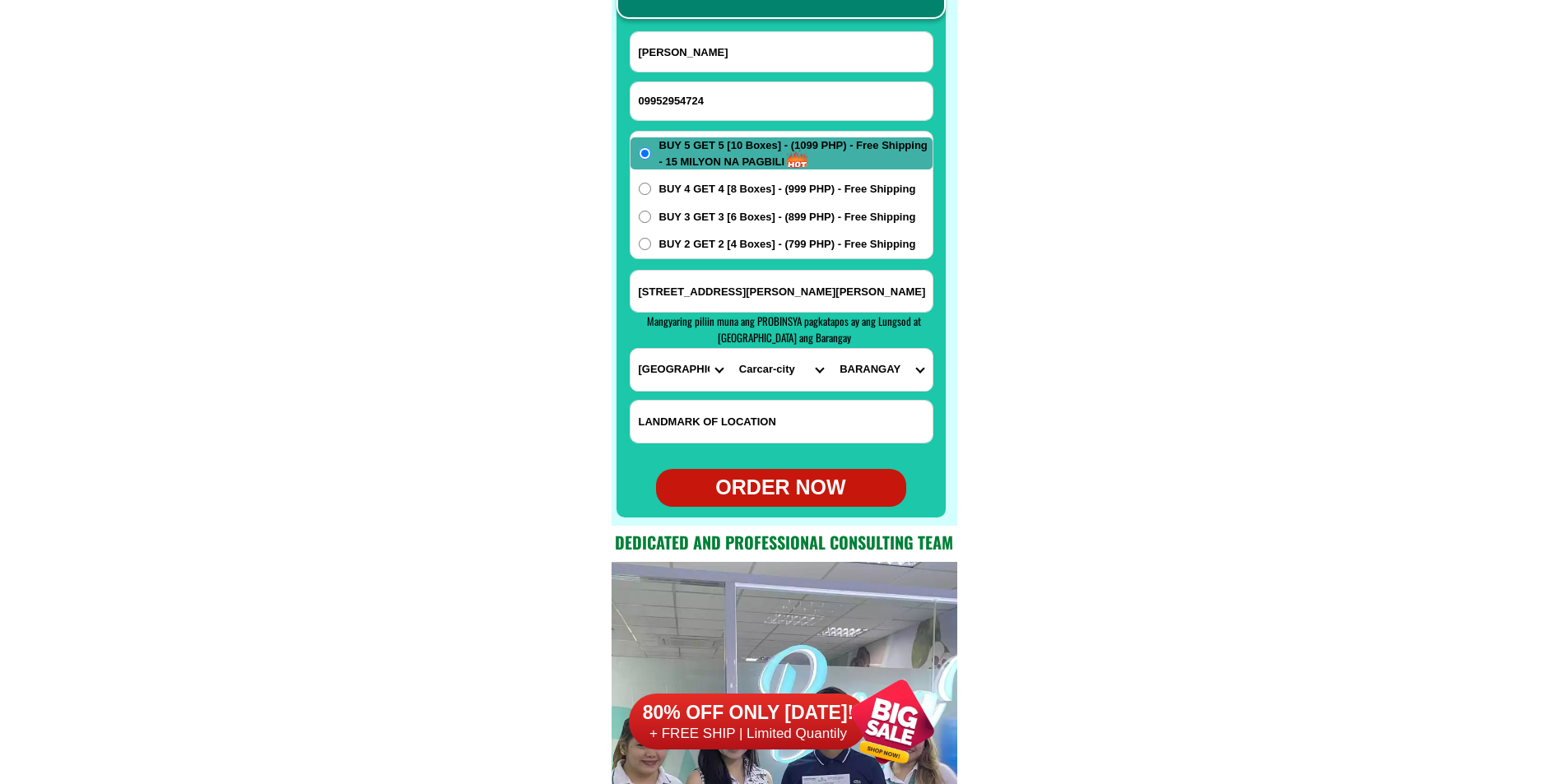
click at [769, 367] on select "CITY Alcoy [GEOGRAPHIC_DATA][PERSON_NAME][GEOGRAPHIC_DATA][GEOGRAPHIC_DATA] [GE…" at bounding box center [781, 370] width 100 height 42
select select "63_89169"
click at [731, 349] on select "CITY Alcoy [GEOGRAPHIC_DATA][PERSON_NAME][GEOGRAPHIC_DATA][GEOGRAPHIC_DATA] [GE…" at bounding box center [781, 370] width 100 height 42
click at [863, 371] on select "BARANGAY Baring Cantipay Cantukong [PERSON_NAME][GEOGRAPHIC_DATA] [GEOGRAPHIC_D…" at bounding box center [881, 370] width 100 height 42
select select "63_891696194"
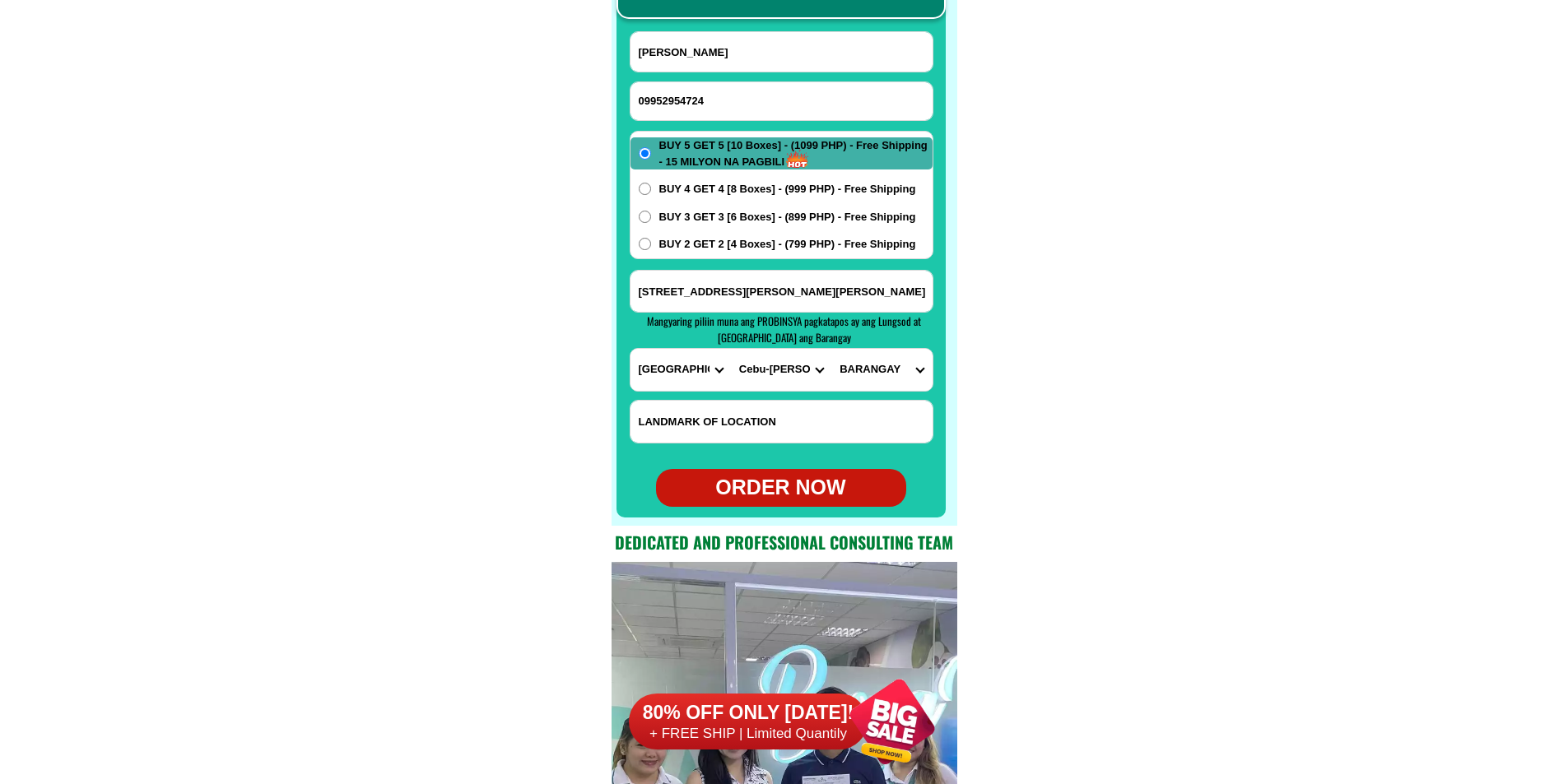
click at [832, 349] on select "BARANGAY Baring Cantipay Cantukong [PERSON_NAME][GEOGRAPHIC_DATA] [GEOGRAPHIC_D…" at bounding box center [881, 370] width 100 height 42
click at [790, 494] on div "ORDER NOW" at bounding box center [781, 488] width 250 height 32
type input "[STREET_ADDRESS][PERSON_NAME][PERSON_NAME]"
radio input "true"
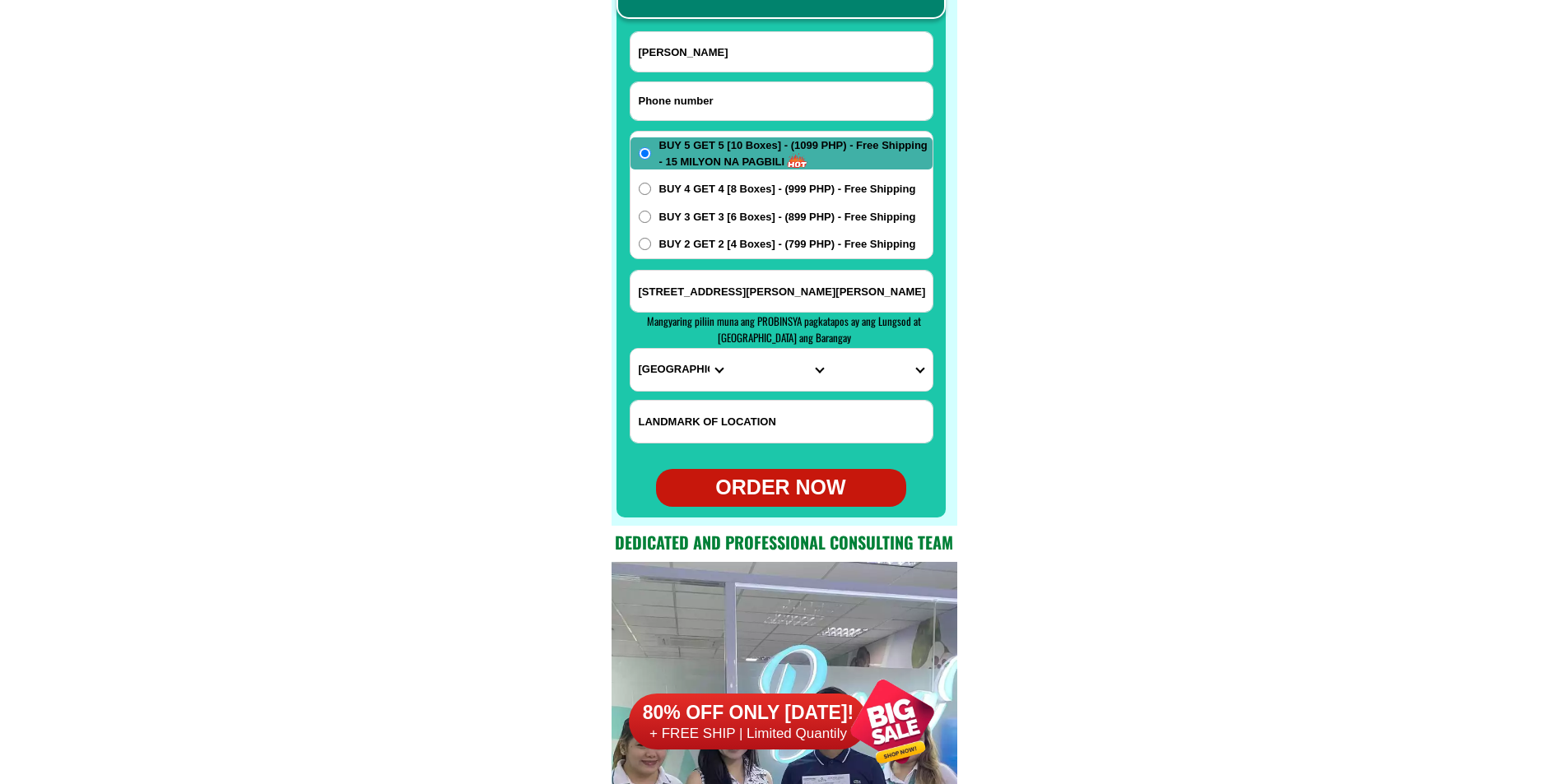
paste input "0921 4345008"
click at [687, 83] on input "Input phone_number" at bounding box center [781, 101] width 302 height 38
click at [667, 97] on input "0921 4345008" at bounding box center [781, 101] width 302 height 38
type input "09214345008"
drag, startPoint x: 204, startPoint y: 155, endPoint x: 157, endPoint y: 3, distance: 159.1
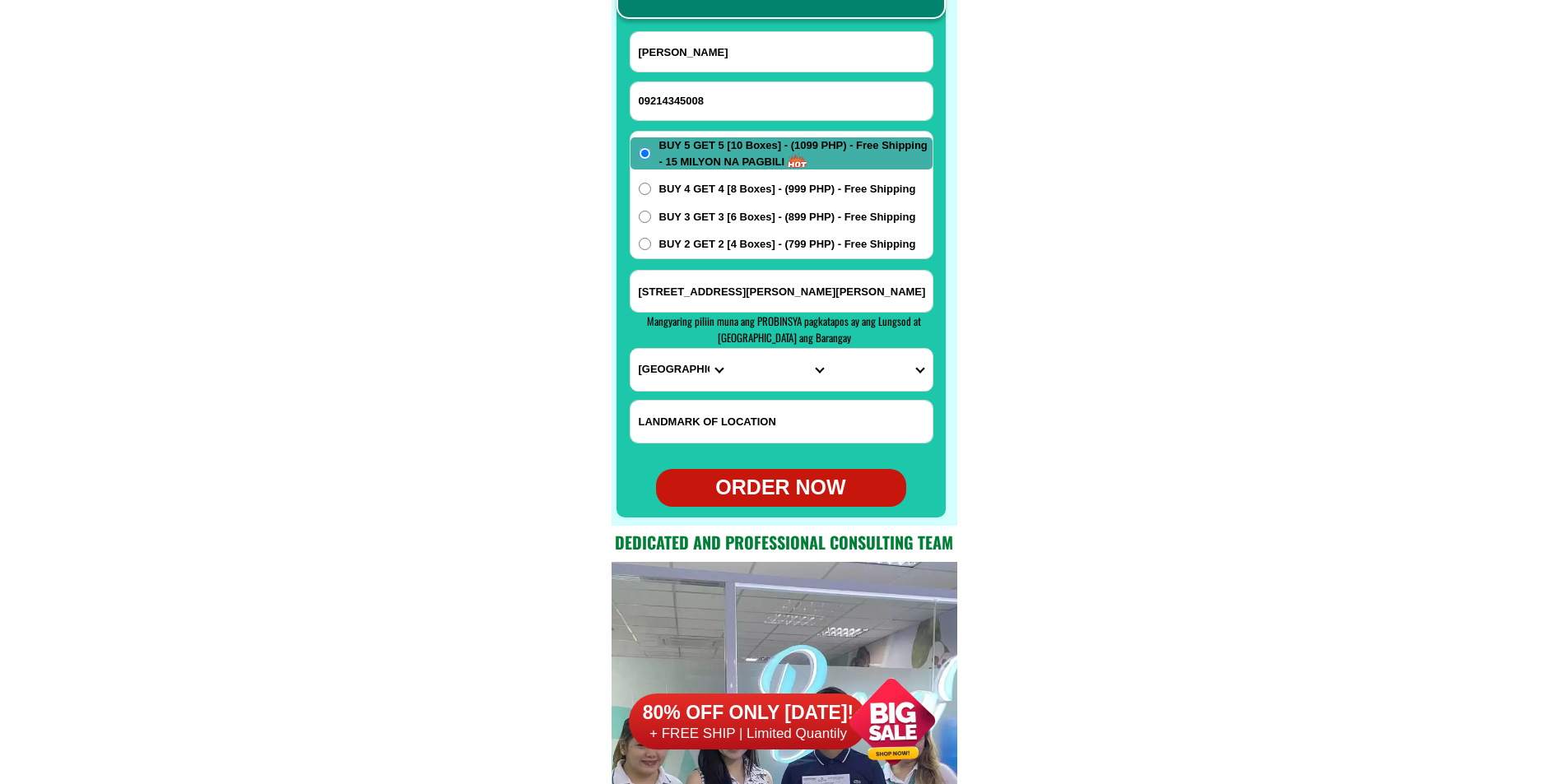
click at [690, 52] on input "[PERSON_NAME]" at bounding box center [781, 51] width 302 height 39
paste input "[PERSON_NAME]"
type input "[PERSON_NAME]"
drag, startPoint x: 721, startPoint y: 194, endPoint x: 726, endPoint y: 213, distance: 19.6
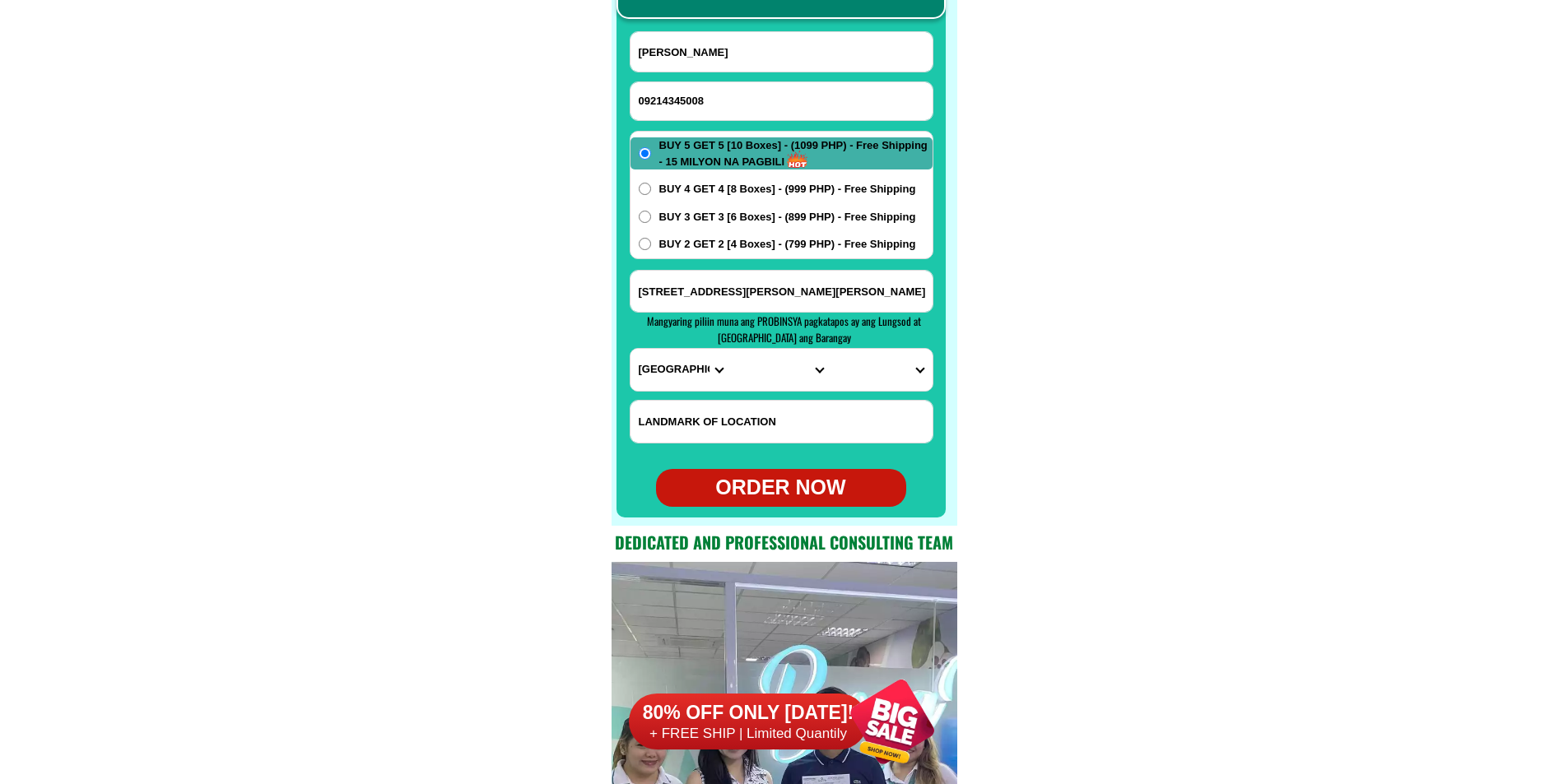
click at [723, 194] on span "BUY 4 GET 4 [8 Boxes] - (999 PHP) - Free Shipping" at bounding box center [788, 188] width 257 height 16
click at [720, 184] on span "BUY 4 GET 4 [8 Boxes] - (999 PHP) - Free Shipping" at bounding box center [788, 188] width 257 height 16
click at [651, 184] on input "BUY 4 GET 4 [8 Boxes] - (999 PHP) - Free Shipping" at bounding box center [645, 188] width 12 height 12
radio input "true"
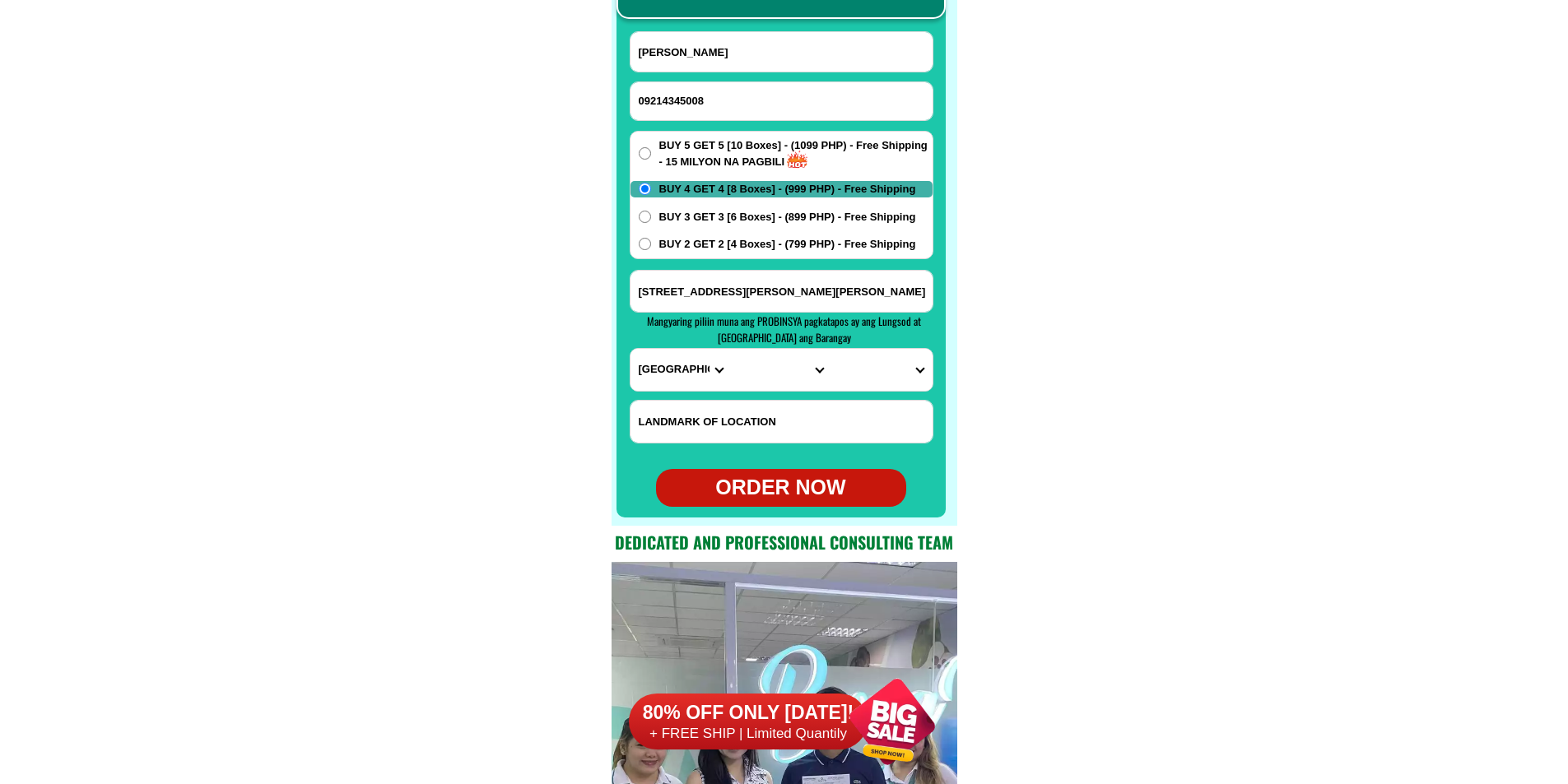
click at [711, 274] on input "[STREET_ADDRESS][PERSON_NAME][PERSON_NAME]" at bounding box center [781, 291] width 302 height 41
paste input "barangay 1 [GEOGRAPHIC_DATA] tapat ng lot2s kfc"
type input "barangay 1 [GEOGRAPHIC_DATA] tapat ng lot2s kfc"
click at [678, 367] on select "PROVINCE [GEOGRAPHIC_DATA] [GEOGRAPHIC_DATA][PERSON_NAME][GEOGRAPHIC_DATA][GEOG…" at bounding box center [680, 370] width 100 height 42
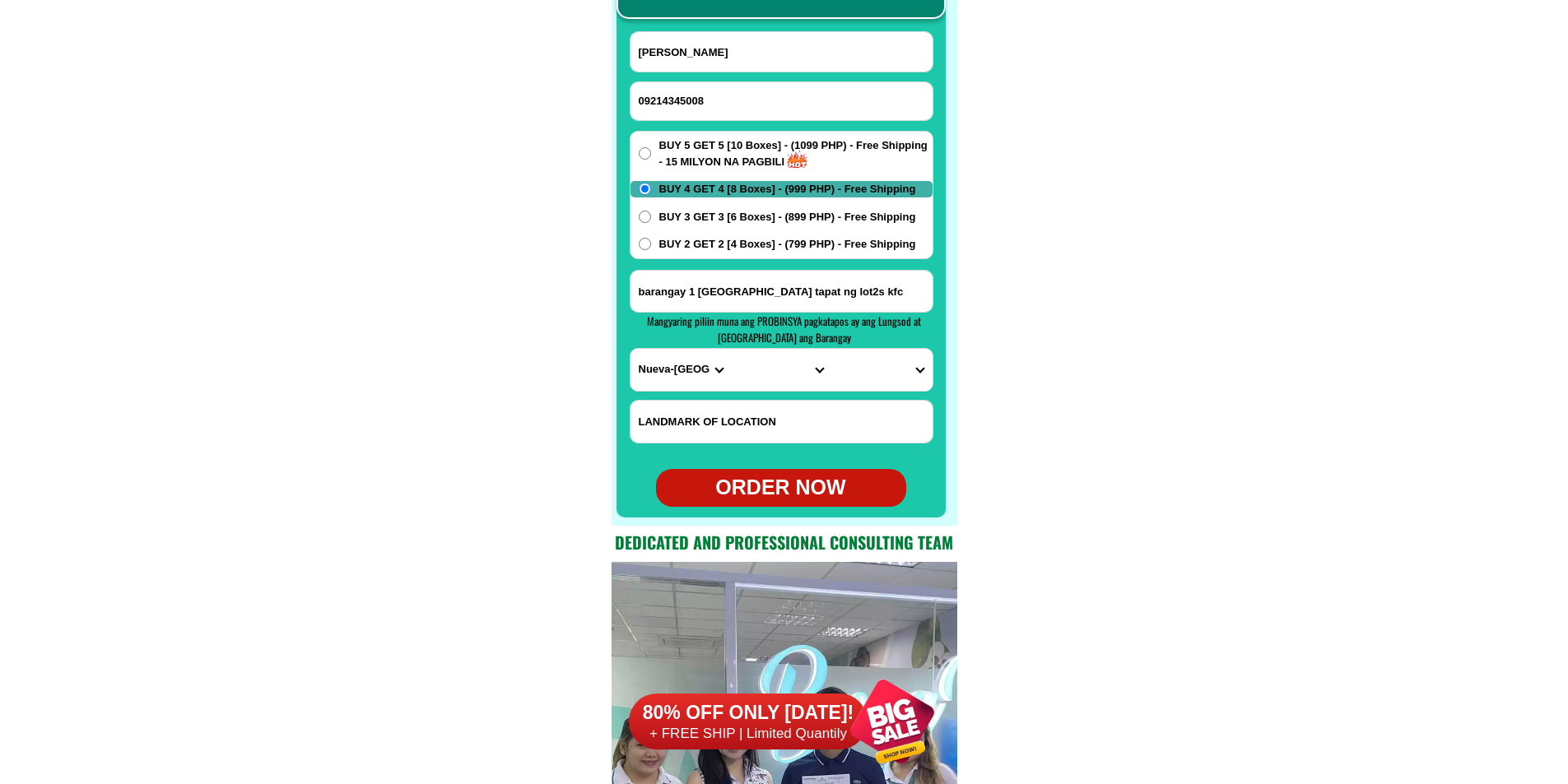
click at [630, 349] on select "PROVINCE [GEOGRAPHIC_DATA] [GEOGRAPHIC_DATA][PERSON_NAME][GEOGRAPHIC_DATA][GEOG…" at bounding box center [680, 370] width 100 height 42
click at [760, 373] on select "CITY [PERSON_NAME] [PERSON_NAME] [GEOGRAPHIC_DATA] [GEOGRAPHIC_DATA][PERSON_NAM…" at bounding box center [781, 370] width 100 height 42
click at [672, 373] on select "PROVINCE [GEOGRAPHIC_DATA] [GEOGRAPHIC_DATA][PERSON_NAME][GEOGRAPHIC_DATA][GEOG…" at bounding box center [680, 370] width 100 height 42
select select "63_826"
click at [630, 349] on select "PROVINCE [GEOGRAPHIC_DATA] [GEOGRAPHIC_DATA][PERSON_NAME][GEOGRAPHIC_DATA][GEOG…" at bounding box center [680, 370] width 100 height 42
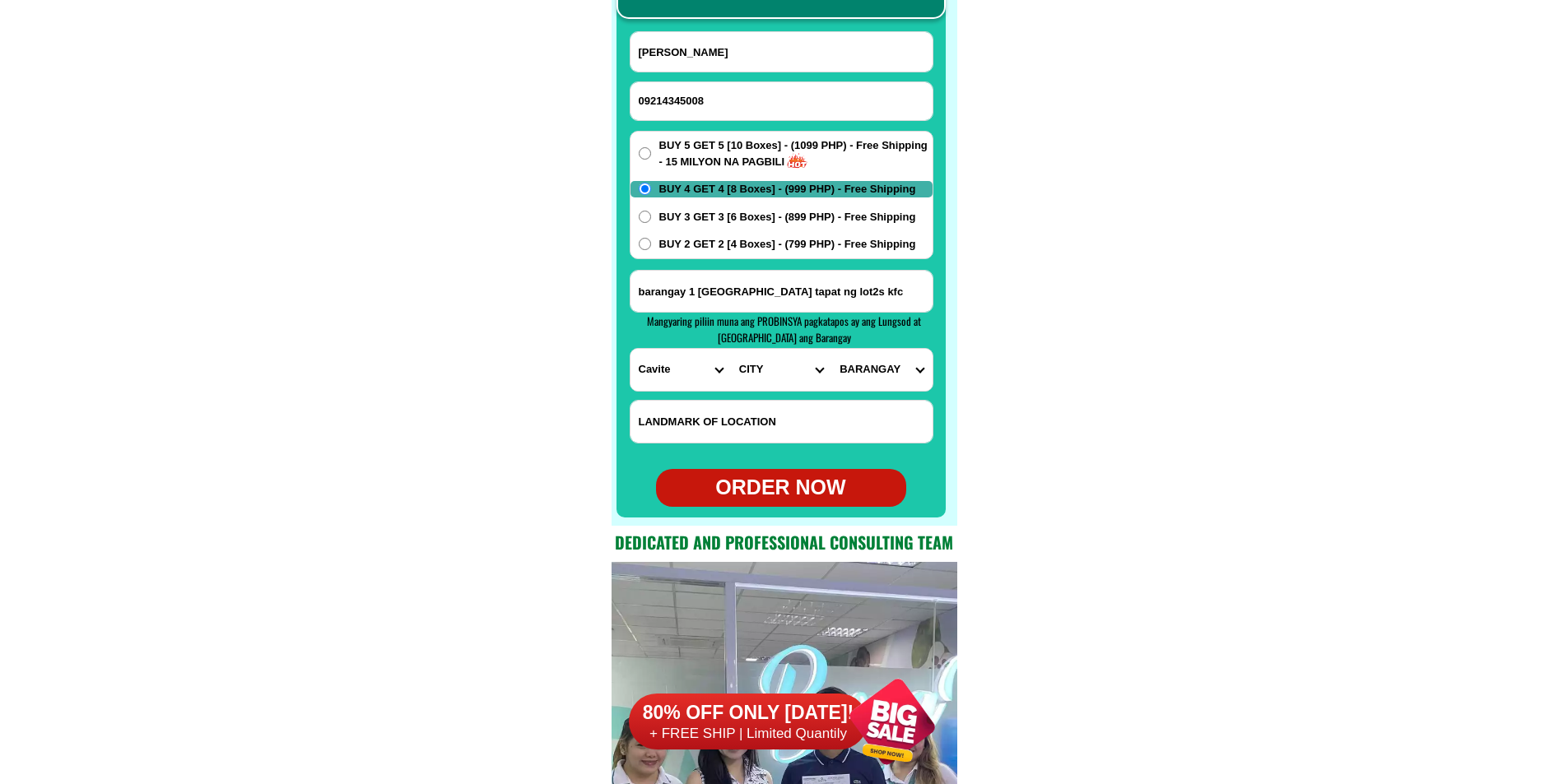
click at [763, 374] on select "CITY [PERSON_NAME] Bacoor [PERSON_NAME] [GEOGRAPHIC_DATA]-city [GEOGRAPHIC_DATA…" at bounding box center [781, 370] width 100 height 42
select select "63_8261588"
click at [731, 349] on select "CITY [PERSON_NAME] Bacoor [PERSON_NAME] [GEOGRAPHIC_DATA]-city [GEOGRAPHIC_DATA…" at bounding box center [781, 370] width 100 height 42
click at [871, 367] on select "BARANGAY Alapan i -a Alapan i -b Alapan i -c Alapan i-a Alapan i-b Alapan i-c A…" at bounding box center [881, 370] width 100 height 42
select select "63_82615884750"
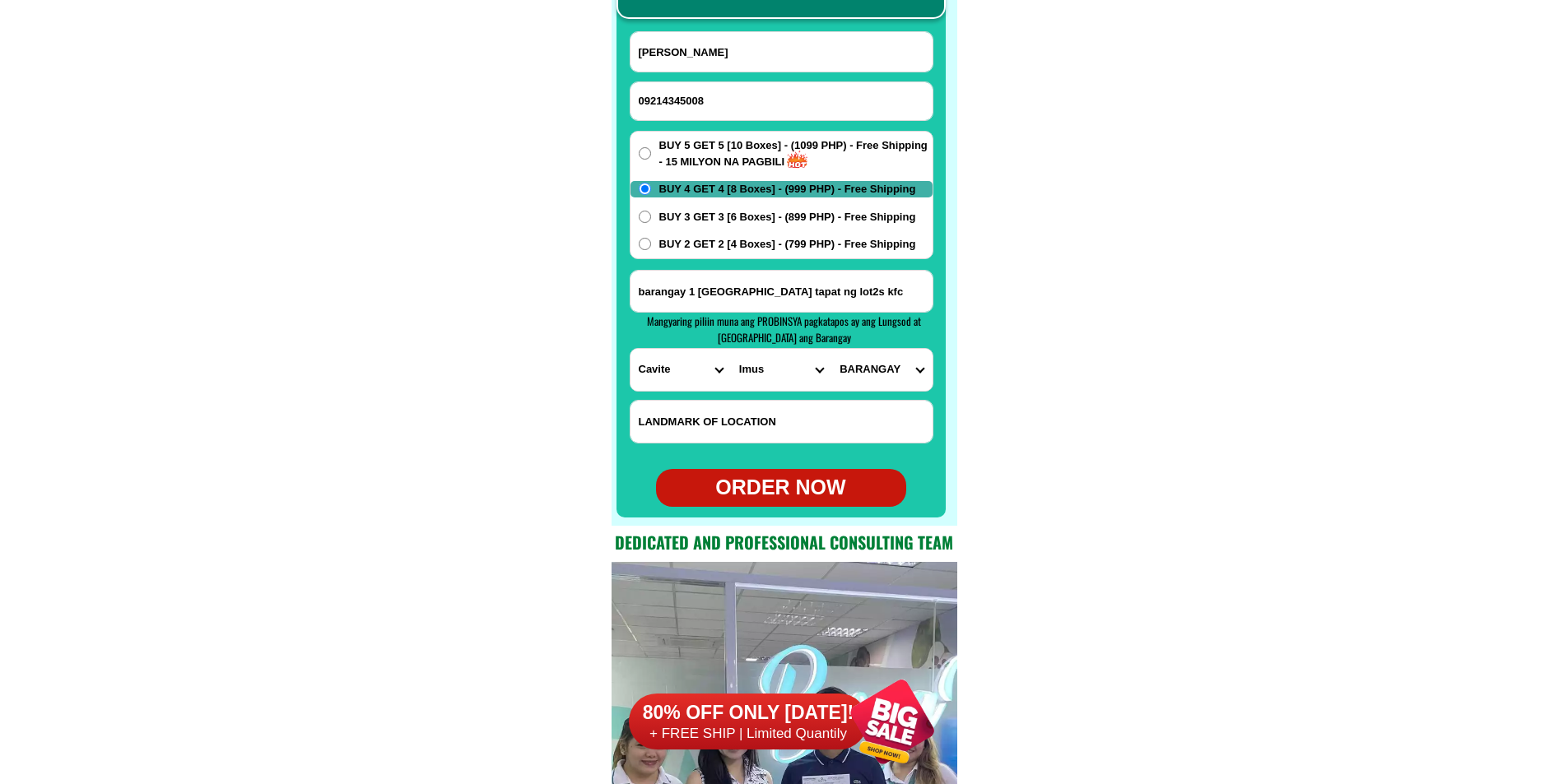
click at [832, 349] on select "BARANGAY Alapan i -a Alapan i -b Alapan i -c Alapan i-a Alapan i-b Alapan i-c A…" at bounding box center [881, 370] width 100 height 42
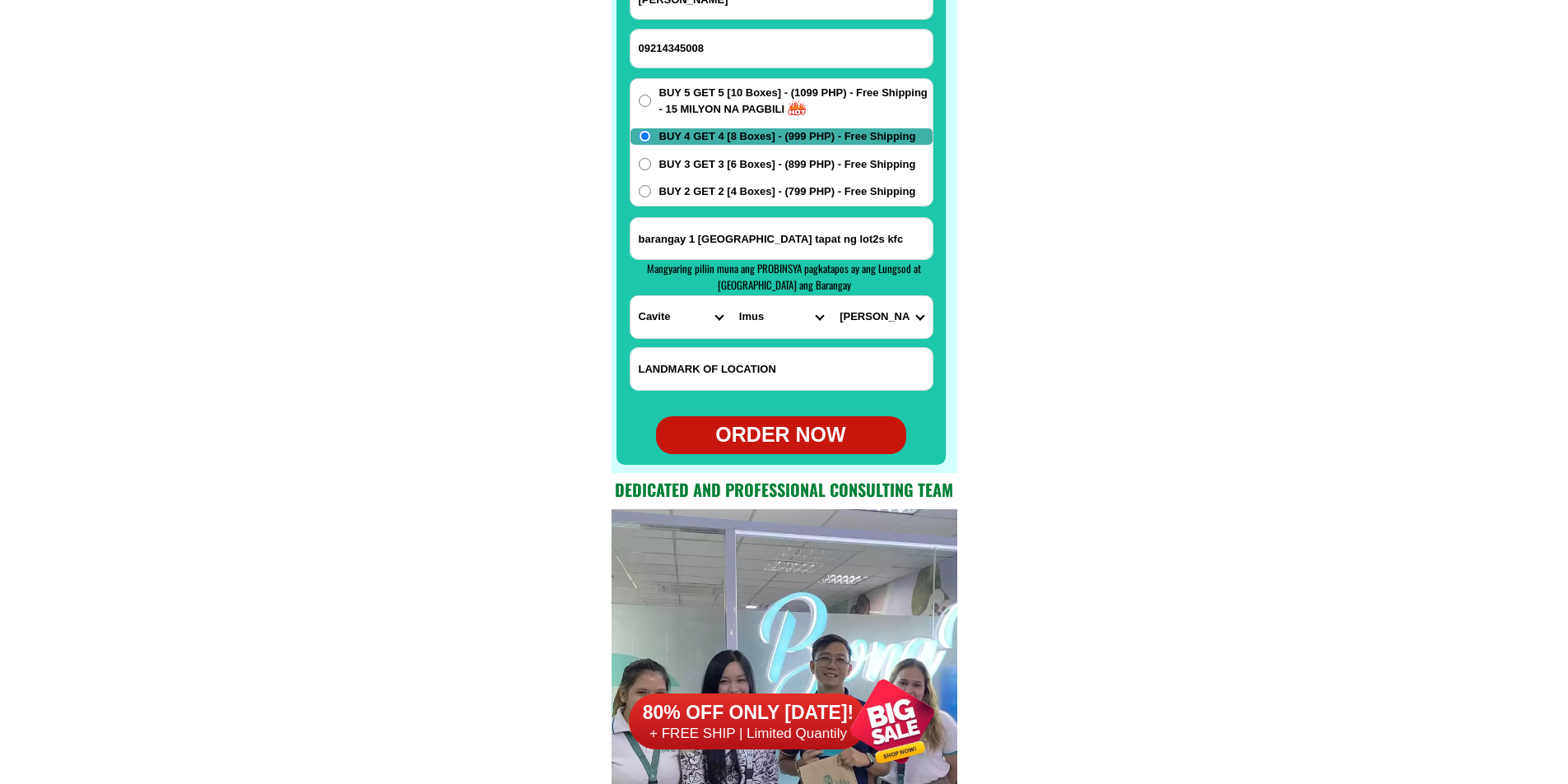
scroll to position [13138, 0]
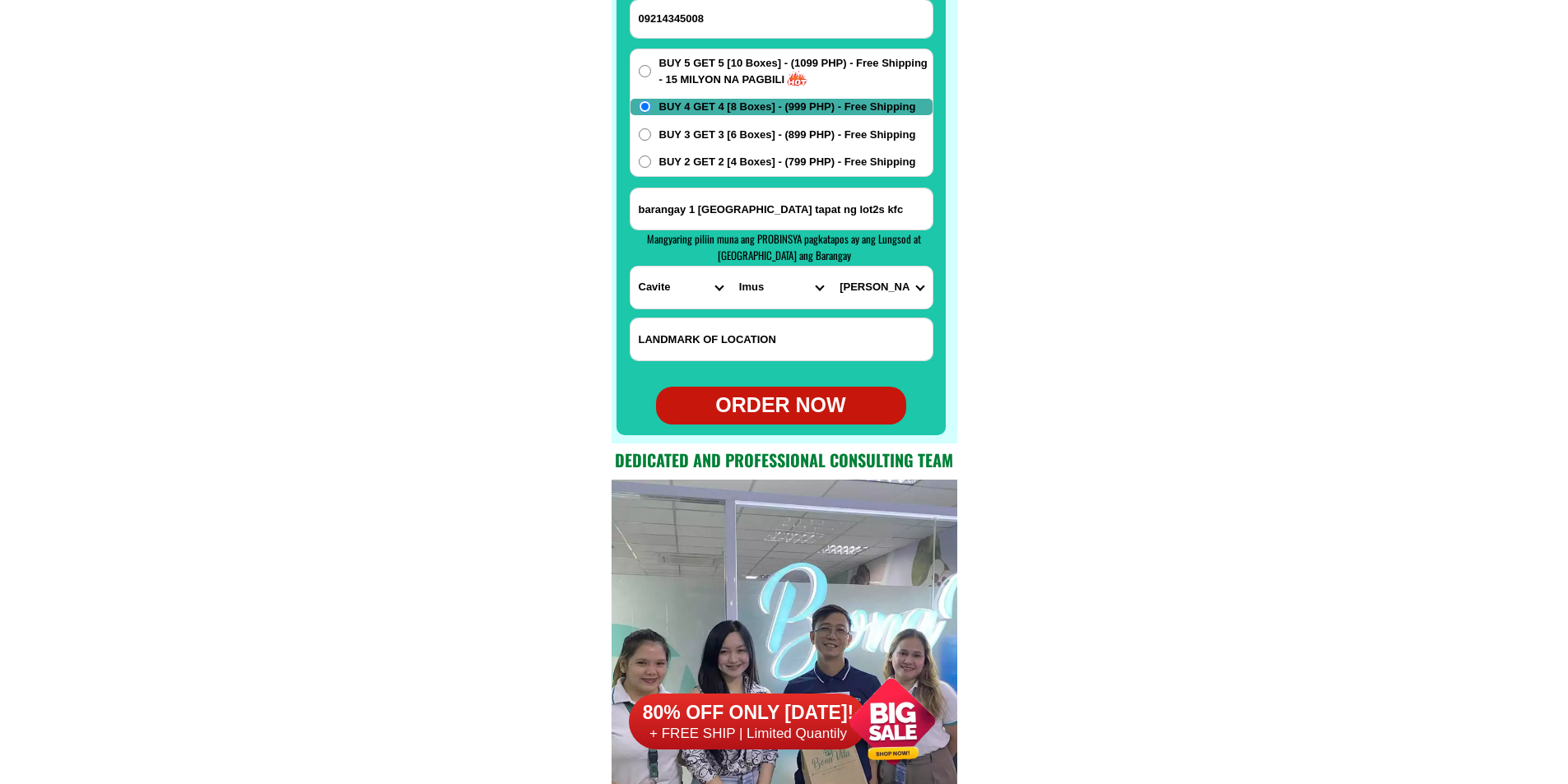
click at [778, 422] on div "ORDER NOW" at bounding box center [781, 406] width 250 height 38
type input "barangay 1 [GEOGRAPHIC_DATA] tapat ng lot2s kfc"
radio input "true"
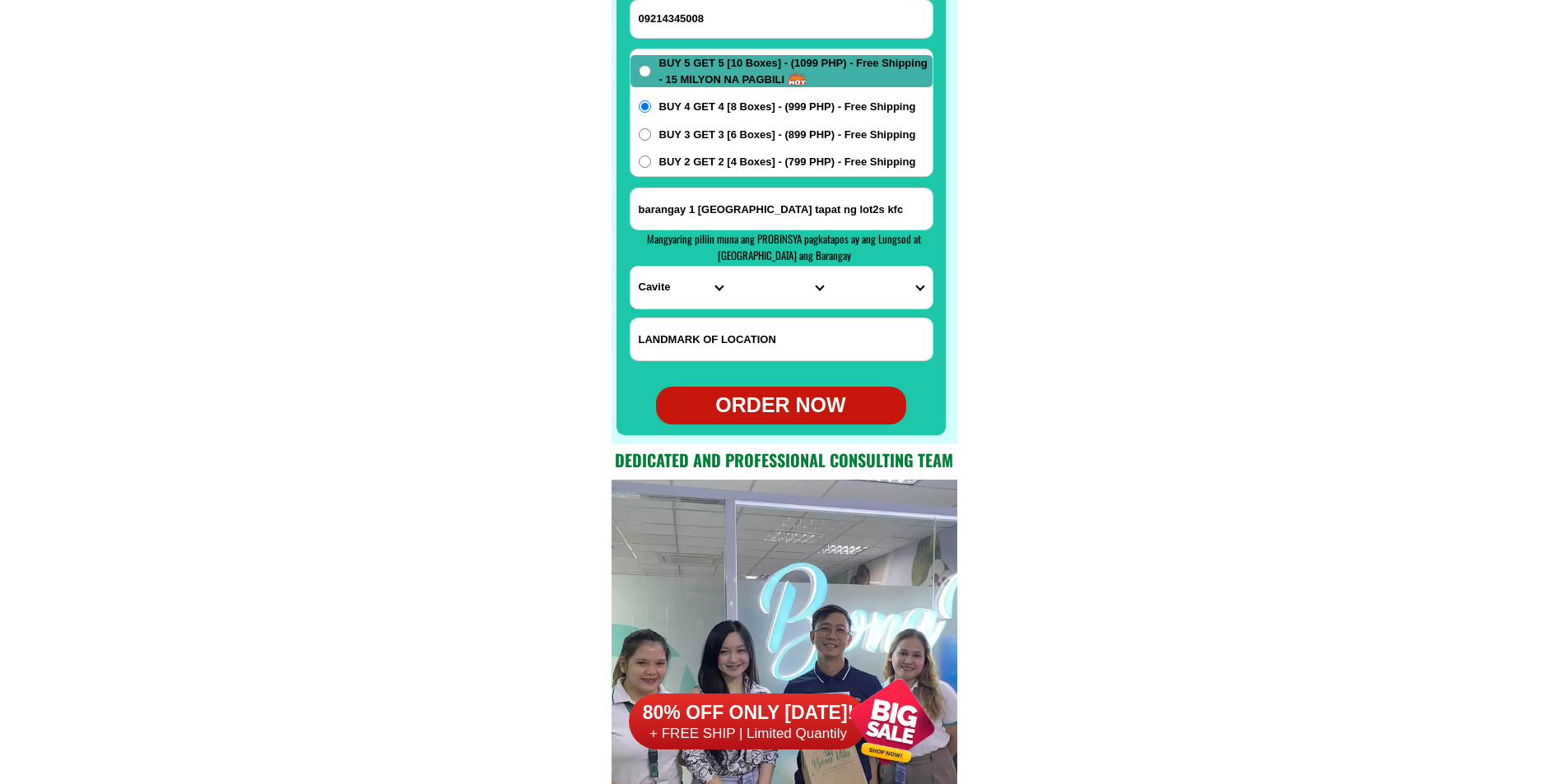
radio input "true"
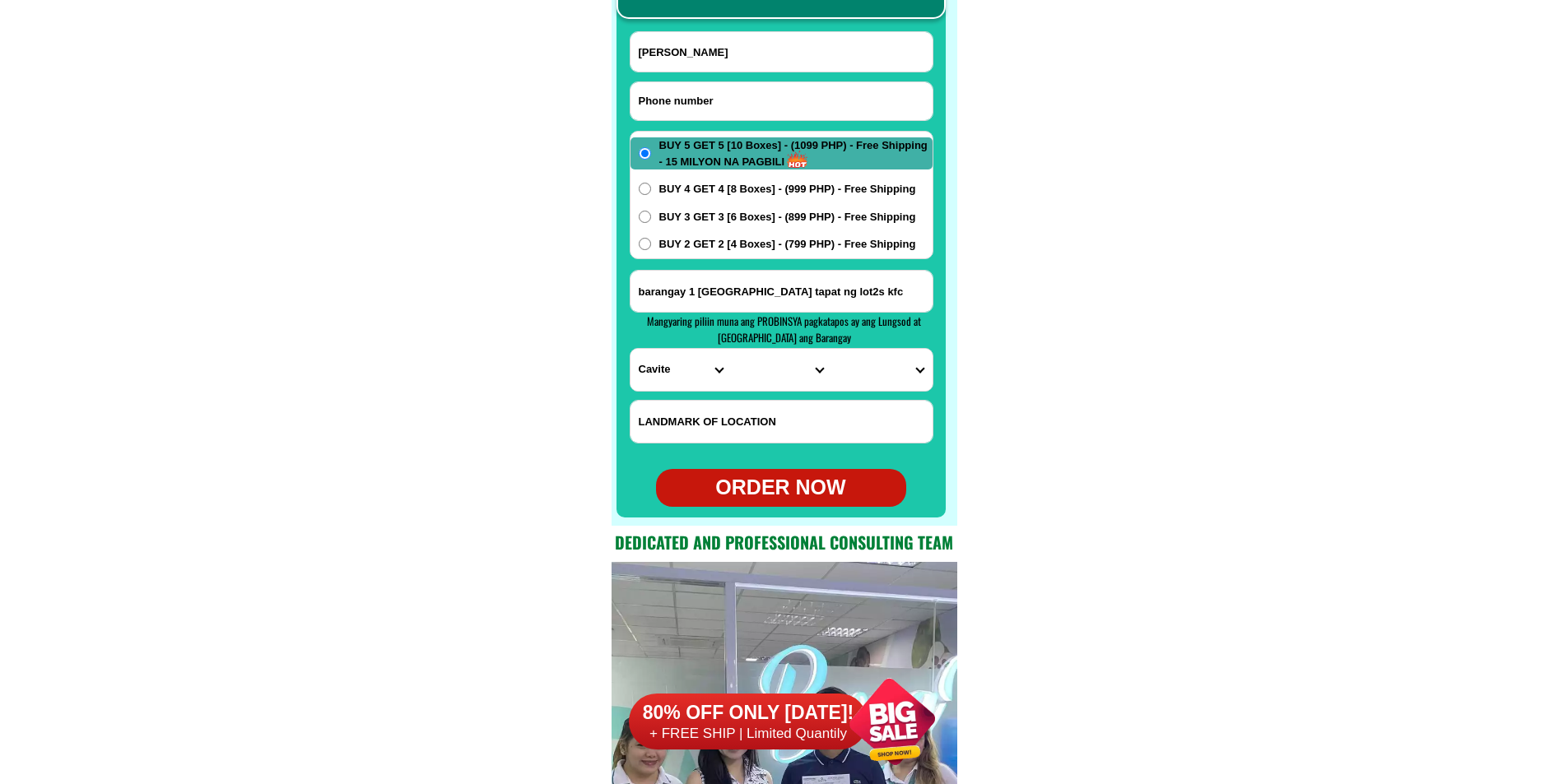
drag, startPoint x: 733, startPoint y: 89, endPoint x: 689, endPoint y: 80, distance: 44.9
click at [733, 89] on input "Input phone_number" at bounding box center [781, 101] width 302 height 38
paste input "09066023387"
type input "09066023387"
click at [707, 51] on input "Input full_name" at bounding box center [781, 51] width 302 height 39
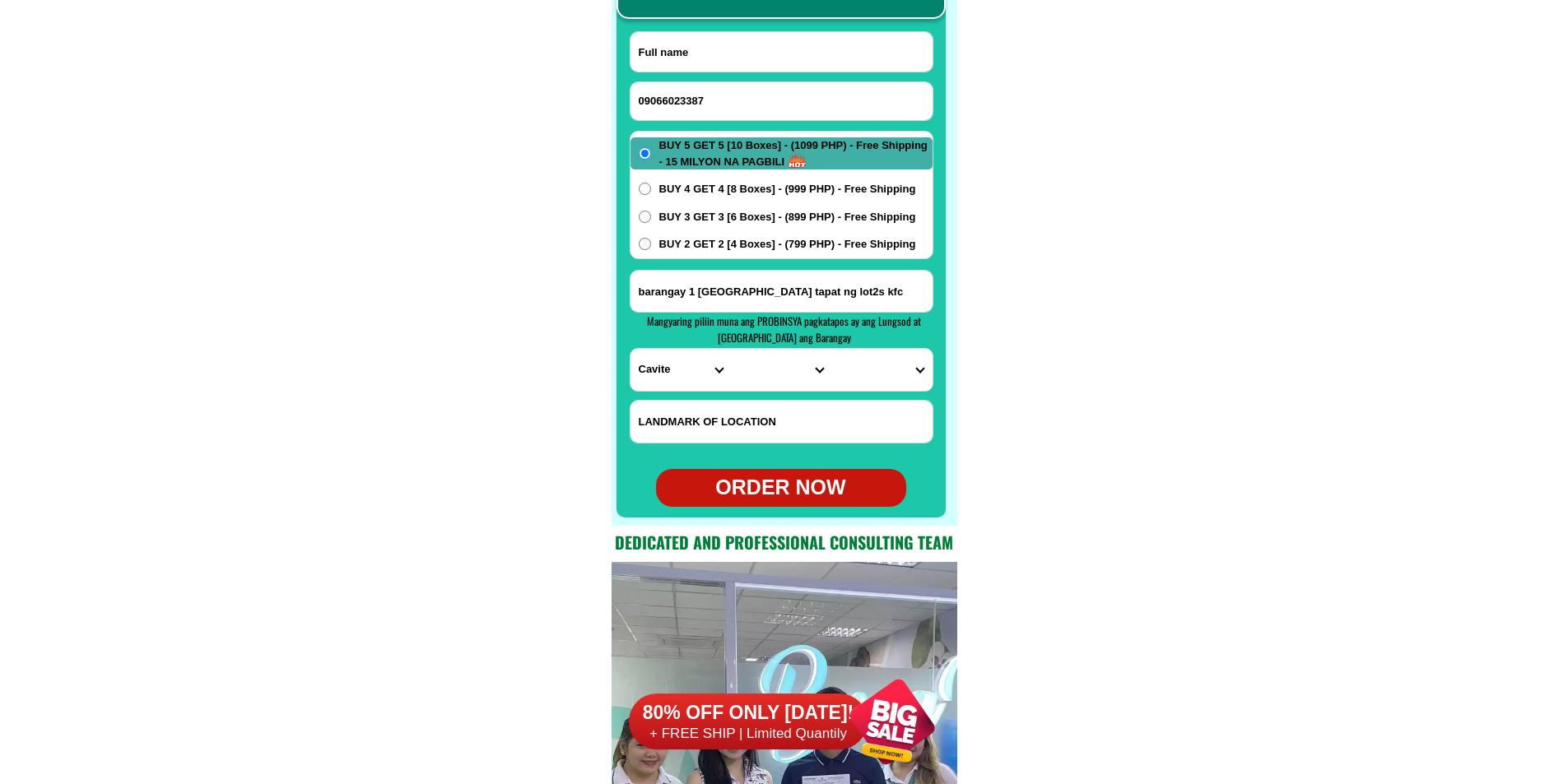
paste input "[PERSON_NAME]"
type input "[PERSON_NAME]"
click at [754, 195] on span "BUY 4 GET 4 [8 Boxes] - (999 PHP) - Free Shipping" at bounding box center [788, 188] width 257 height 16
click at [651, 195] on input "BUY 4 GET 4 [8 Boxes] - (999 PHP) - Free Shipping" at bounding box center [645, 188] width 12 height 12
radio input "true"
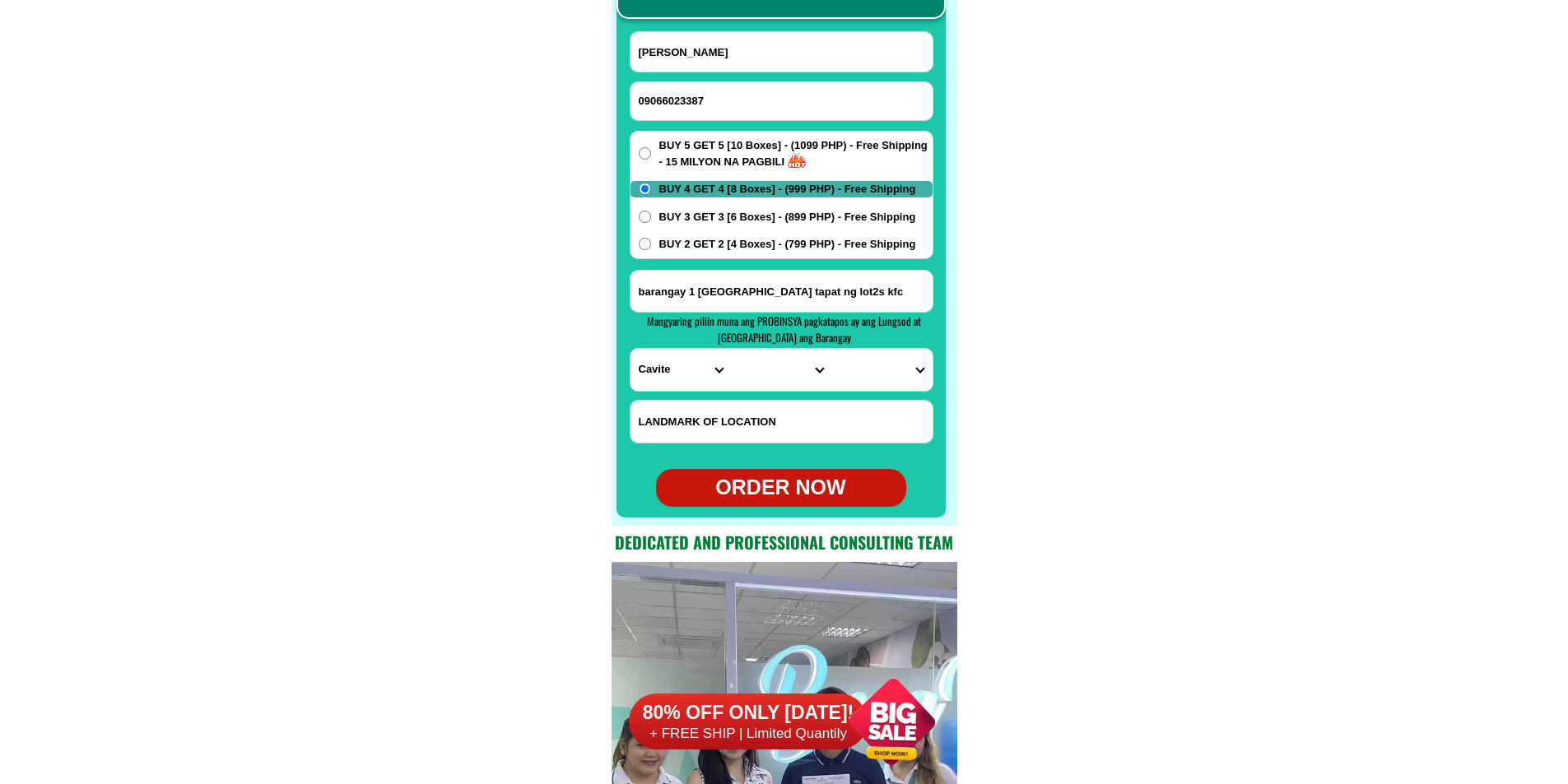
paste input "145 [GEOGRAPHIC_DATA] calitcalit [GEOGRAPHIC_DATA][PERSON_NAME]"
click at [721, 282] on input "145 [GEOGRAPHIC_DATA] calitcalit [GEOGRAPHIC_DATA][PERSON_NAME]" at bounding box center [781, 291] width 302 height 41
type input "145 [GEOGRAPHIC_DATA] calitcalit [GEOGRAPHIC_DATA][PERSON_NAME]"
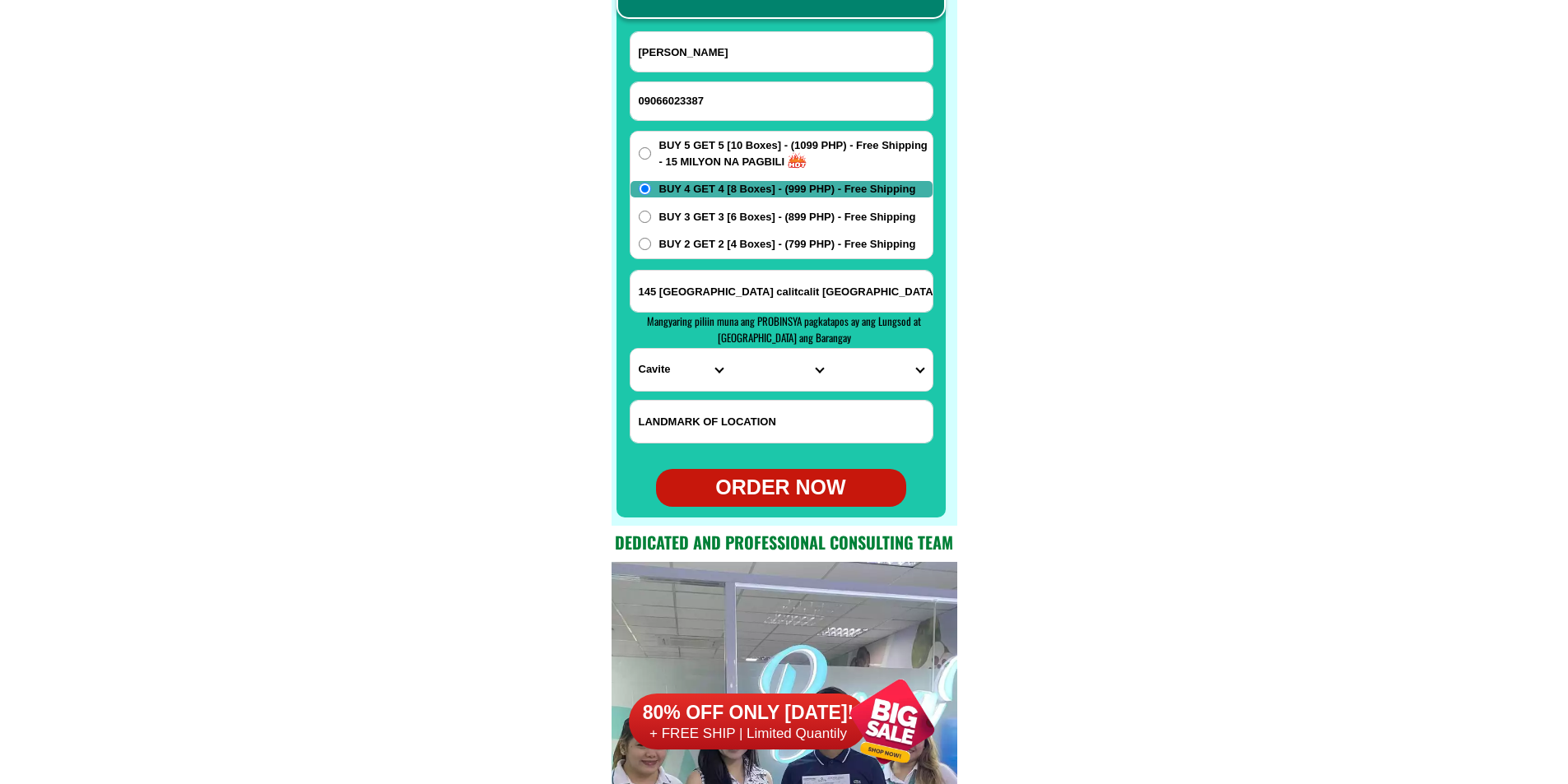
click at [650, 373] on select "PROVINCE [GEOGRAPHIC_DATA] [GEOGRAPHIC_DATA][PERSON_NAME][GEOGRAPHIC_DATA][GEOG…" at bounding box center [680, 370] width 100 height 42
select select "63_108"
click at [630, 349] on select "PROVINCE [GEOGRAPHIC_DATA] [GEOGRAPHIC_DATA][PERSON_NAME][GEOGRAPHIC_DATA][GEOG…" at bounding box center [680, 370] width 100 height 42
click at [760, 368] on select "CITY Agoncillo Alitagtag Allacapan [GEOGRAPHIC_DATA] [GEOGRAPHIC_DATA]-balete […" at bounding box center [781, 370] width 100 height 42
select select "63_1088728"
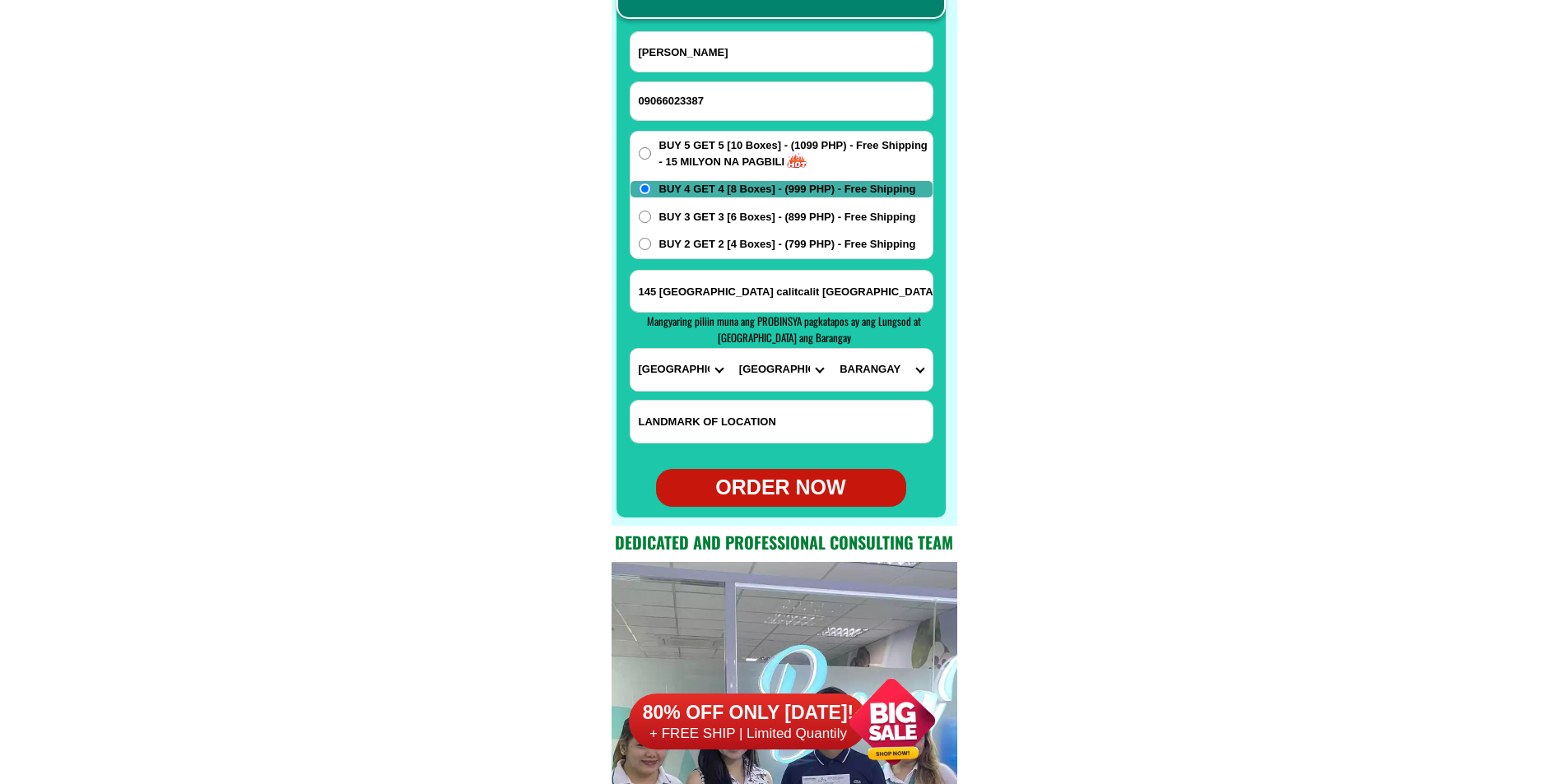
click at [731, 349] on select "CITY Agoncillo Alitagtag Allacapan [GEOGRAPHIC_DATA] [GEOGRAPHIC_DATA]-balete […" at bounding box center [781, 370] width 100 height 42
click at [883, 368] on select "BARANGAY [PERSON_NAME] Balagbag [PERSON_NAME] Buhay na sapa [GEOGRAPHIC_DATA] C…" at bounding box center [881, 370] width 100 height 42
select select "63_1088728940"
click at [832, 349] on select "BARANGAY [PERSON_NAME] Balagbag [PERSON_NAME] Buhay na sapa [GEOGRAPHIC_DATA] C…" at bounding box center [881, 370] width 100 height 42
click at [784, 491] on div "ORDER NOW" at bounding box center [781, 488] width 250 height 32
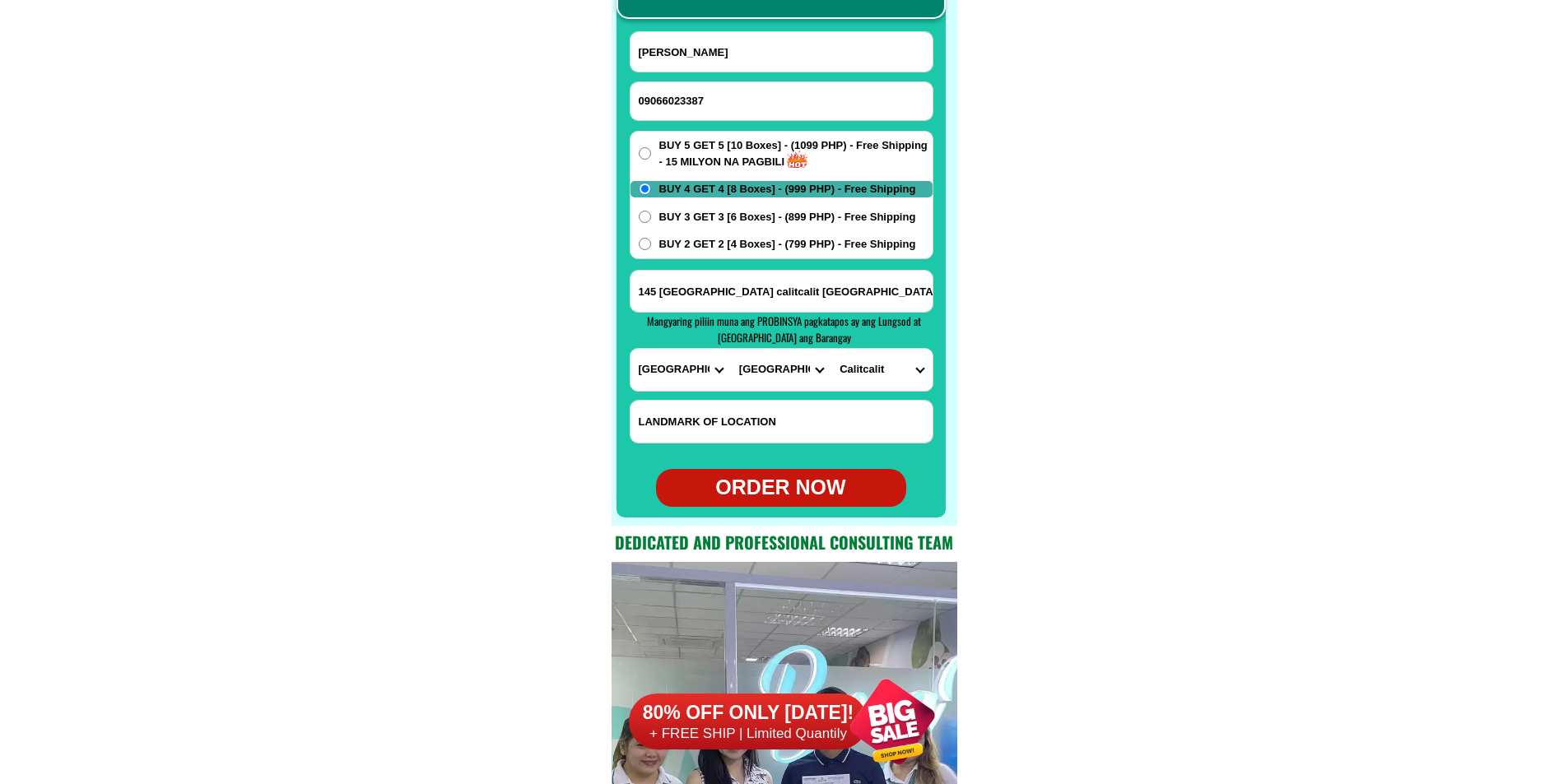
type input "[PERSON_NAME]"
type input "09066023387"
radio input "true"
